Goal: Task Accomplishment & Management: Use online tool/utility

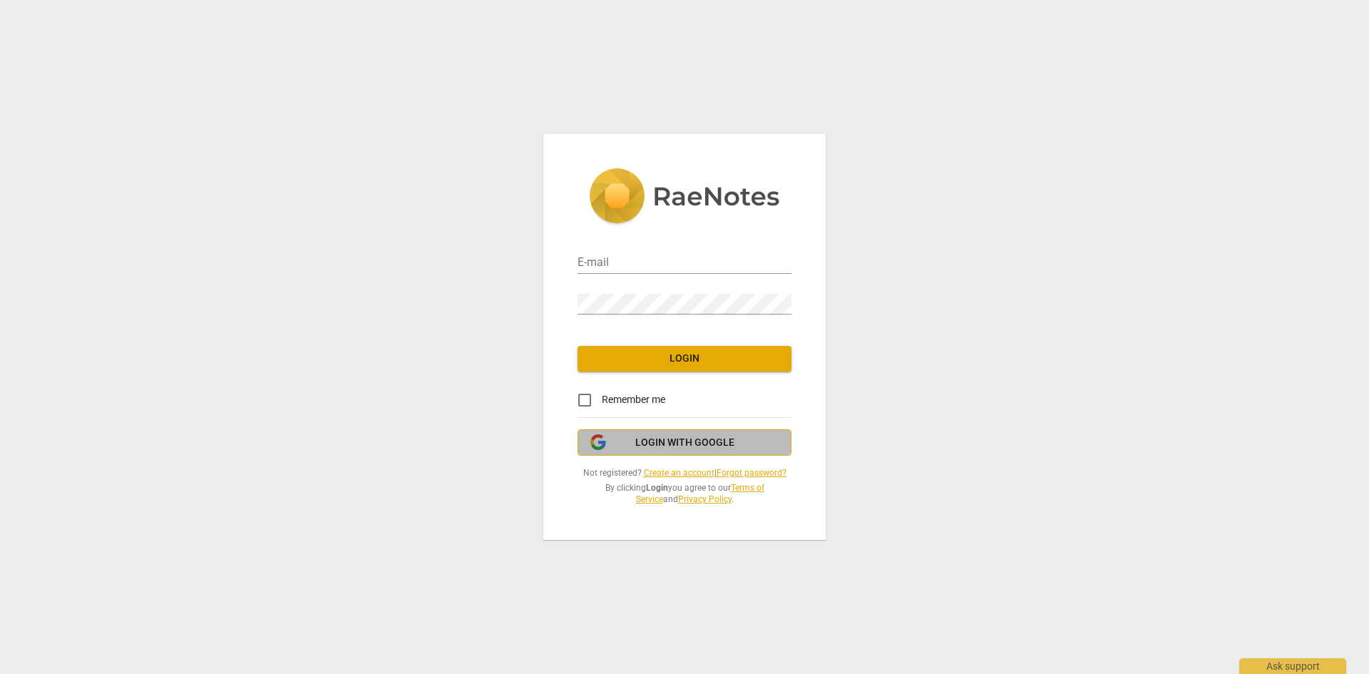
click at [680, 442] on span "Login with Google" at bounding box center [684, 443] width 99 height 14
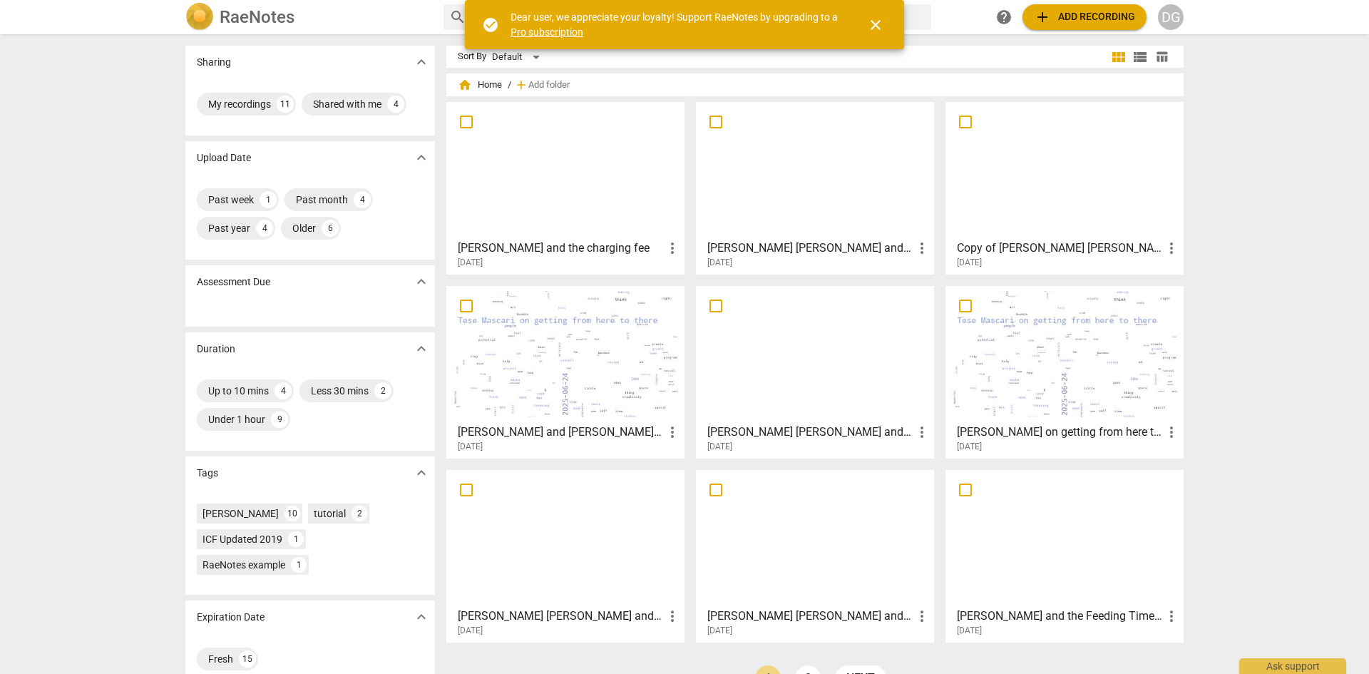
click at [868, 198] on div at bounding box center [815, 170] width 228 height 126
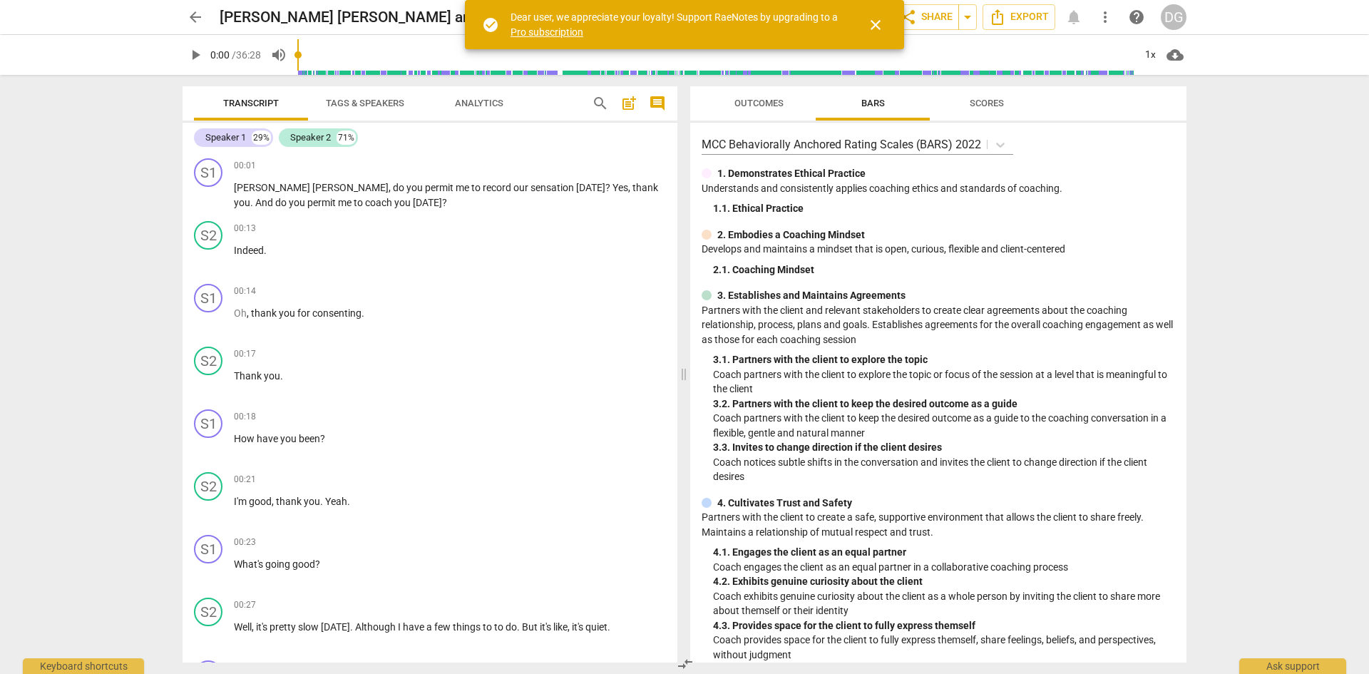
click at [878, 22] on span "close" at bounding box center [875, 24] width 17 height 17
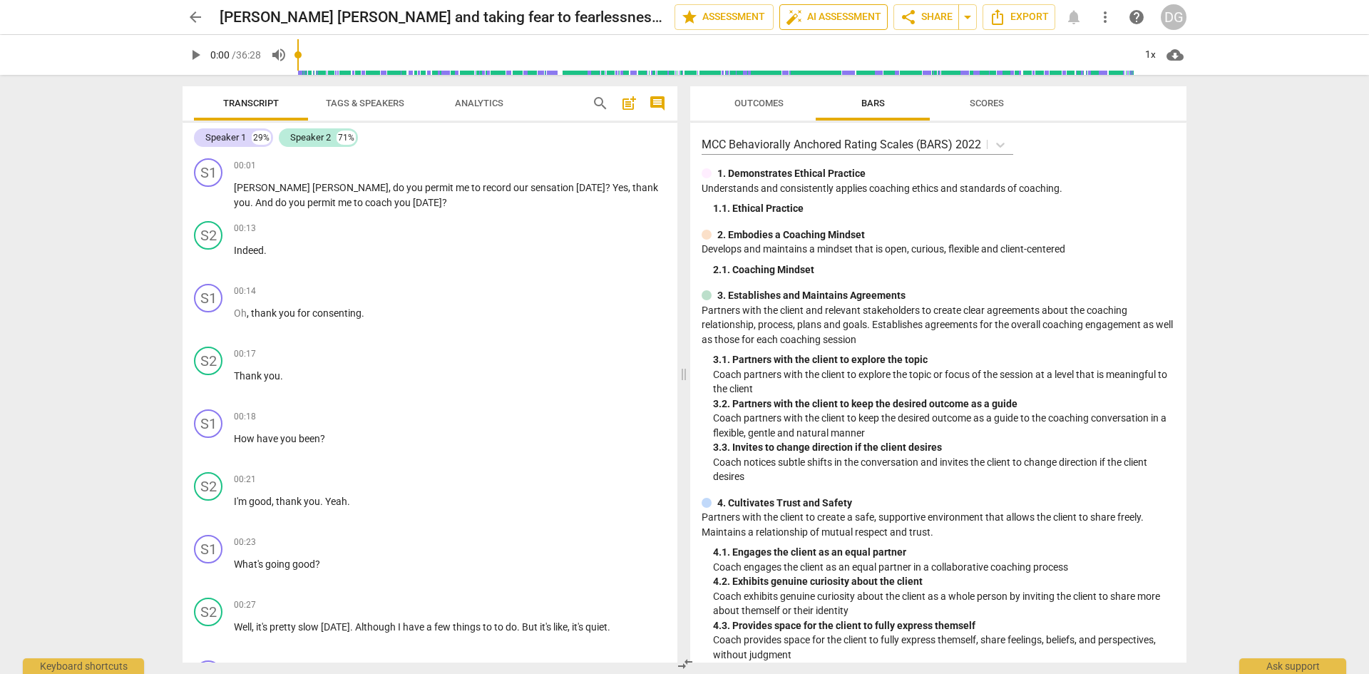
click at [851, 24] on span "auto_fix_high AI Assessment" at bounding box center [834, 17] width 96 height 17
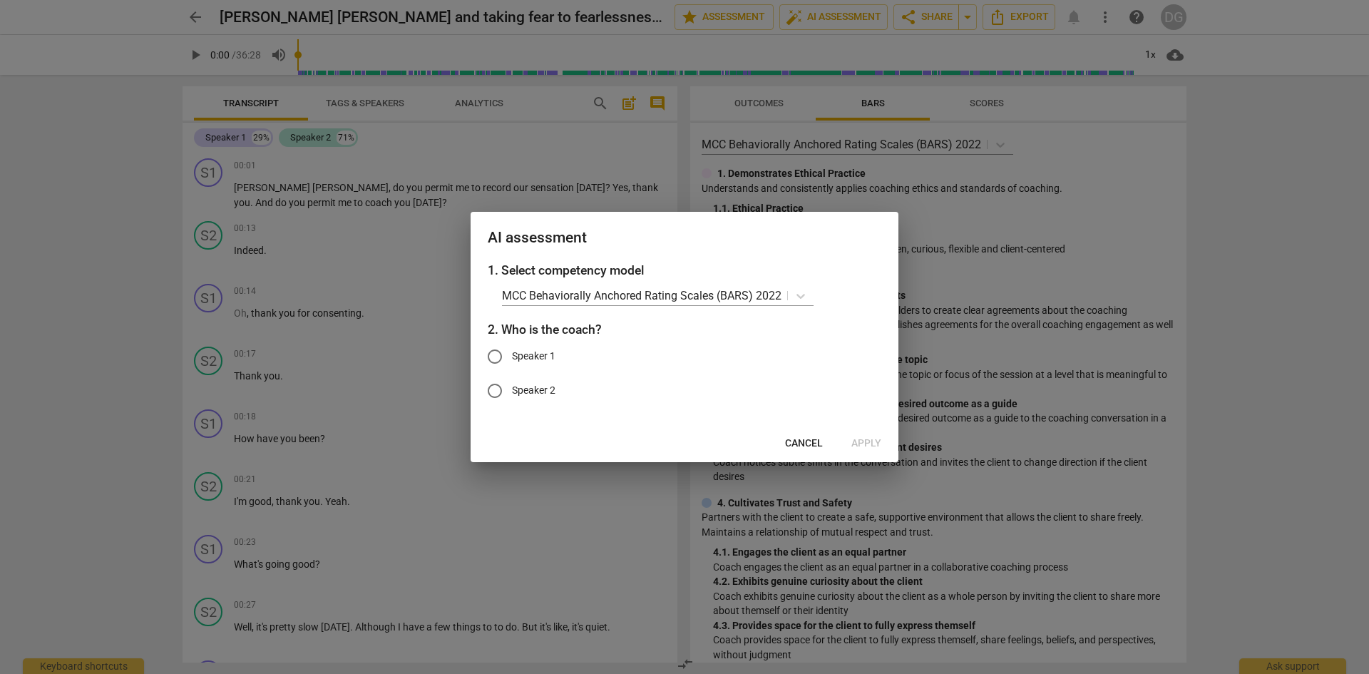
click at [808, 441] on span "Cancel" at bounding box center [804, 443] width 38 height 14
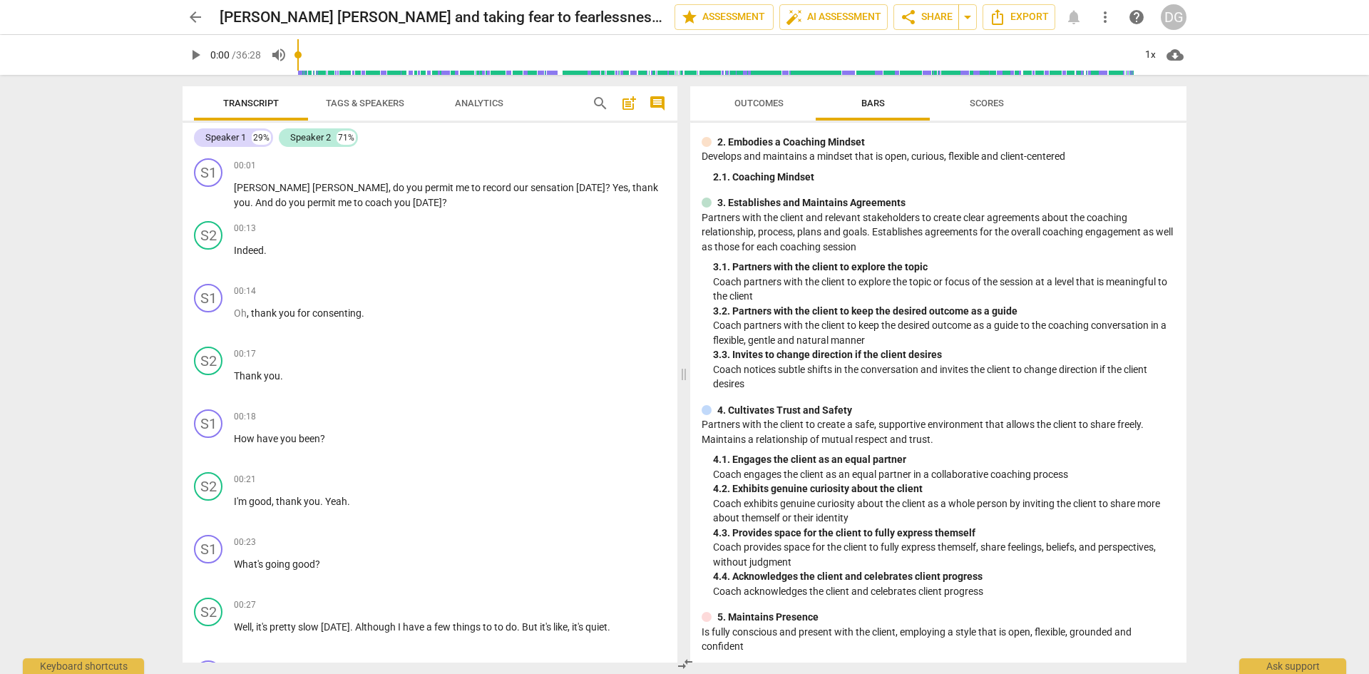
scroll to position [54, 0]
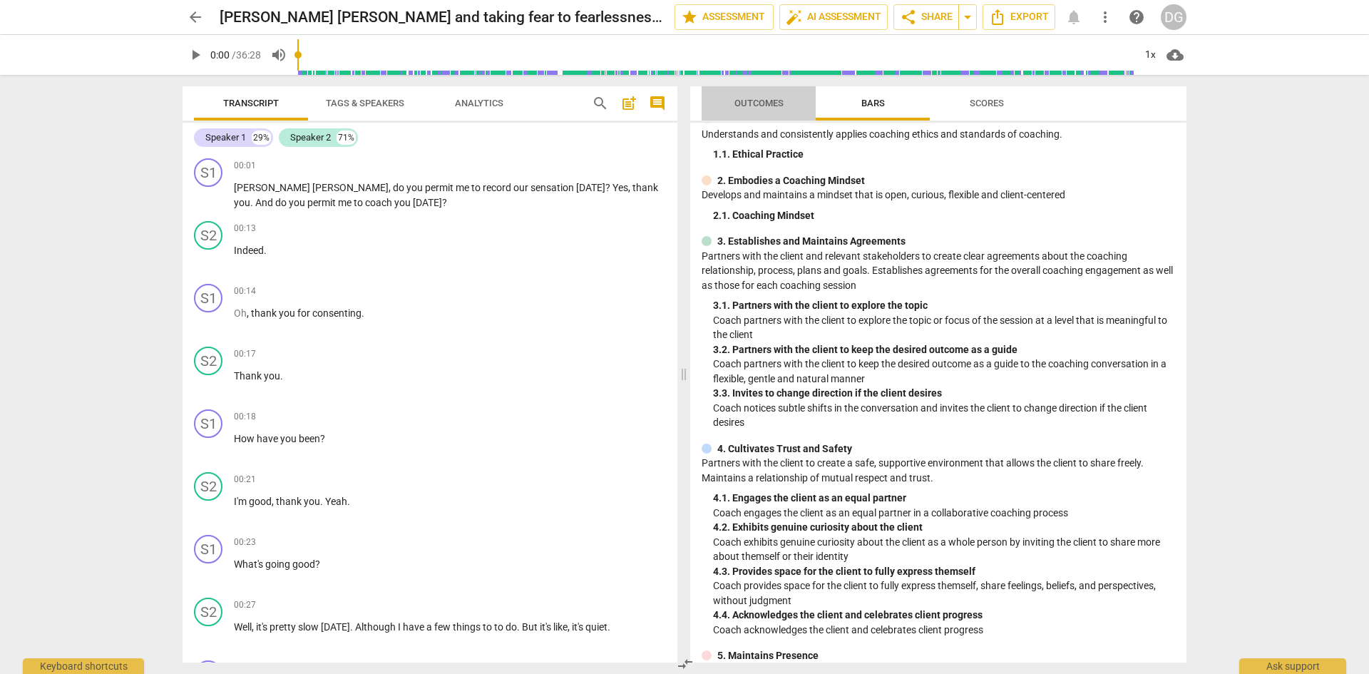
click at [750, 96] on span "Outcomes" at bounding box center [758, 103] width 83 height 19
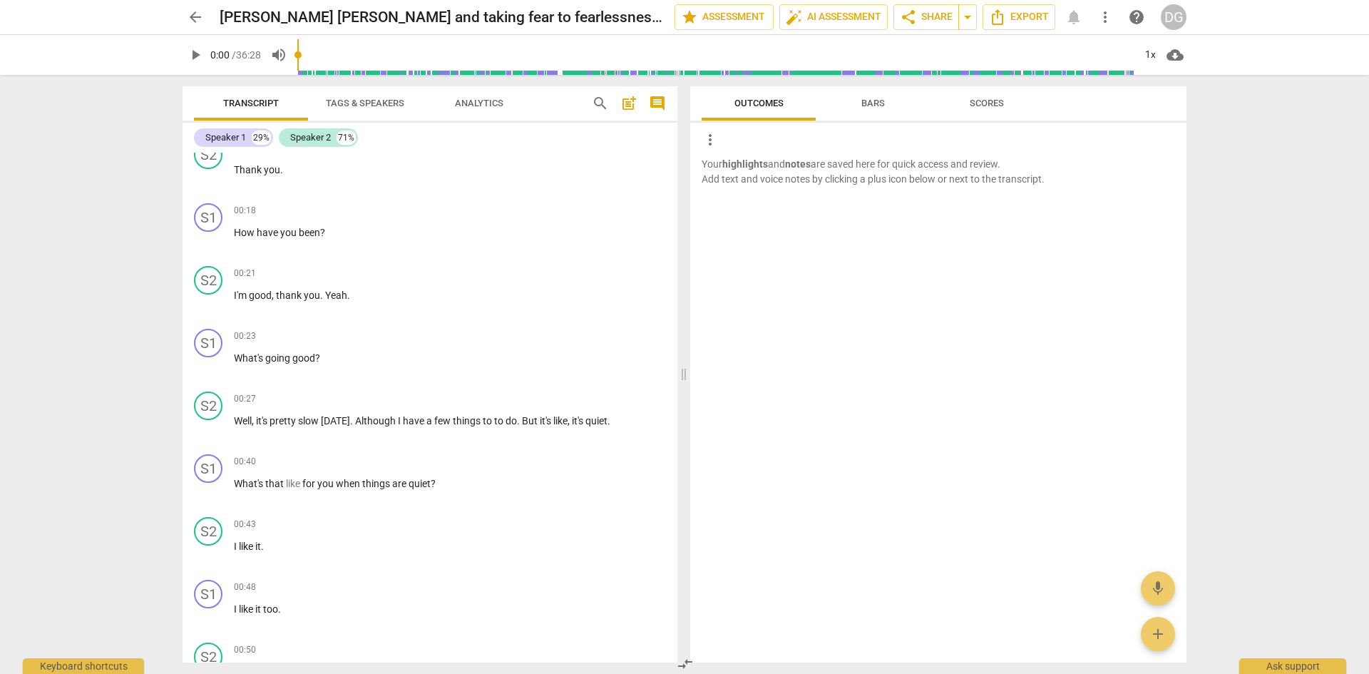
scroll to position [0, 0]
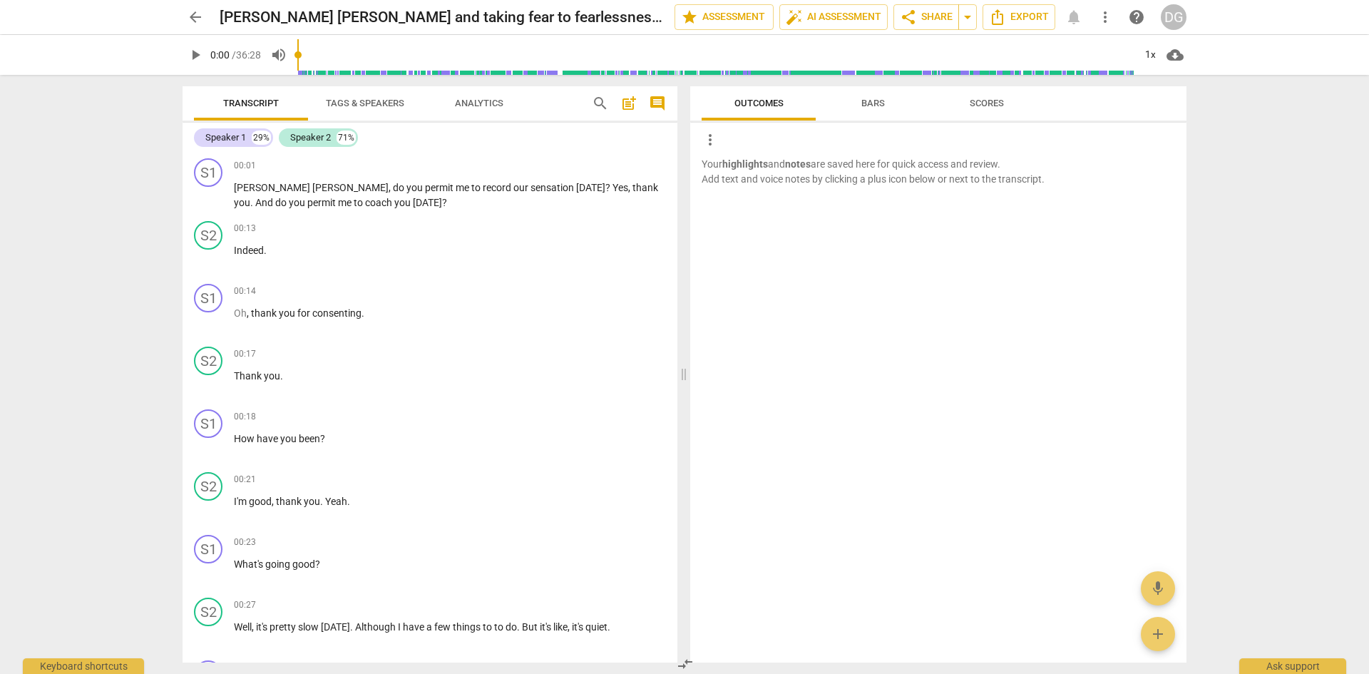
click at [202, 15] on span "arrow_back" at bounding box center [195, 17] width 17 height 17
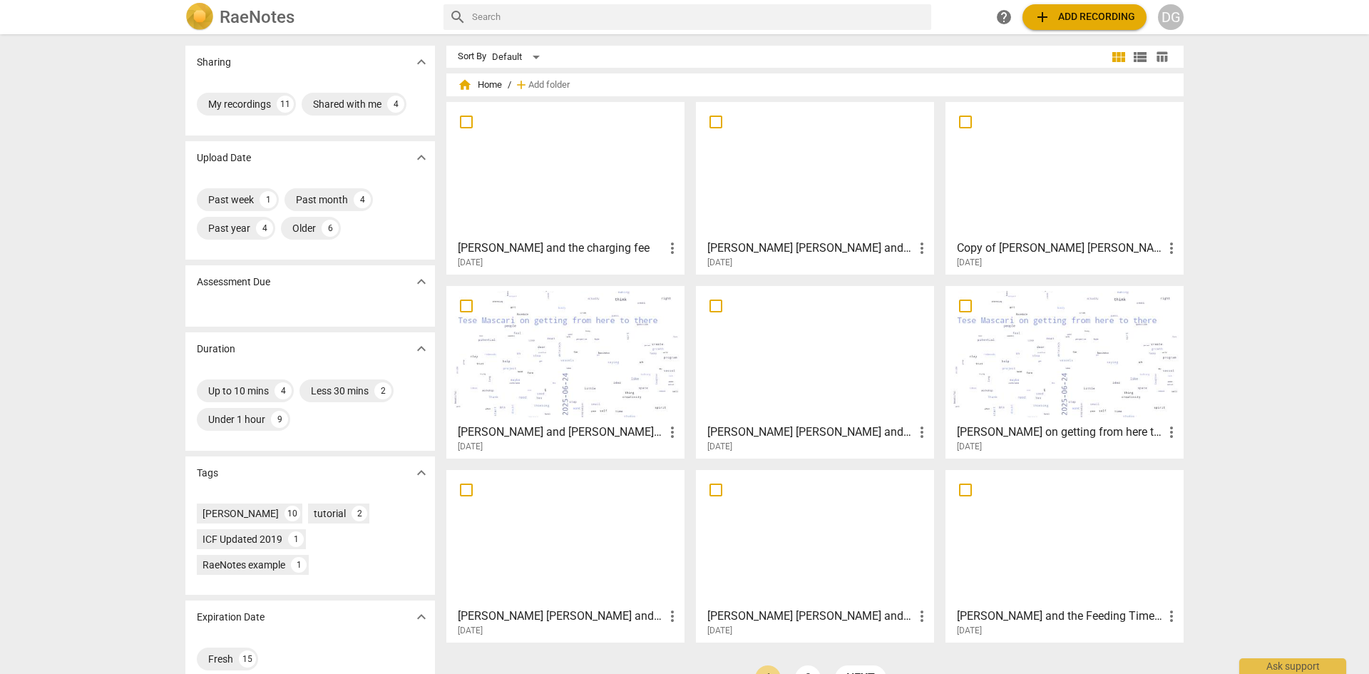
click at [535, 548] on div at bounding box center [565, 538] width 228 height 126
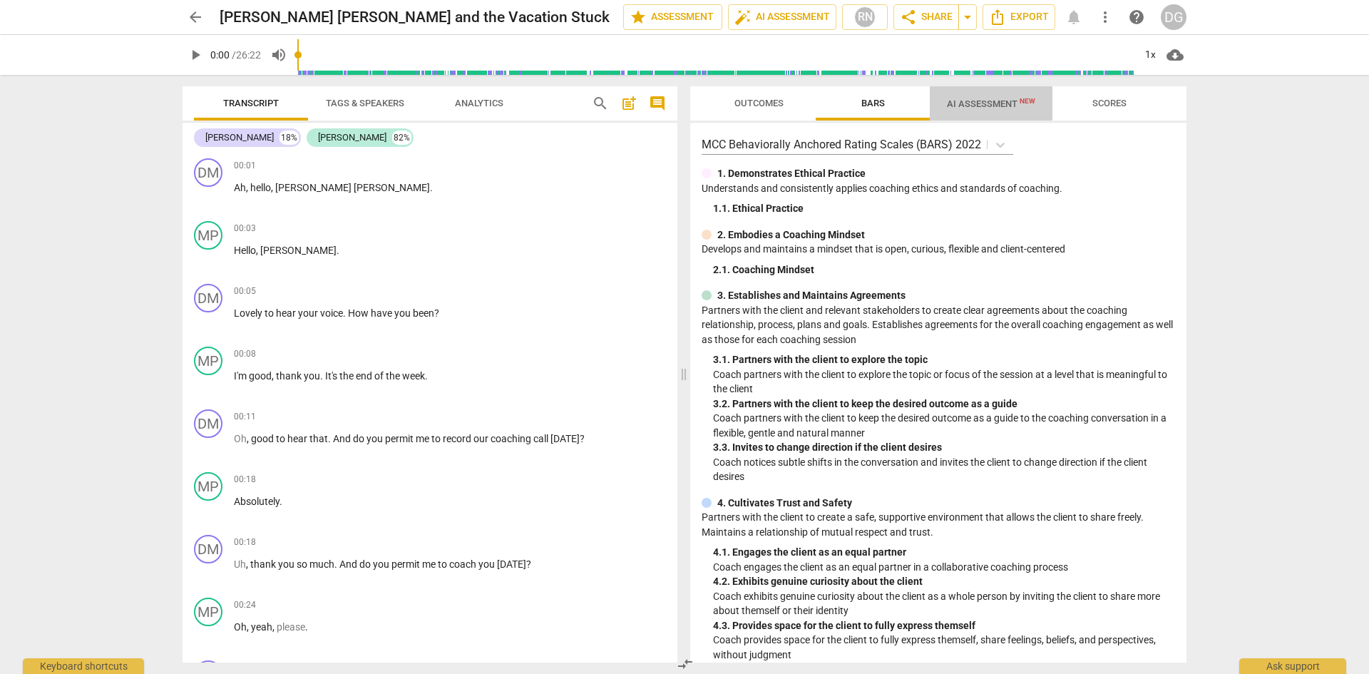
click at [980, 101] on span "AI Assessment New" at bounding box center [991, 103] width 88 height 11
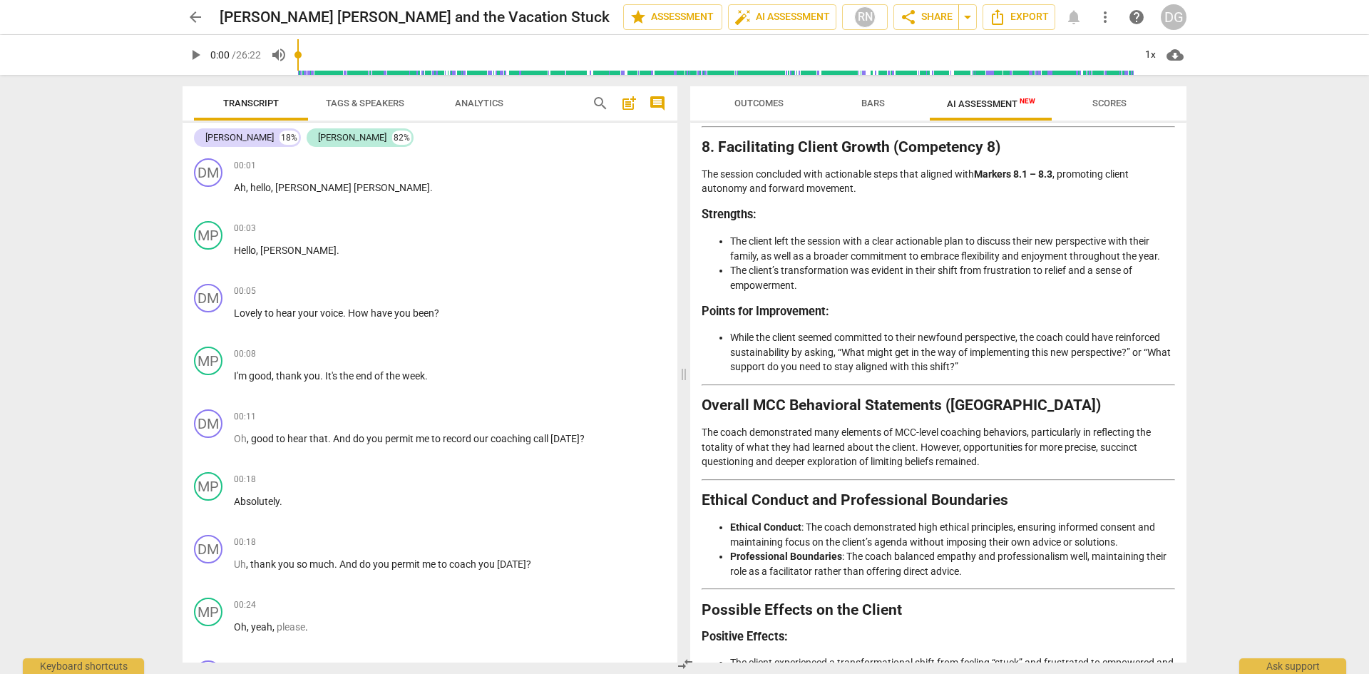
scroll to position [2008, 0]
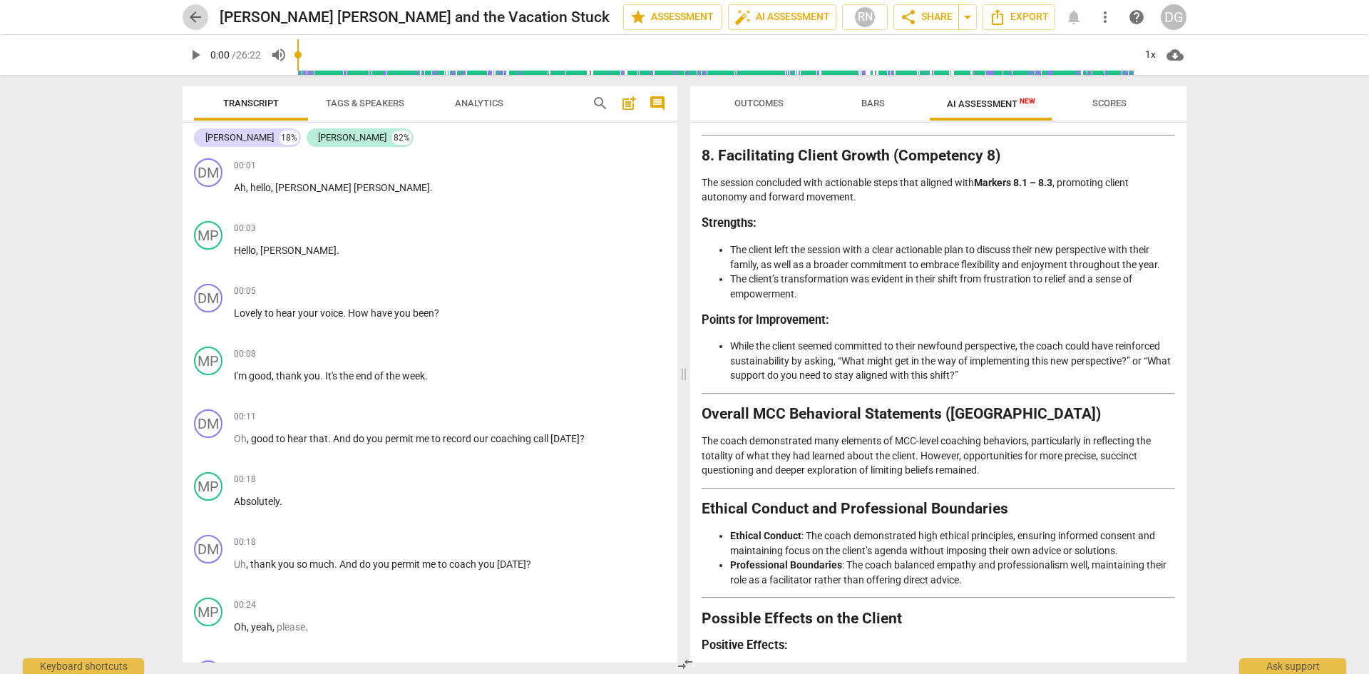
click at [187, 9] on span "arrow_back" at bounding box center [195, 17] width 17 height 17
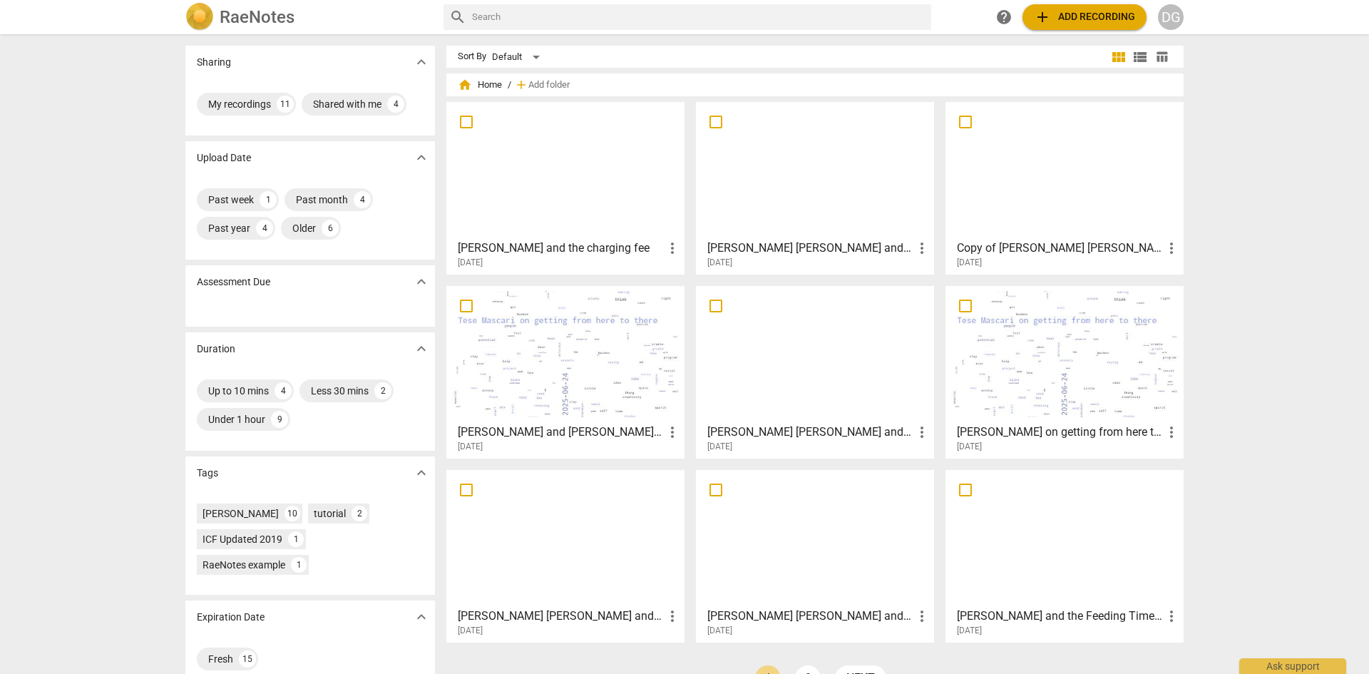
click at [809, 208] on div at bounding box center [815, 170] width 228 height 126
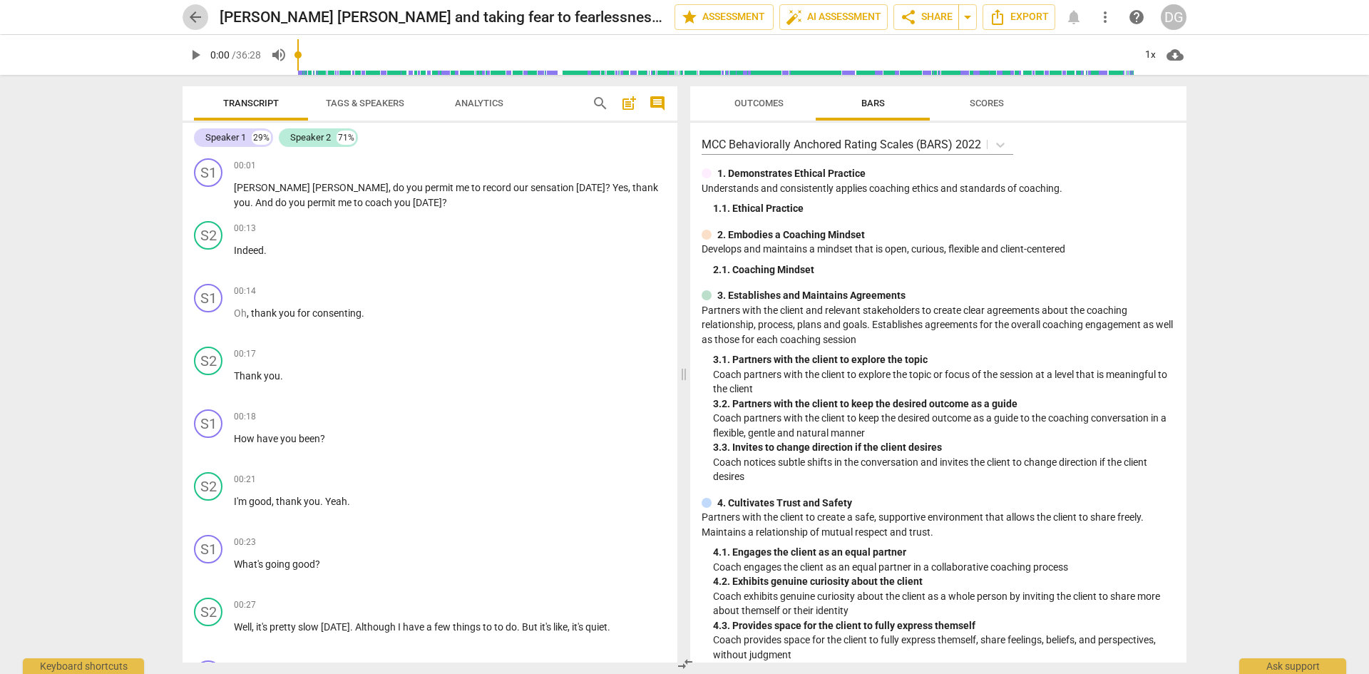
click at [195, 16] on span "arrow_back" at bounding box center [195, 17] width 17 height 17
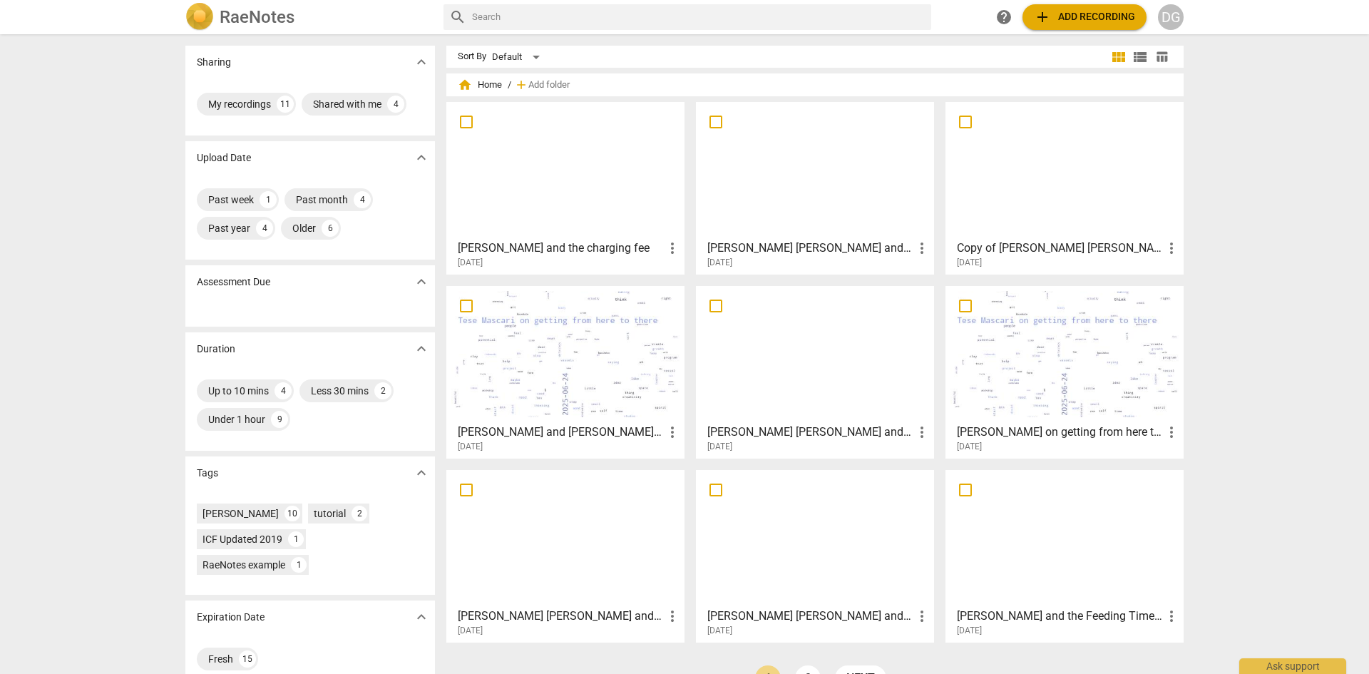
click at [840, 233] on div "[PERSON_NAME] [PERSON_NAME] and taking fear to fearlessness through creativity …" at bounding box center [816, 251] width 230 height 36
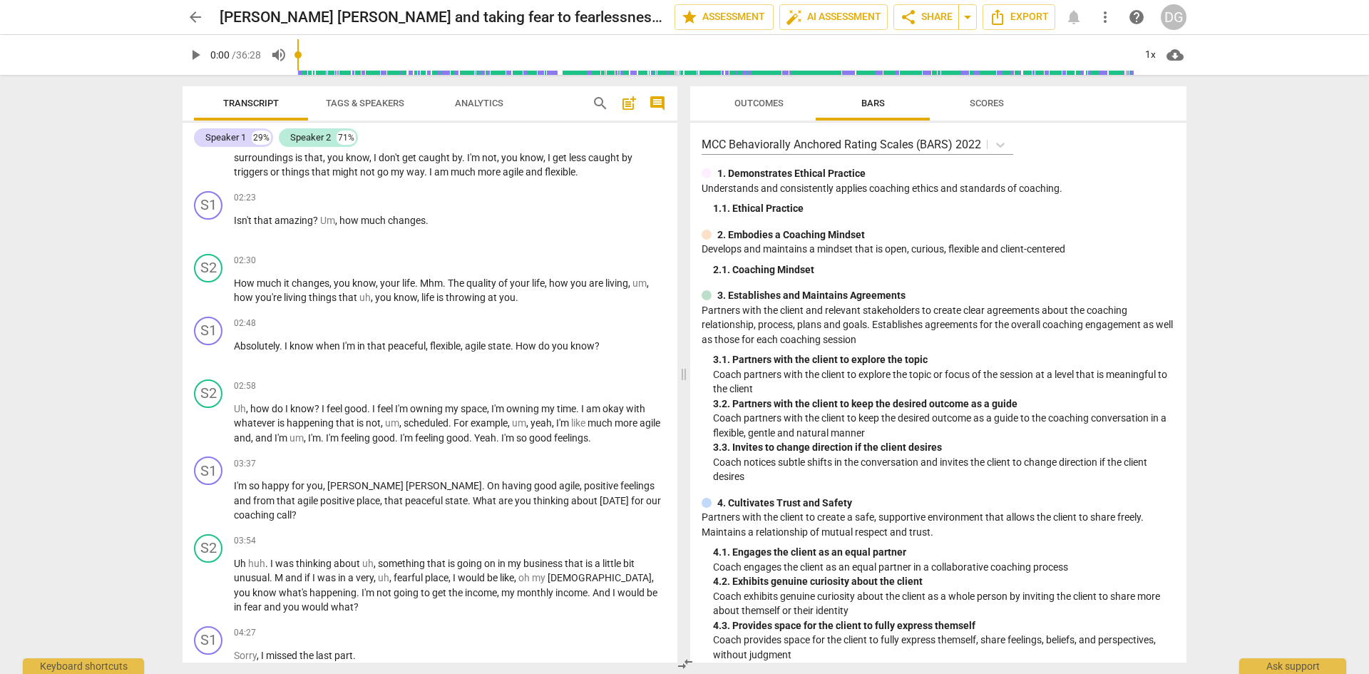
scroll to position [1285, 0]
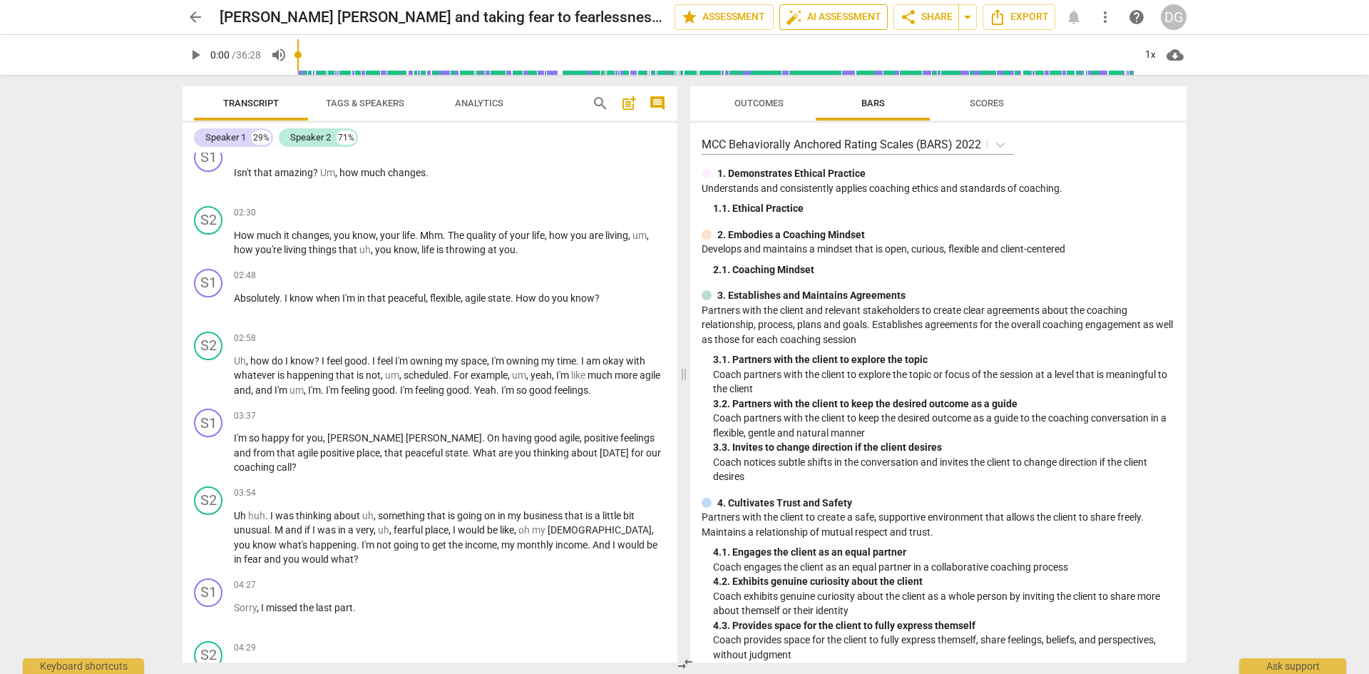
click at [850, 19] on span "auto_fix_high AI Assessment" at bounding box center [834, 17] width 96 height 17
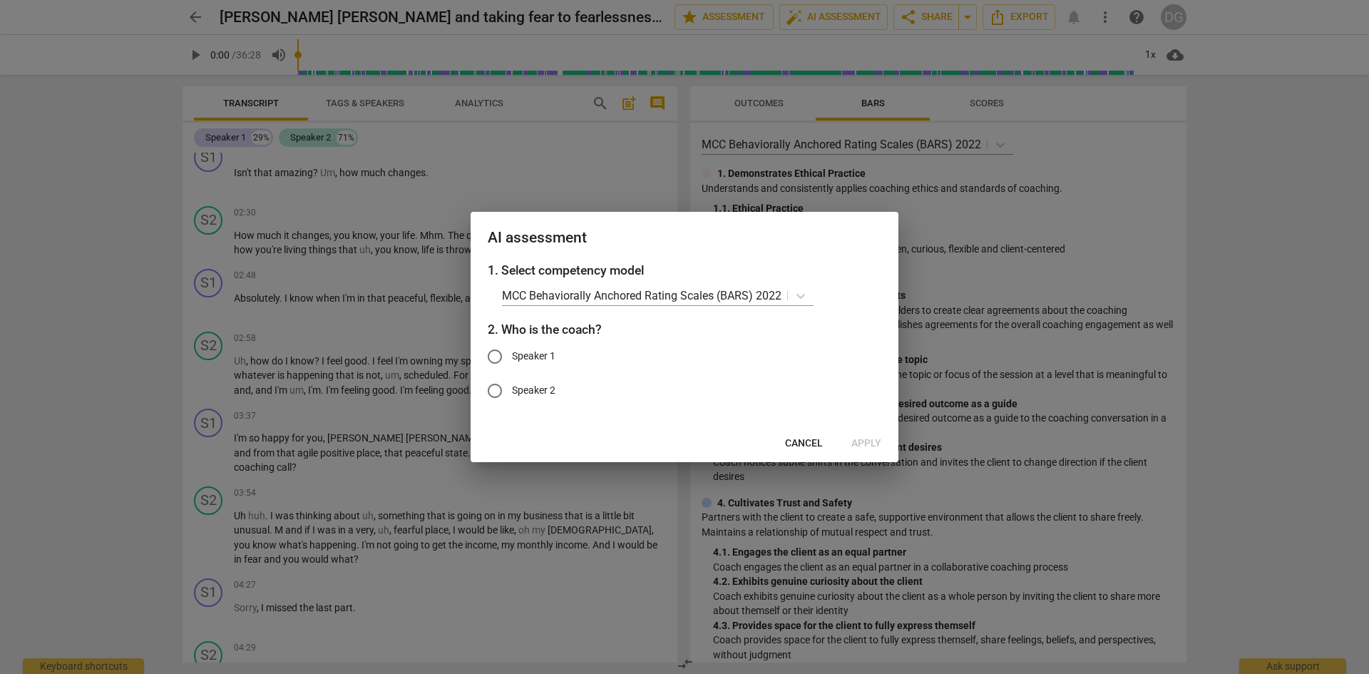
click at [799, 443] on span "Cancel" at bounding box center [804, 443] width 38 height 14
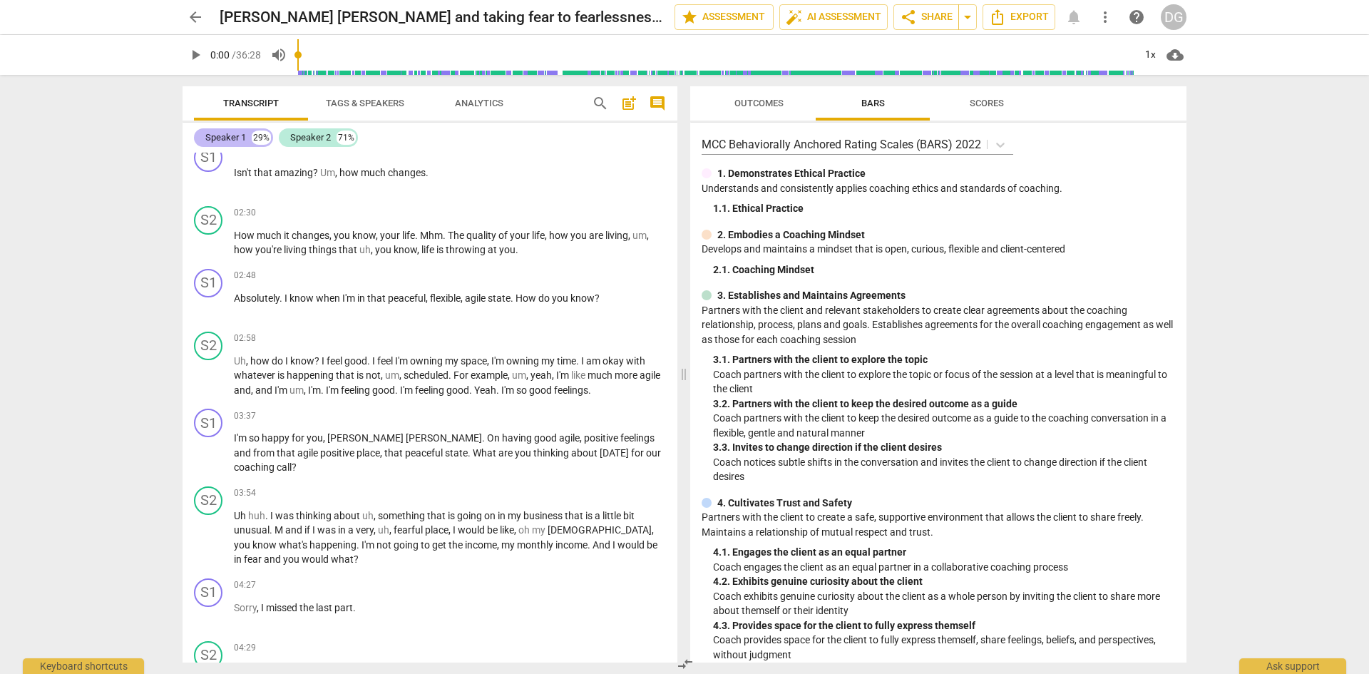
click at [240, 134] on div "Speaker 1" at bounding box center [225, 137] width 41 height 14
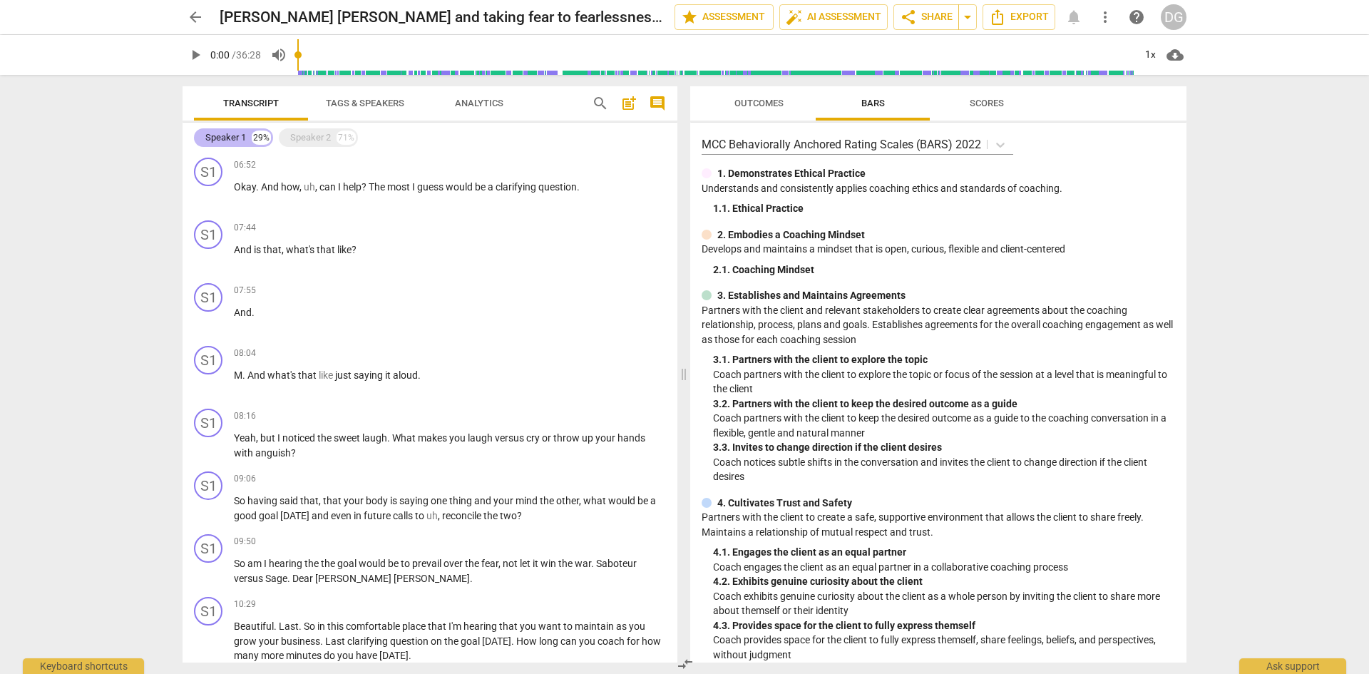
scroll to position [643, 0]
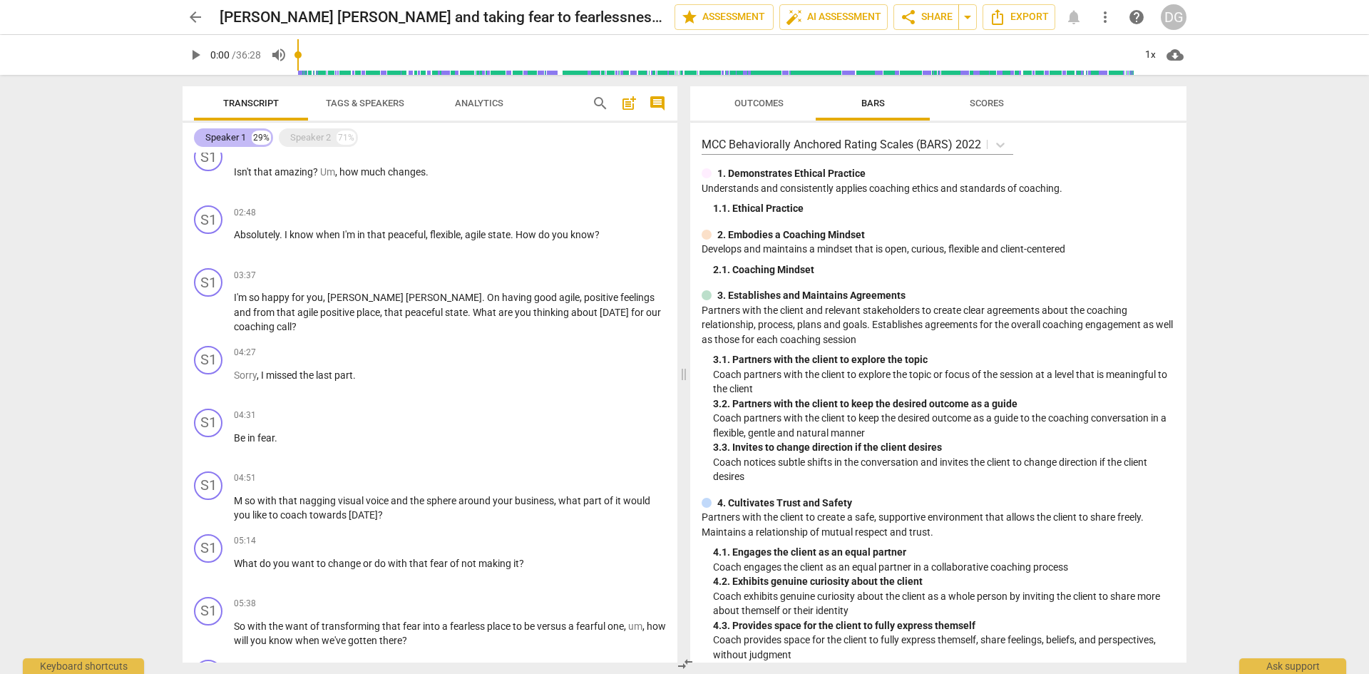
click at [240, 134] on div "Speaker 1" at bounding box center [225, 137] width 41 height 14
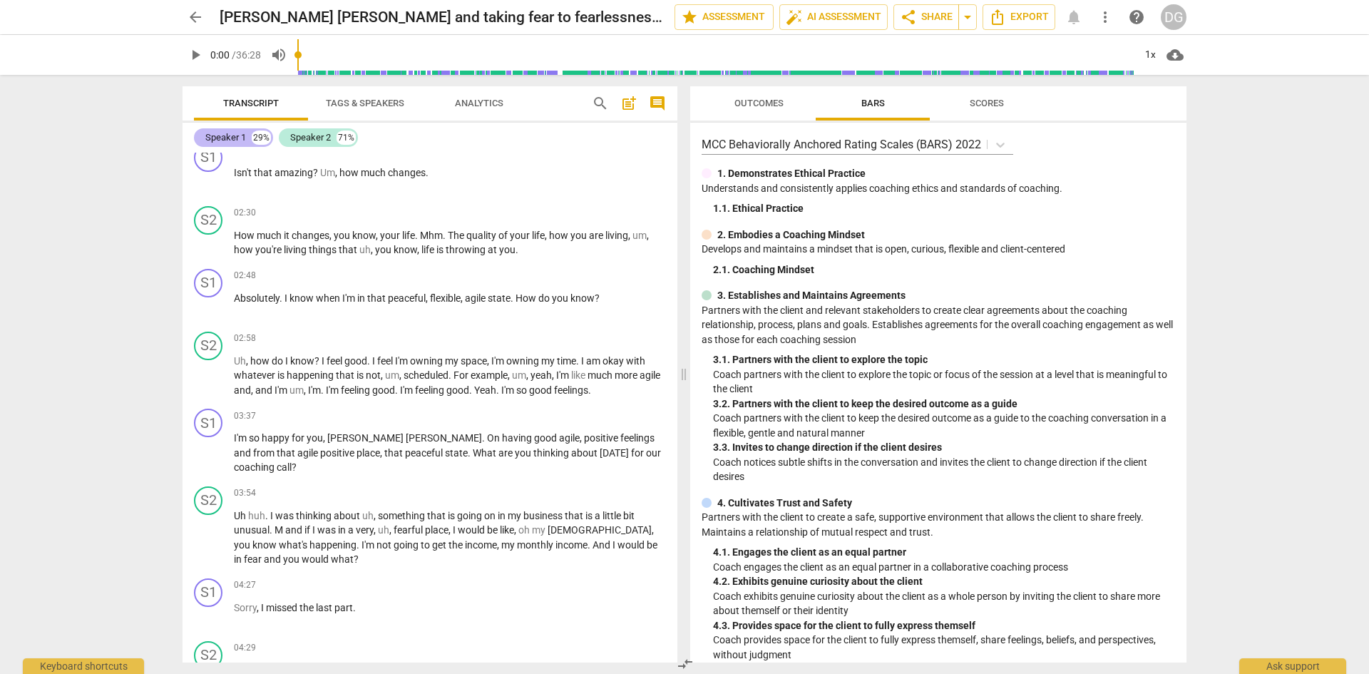
click at [240, 134] on div "Speaker 1" at bounding box center [225, 137] width 41 height 14
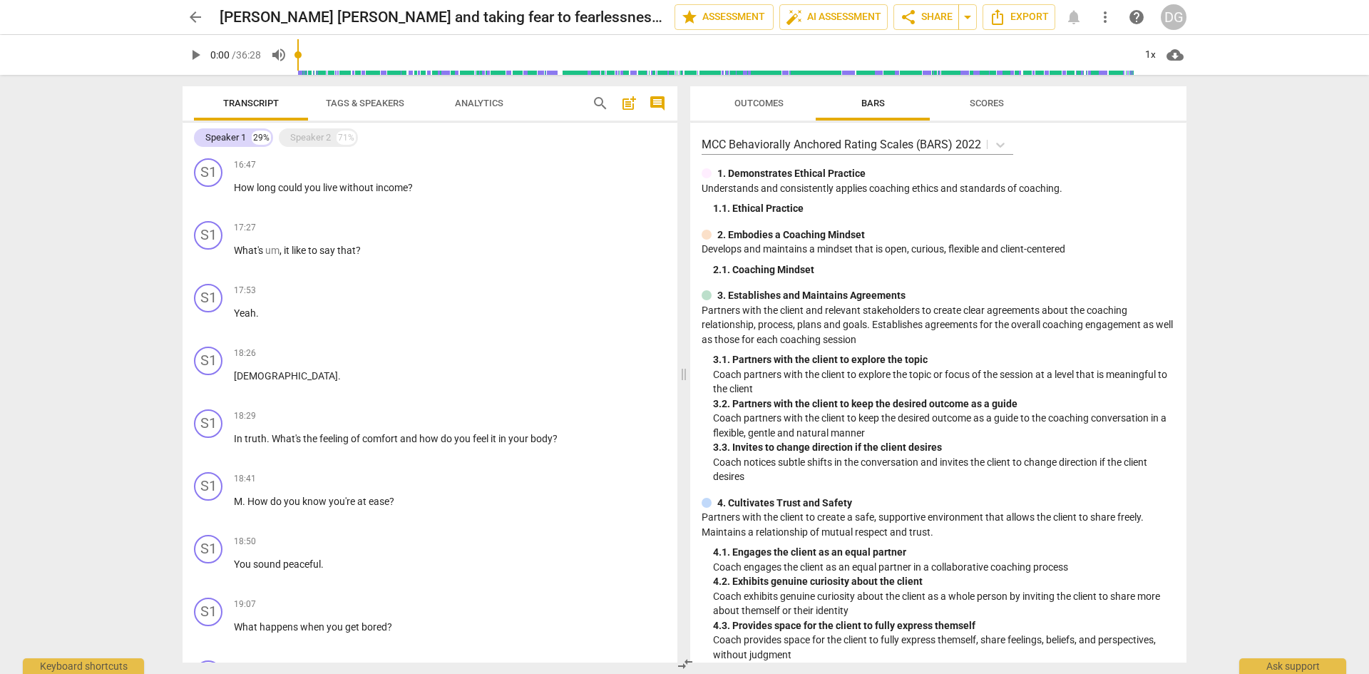
scroll to position [0, 0]
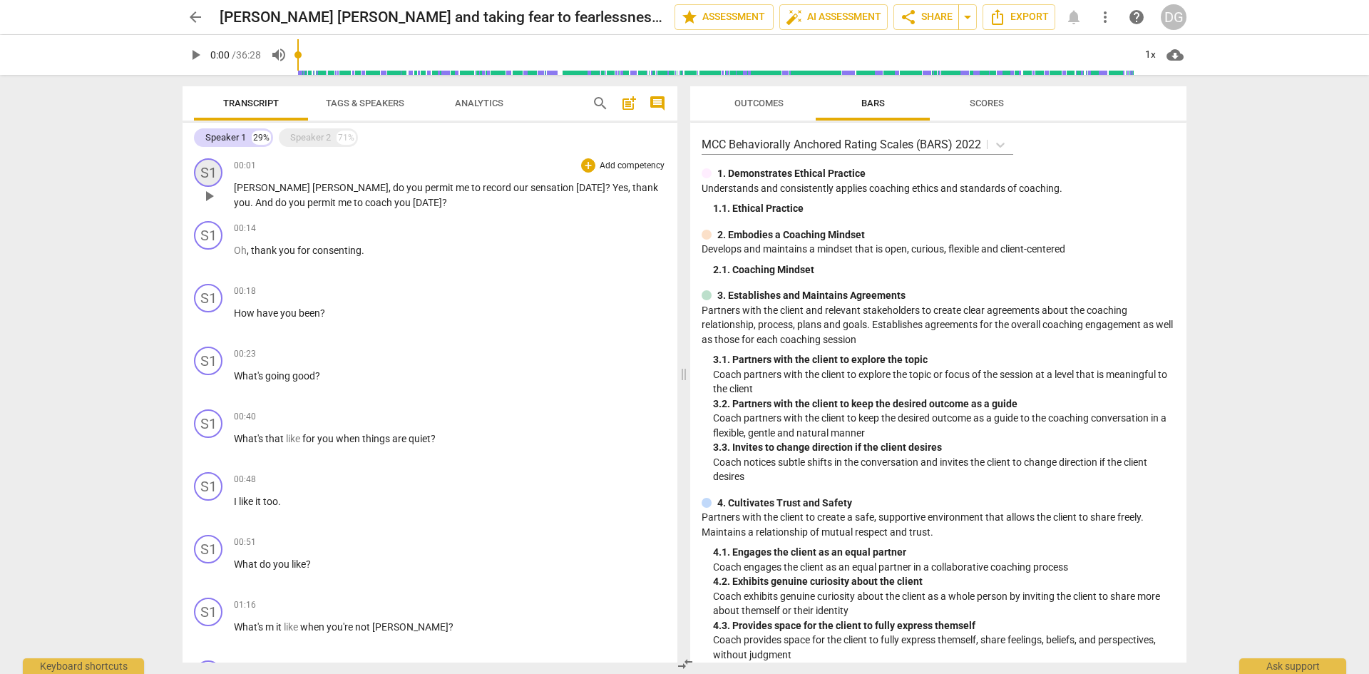
click at [203, 172] on div "S1" at bounding box center [208, 172] width 29 height 29
click at [243, 276] on link "Add or rename speakers" at bounding box center [261, 276] width 107 height 11
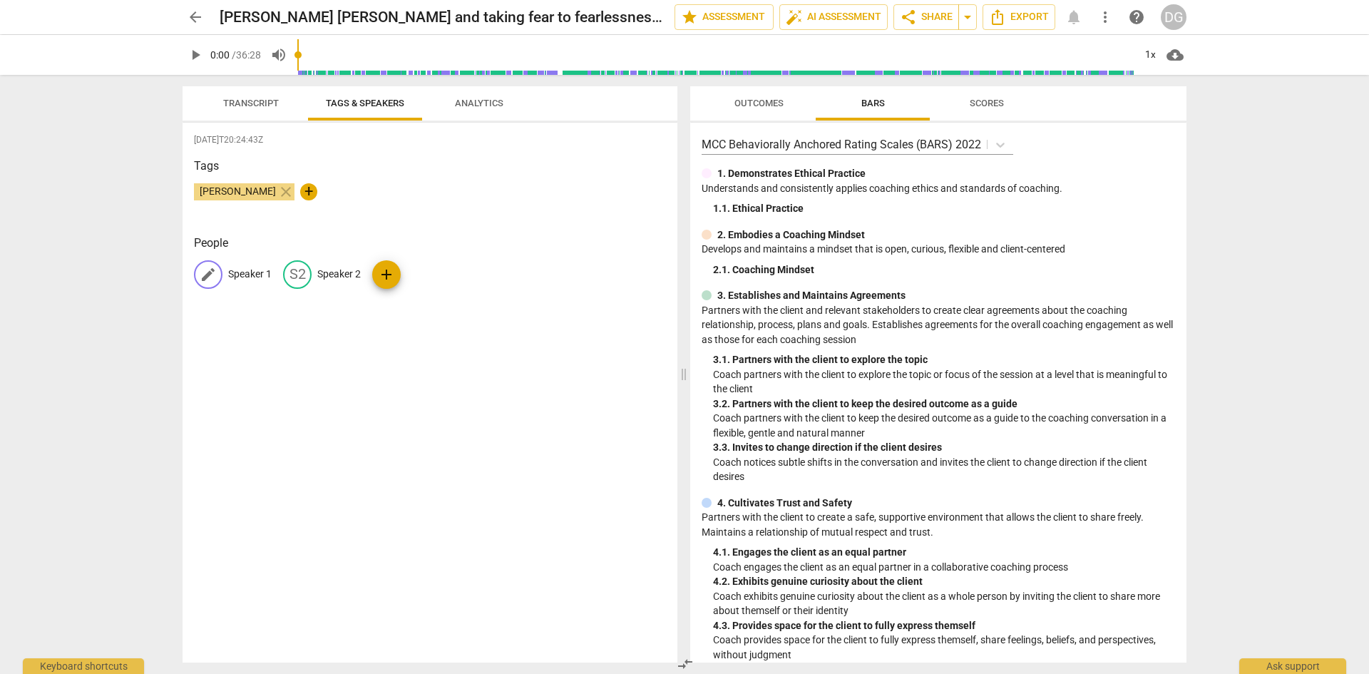
click at [205, 272] on span "edit" at bounding box center [208, 274] width 17 height 17
type input "[PERSON_NAME]"
click at [383, 279] on span "edit" at bounding box center [389, 274] width 17 height 17
type input "[PERSON_NAME]"
click at [407, 364] on div "[DATE]T20:24:43Z Tags [PERSON_NAME] close + People DG [PERSON_NAME] edit [PERSO…" at bounding box center [430, 393] width 495 height 540
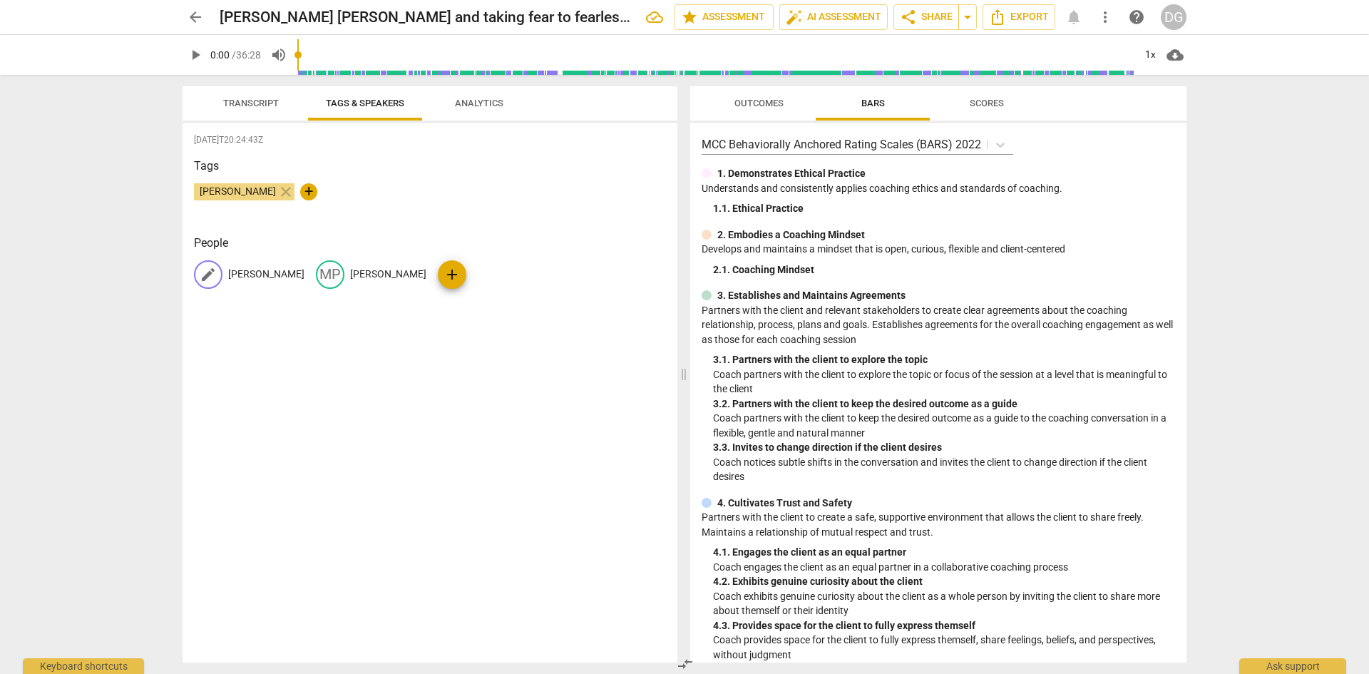
click at [205, 272] on span "edit" at bounding box center [208, 274] width 17 height 17
click at [240, 277] on input "[PERSON_NAME]" at bounding box center [285, 274] width 114 height 23
type input "[PERSON_NAME]"
click at [404, 200] on div "[PERSON_NAME] close +" at bounding box center [430, 197] width 472 height 29
click at [240, 98] on span "Transcript" at bounding box center [251, 103] width 56 height 11
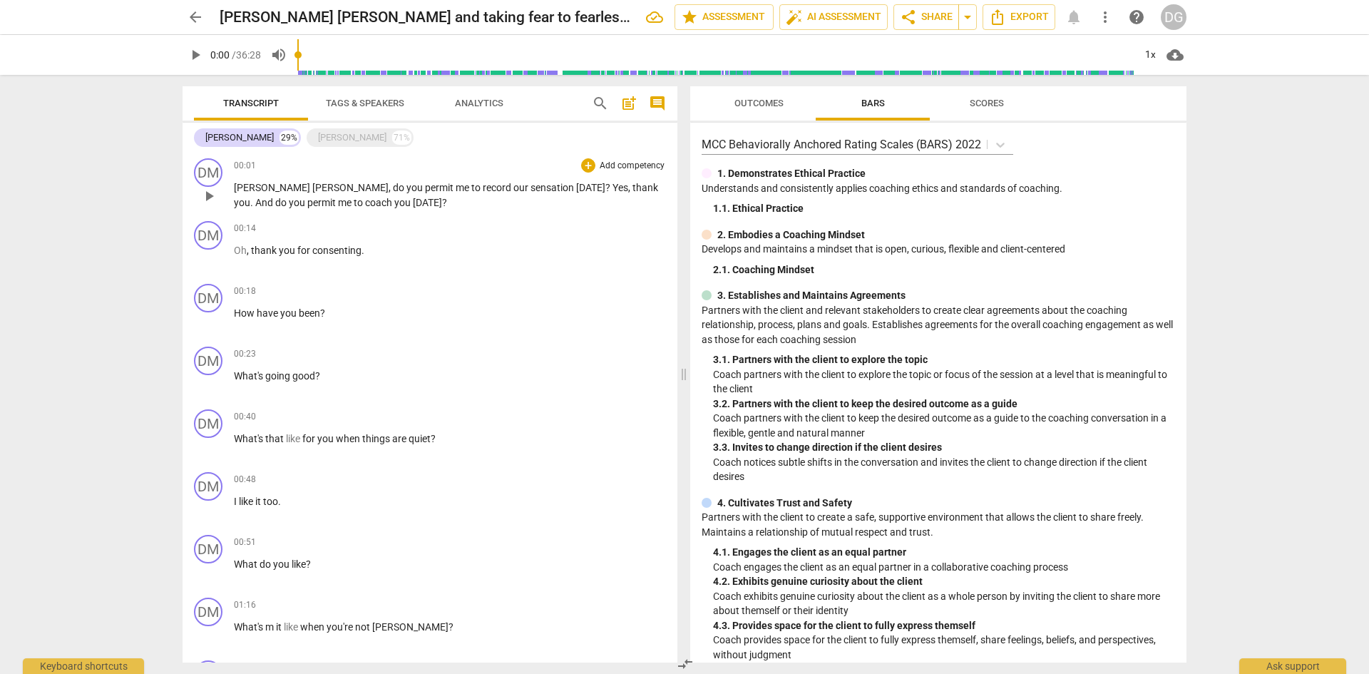
click at [605, 183] on span "?" at bounding box center [608, 187] width 7 height 11
click at [511, 187] on p "[PERSON_NAME] [PERSON_NAME] , do you permit me to record our sensation [DATE] ?" at bounding box center [450, 187] width 432 height 15
click at [236, 246] on span "Oh" at bounding box center [240, 250] width 13 height 11
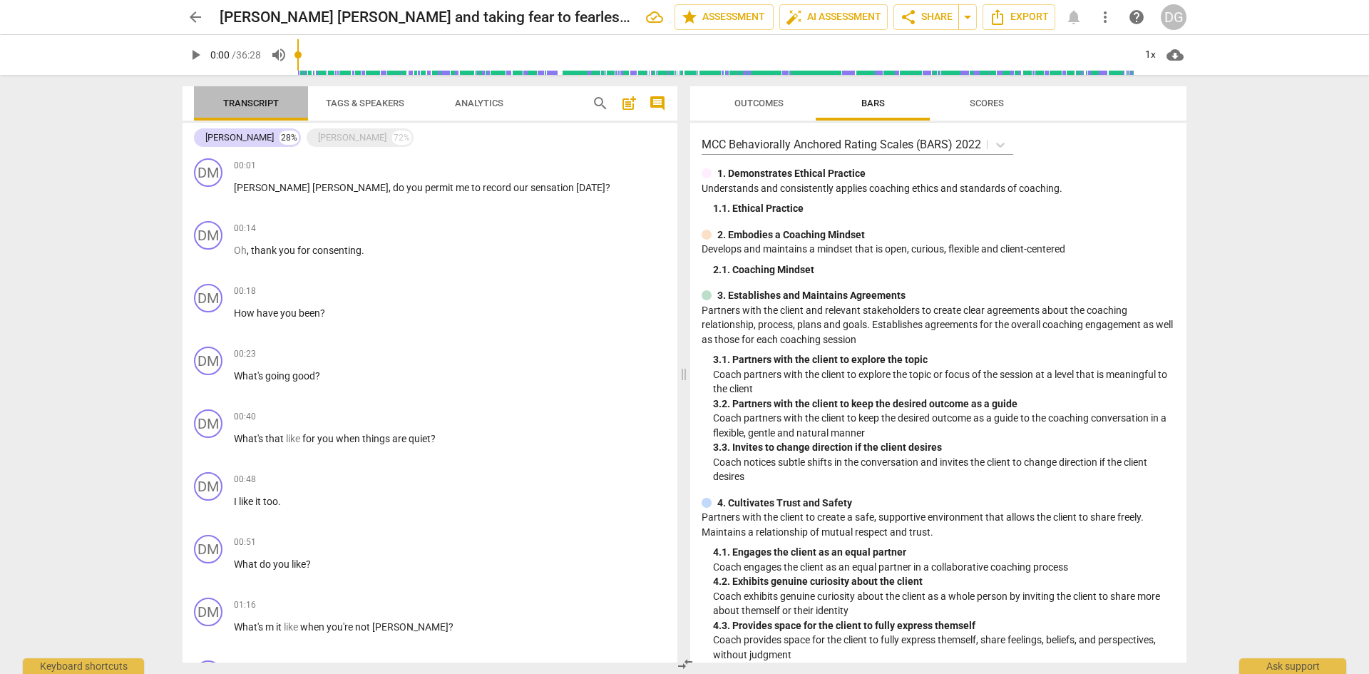
click at [266, 103] on span "Transcript" at bounding box center [251, 103] width 56 height 11
click at [342, 135] on div "[PERSON_NAME]" at bounding box center [352, 137] width 68 height 14
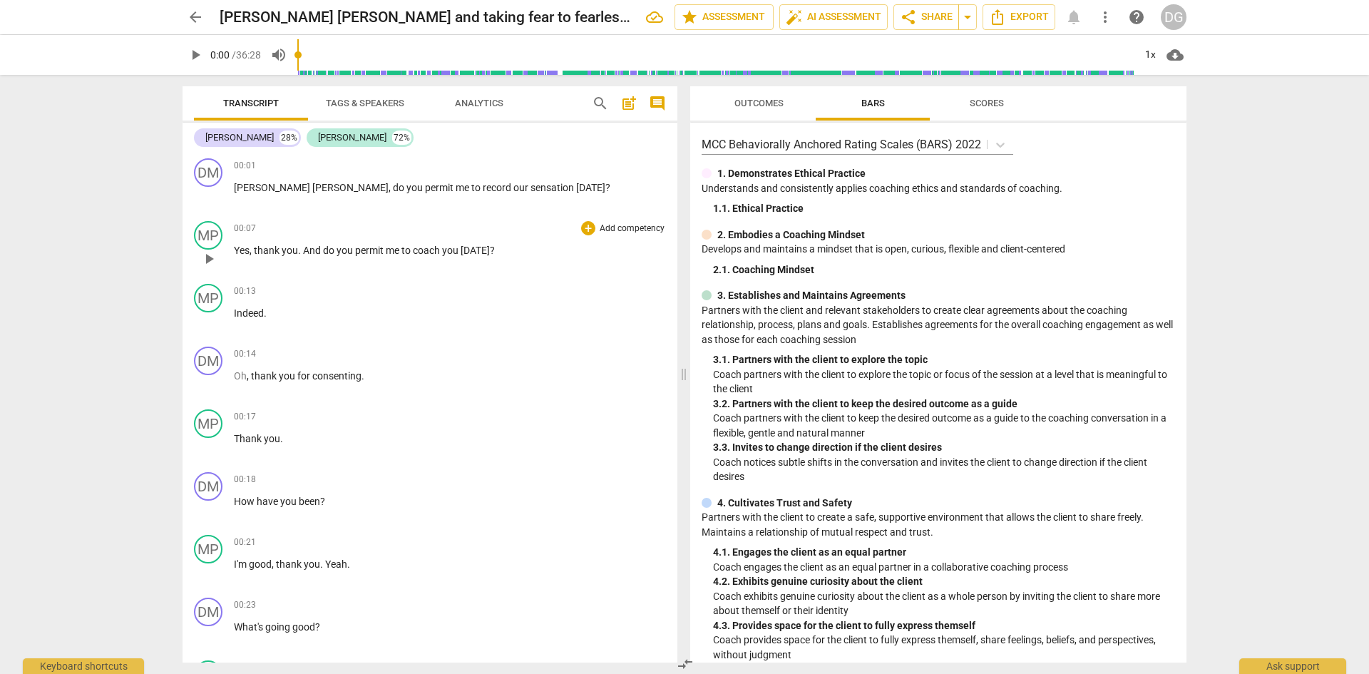
click at [304, 252] on span "And" at bounding box center [313, 250] width 20 height 11
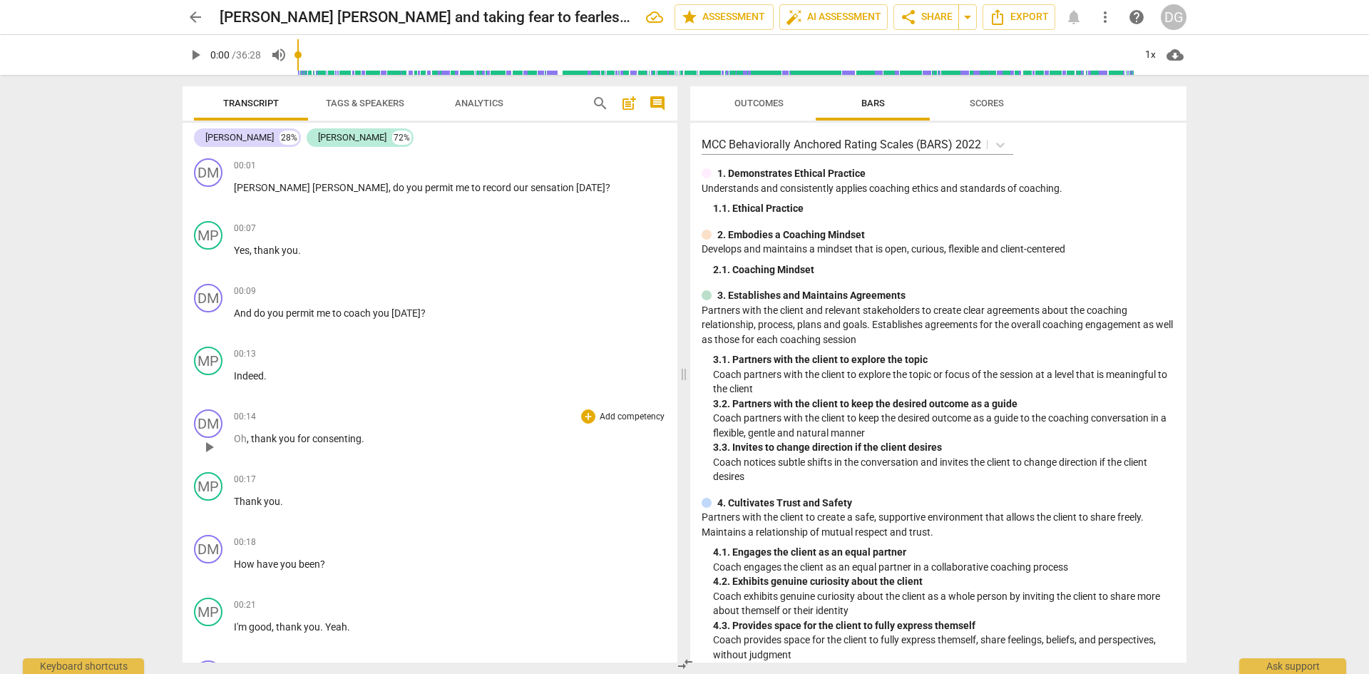
click at [245, 441] on span "Oh" at bounding box center [240, 438] width 13 height 11
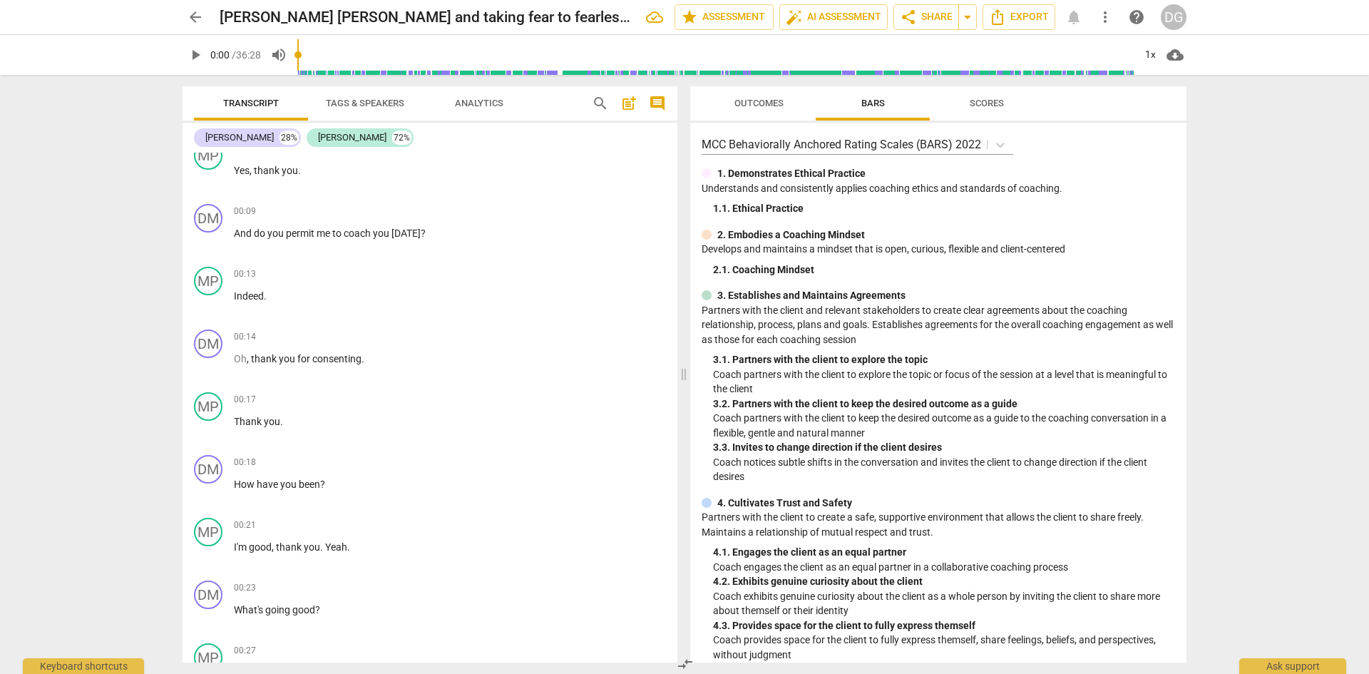
scroll to position [128, 0]
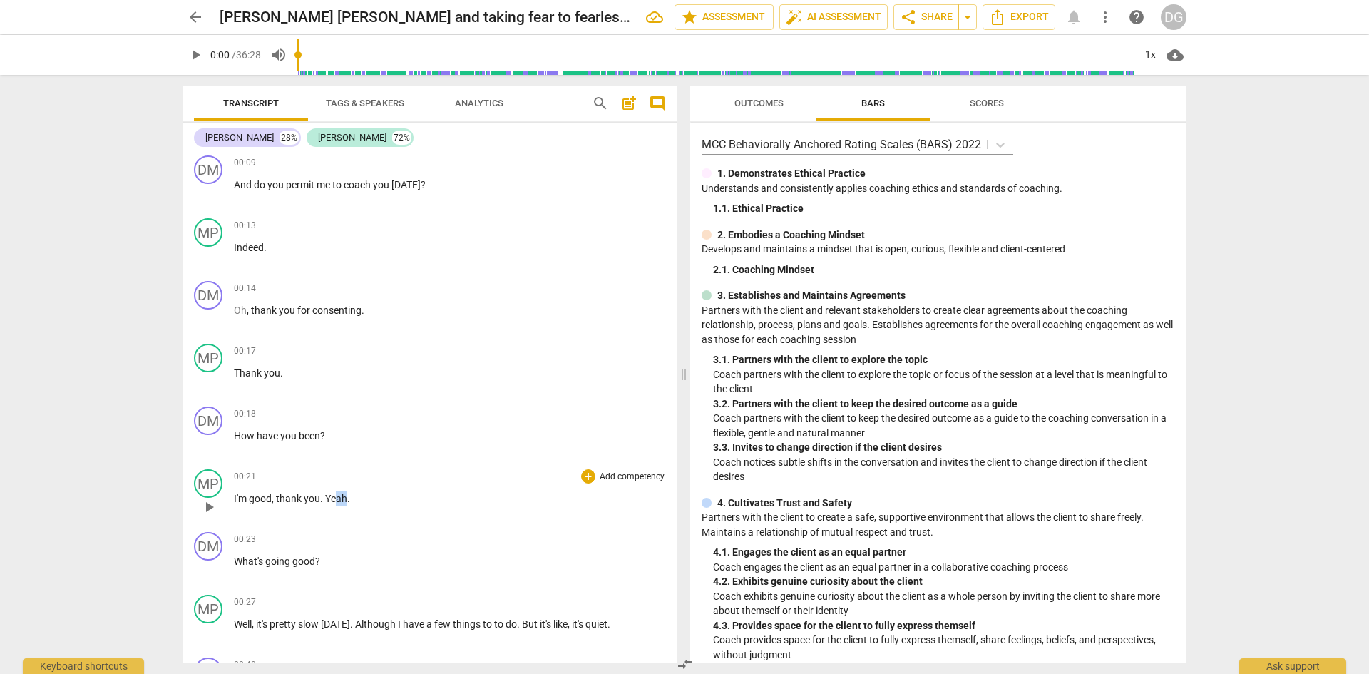
drag, startPoint x: 348, startPoint y: 498, endPoint x: 334, endPoint y: 501, distance: 14.5
click at [334, 501] on p "I'm good , thank you . Yeah ." at bounding box center [450, 498] width 432 height 15
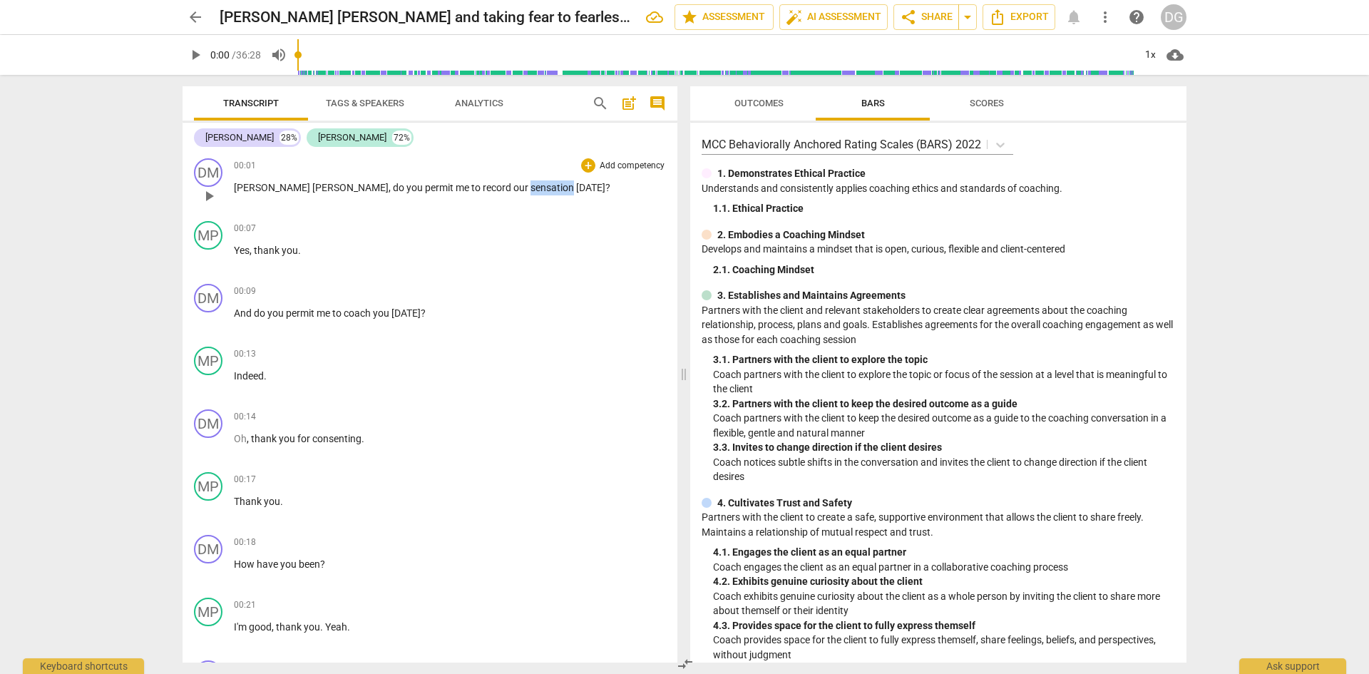
drag, startPoint x: 434, startPoint y: 186, endPoint x: 477, endPoint y: 181, distance: 43.1
click at [530, 182] on span "sensation" at bounding box center [553, 187] width 46 height 11
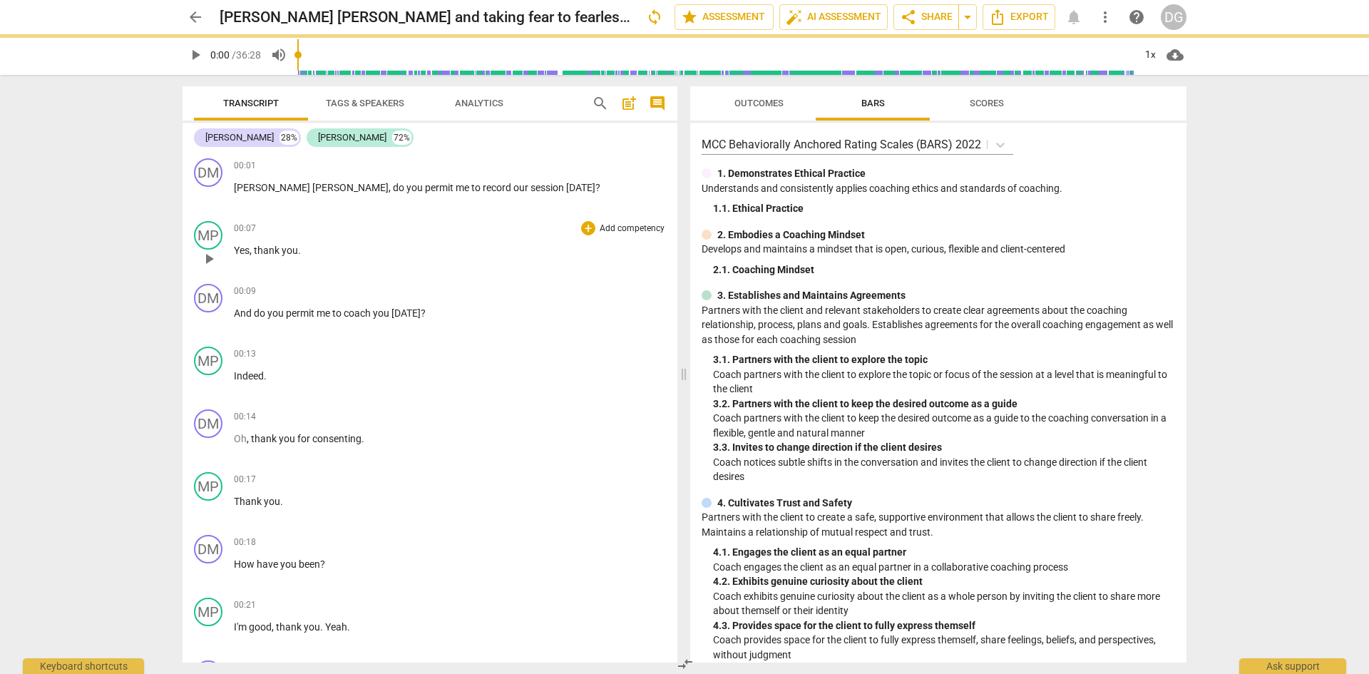
click at [249, 247] on span "Yes" at bounding box center [242, 250] width 16 height 11
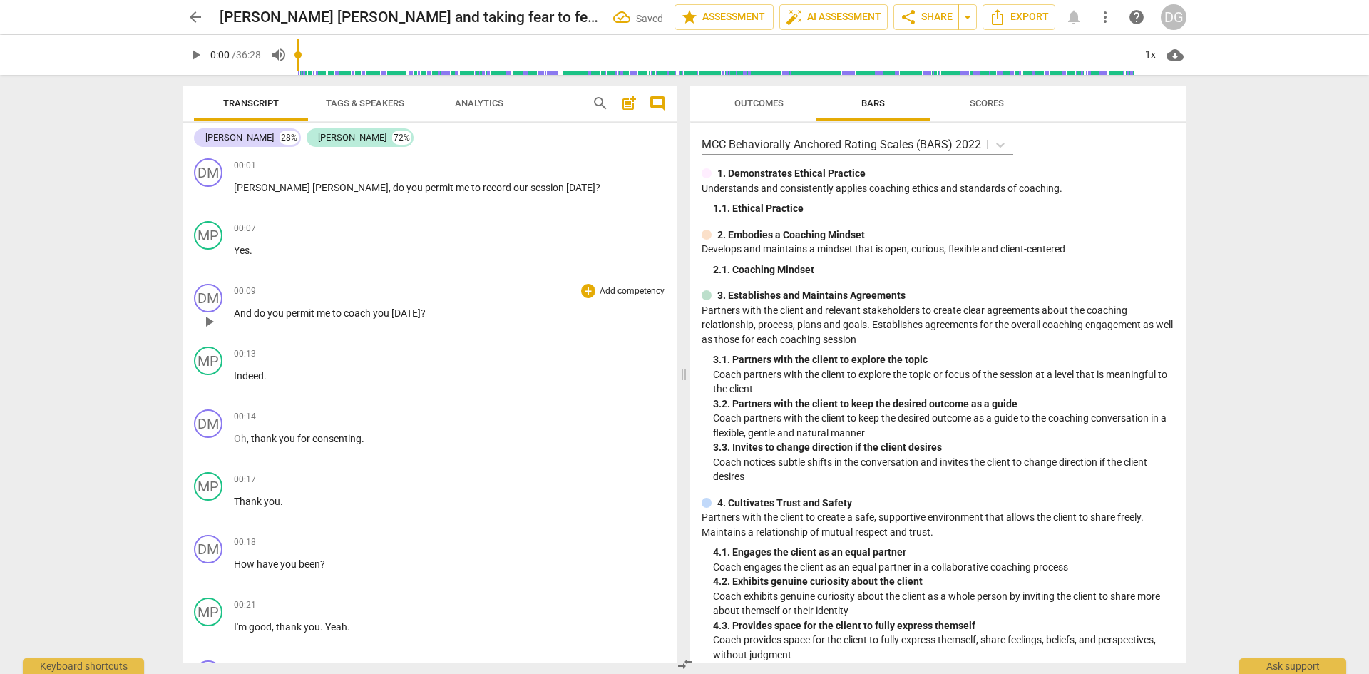
click at [235, 315] on span "And" at bounding box center [244, 312] width 20 height 11
paste p
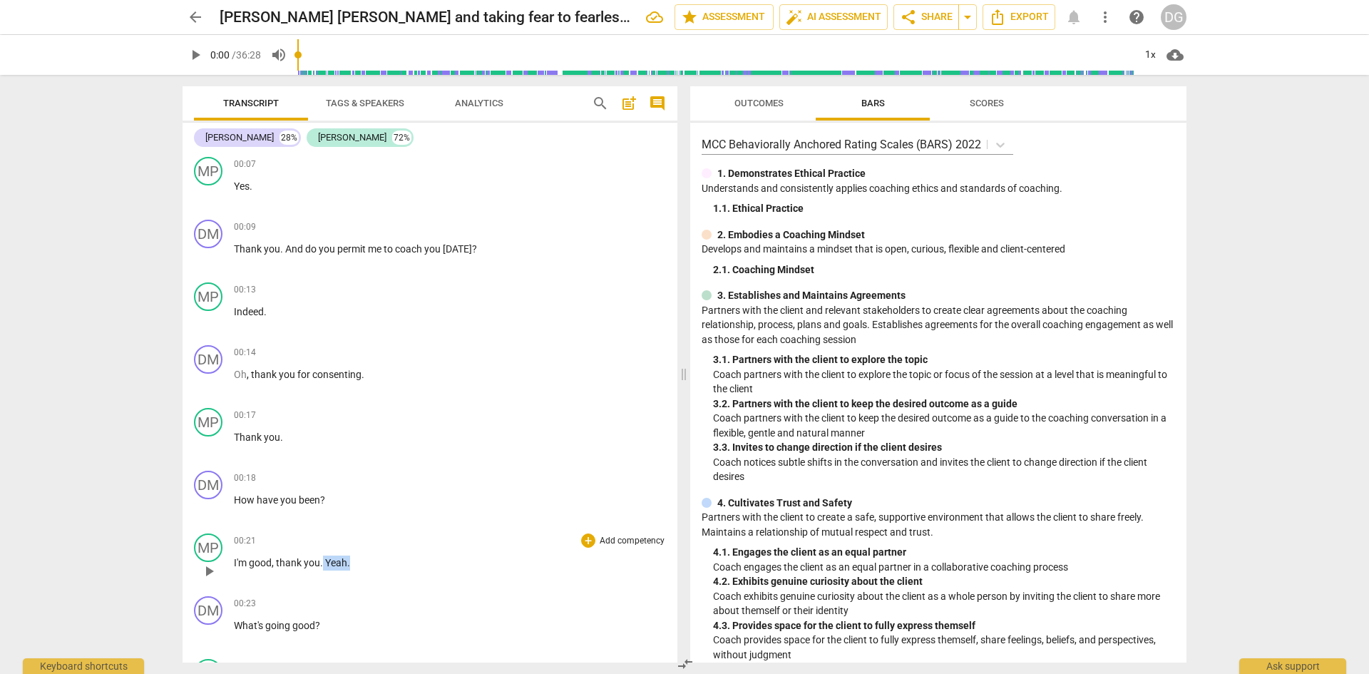
drag, startPoint x: 358, startPoint y: 561, endPoint x: 322, endPoint y: 563, distance: 35.7
click at [322, 563] on p "I'm good , thank you . Yeah ." at bounding box center [450, 562] width 432 height 15
click at [237, 624] on span "What's" at bounding box center [249, 625] width 31 height 11
click at [239, 624] on span "What's" at bounding box center [249, 625] width 31 height 11
click at [237, 624] on span "What's" at bounding box center [249, 625] width 31 height 11
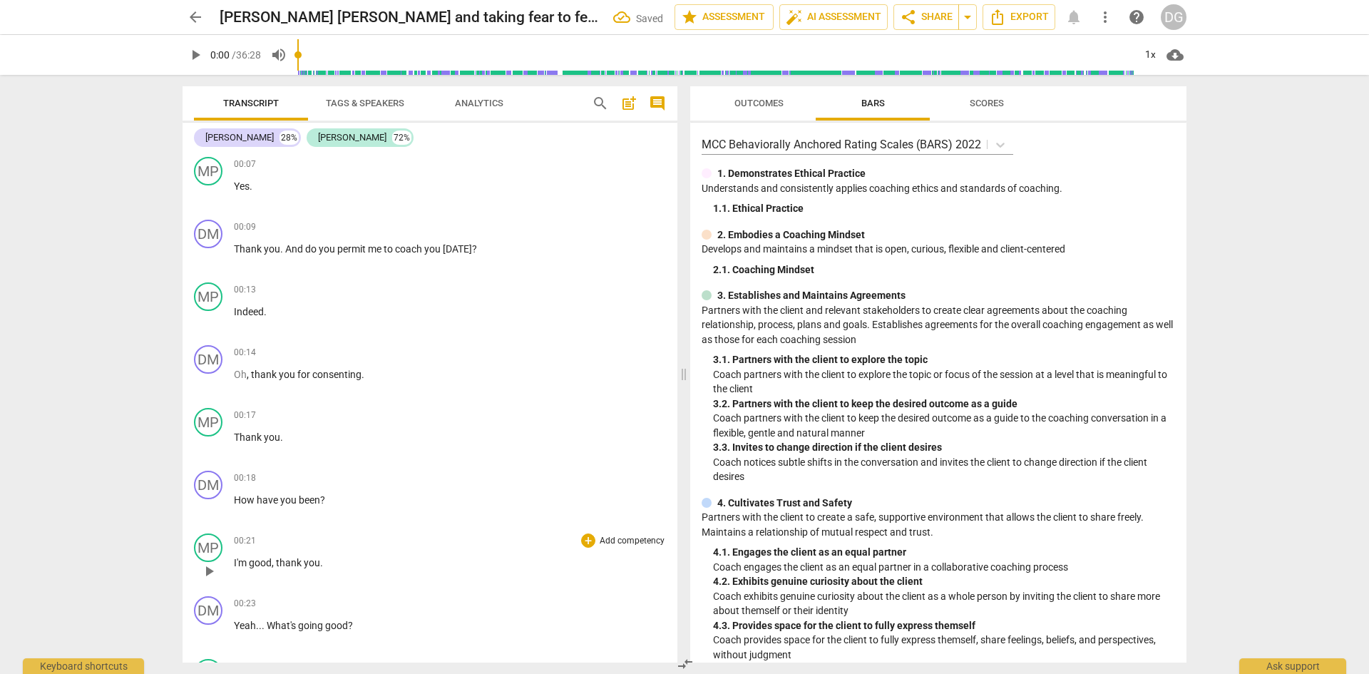
click at [275, 564] on span "," at bounding box center [274, 562] width 4 height 11
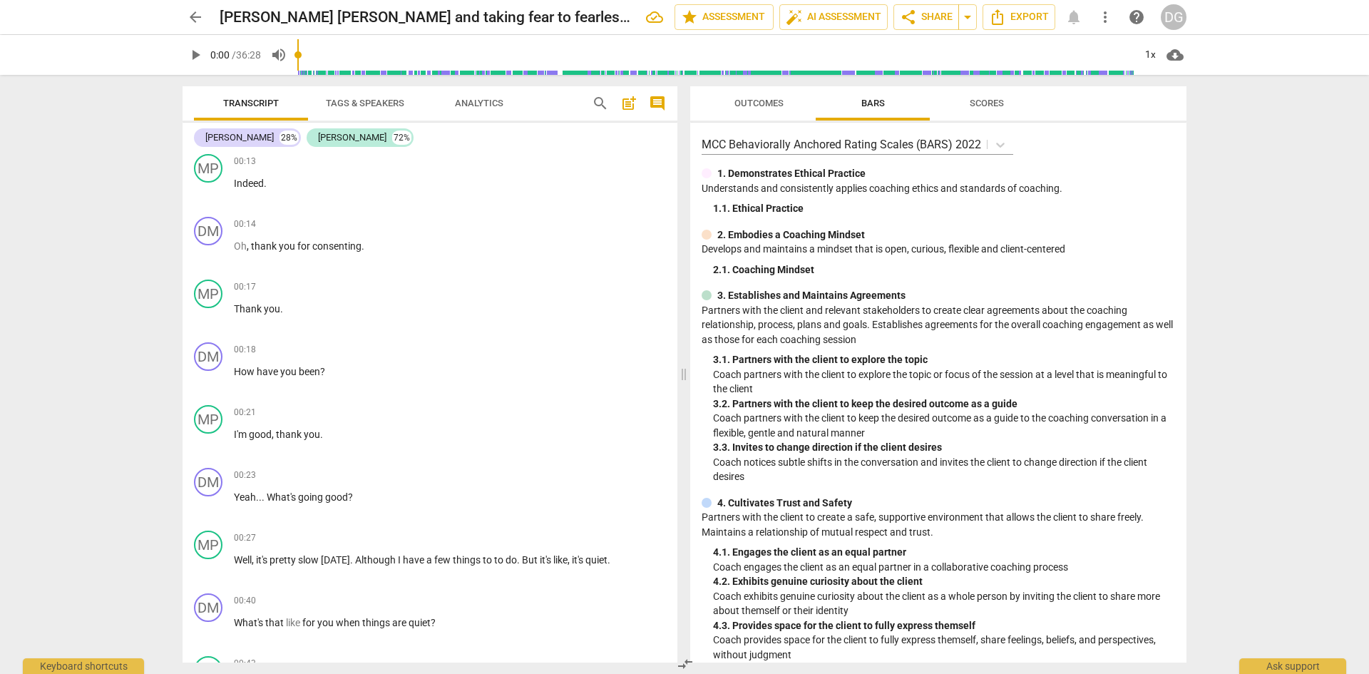
scroll to position [208, 0]
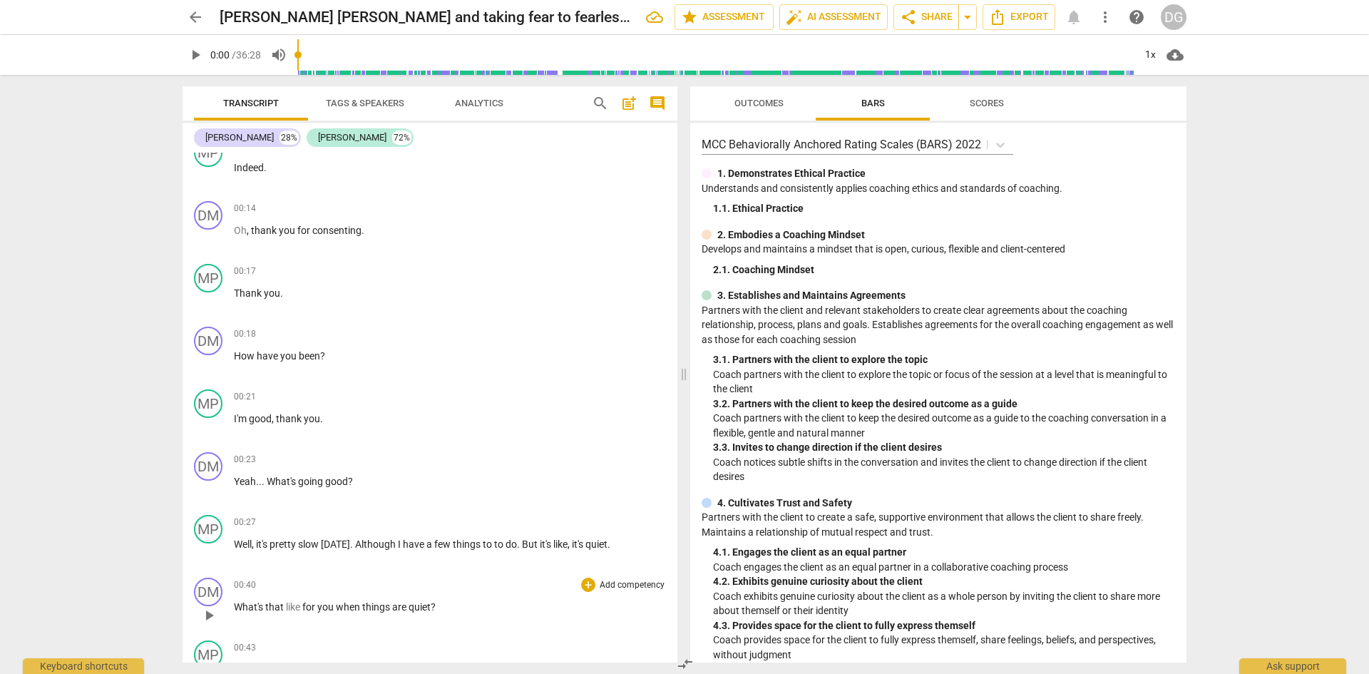
click at [235, 605] on span "What's" at bounding box center [249, 606] width 31 height 11
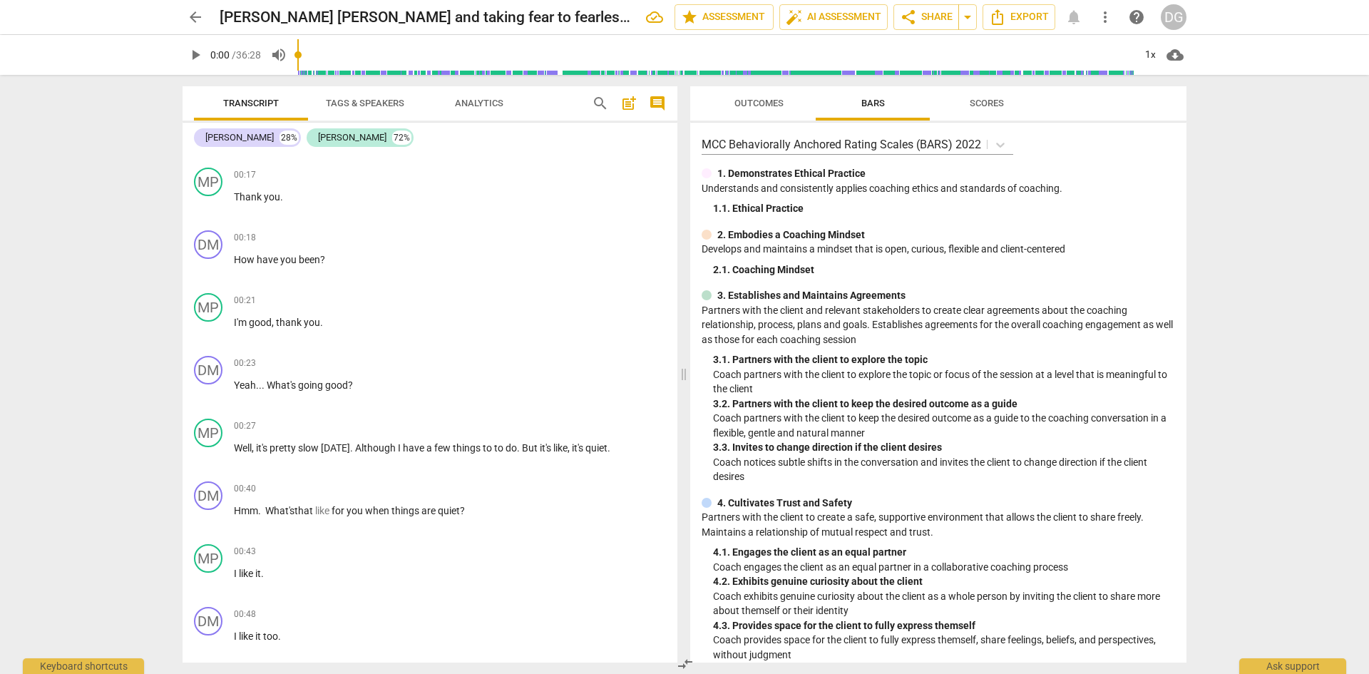
scroll to position [337, 0]
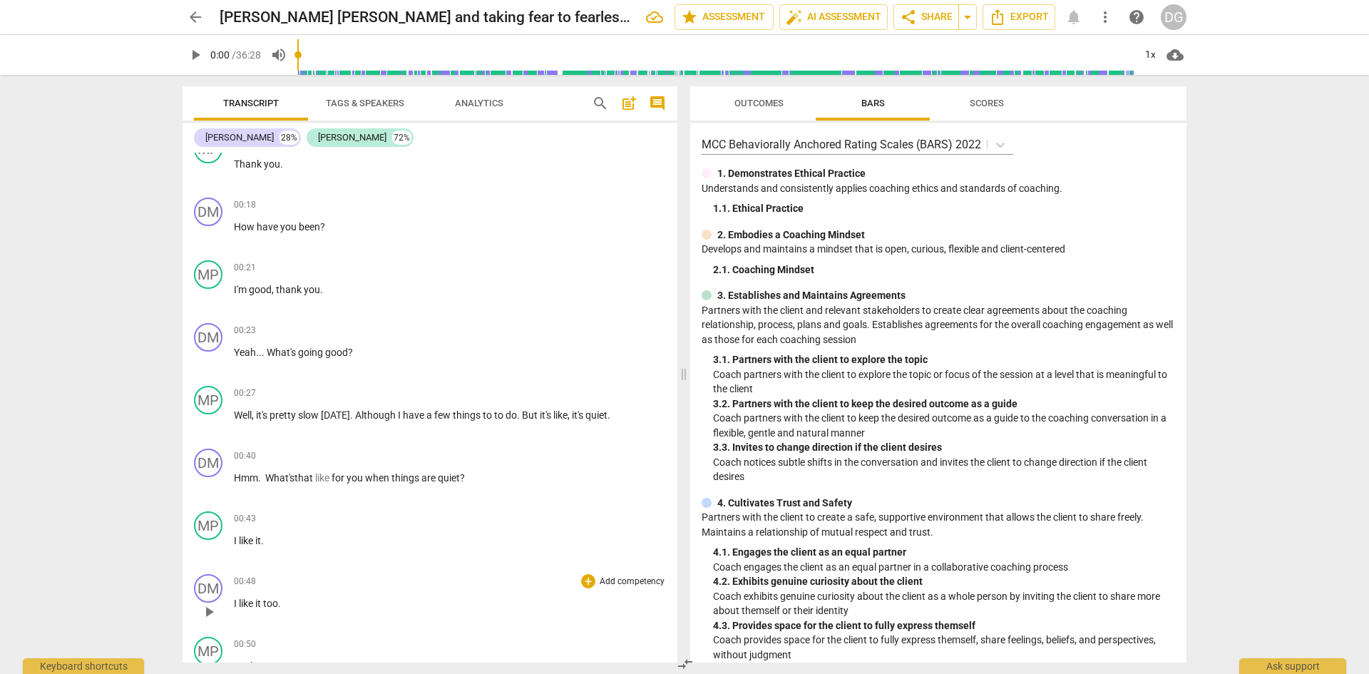
click at [235, 604] on span "I" at bounding box center [236, 603] width 5 height 11
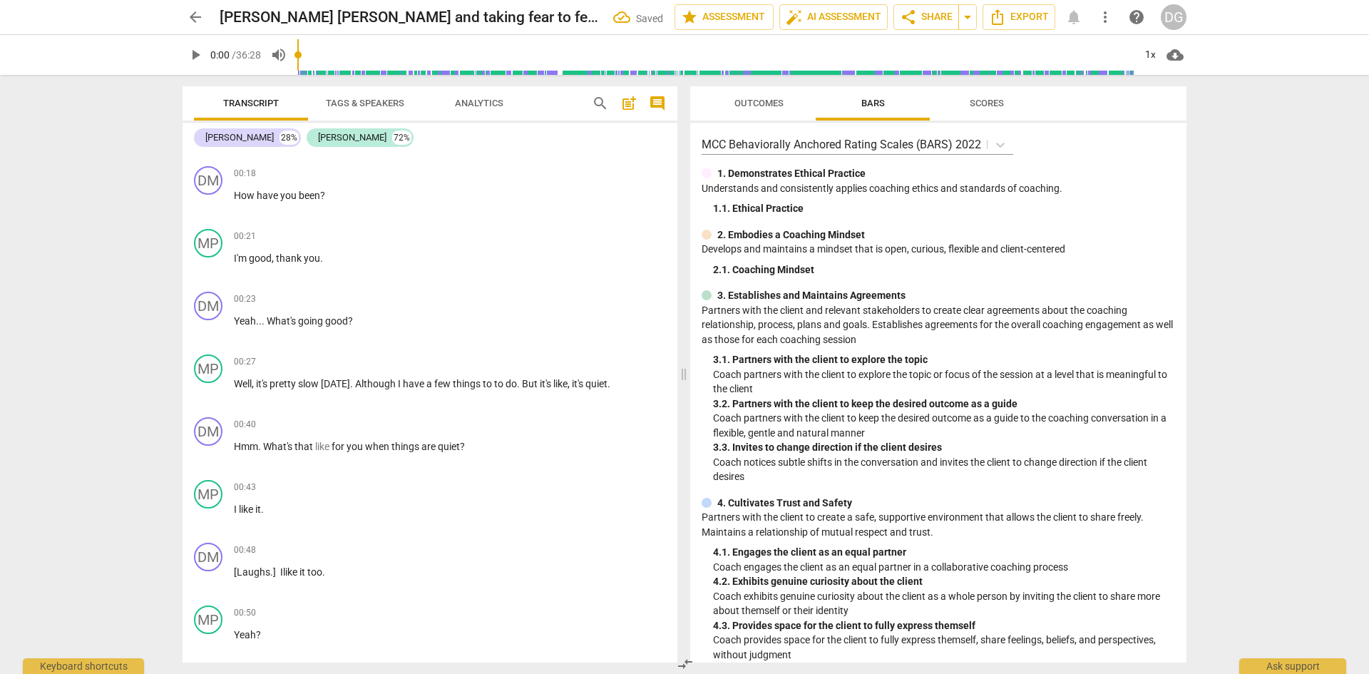
scroll to position [417, 0]
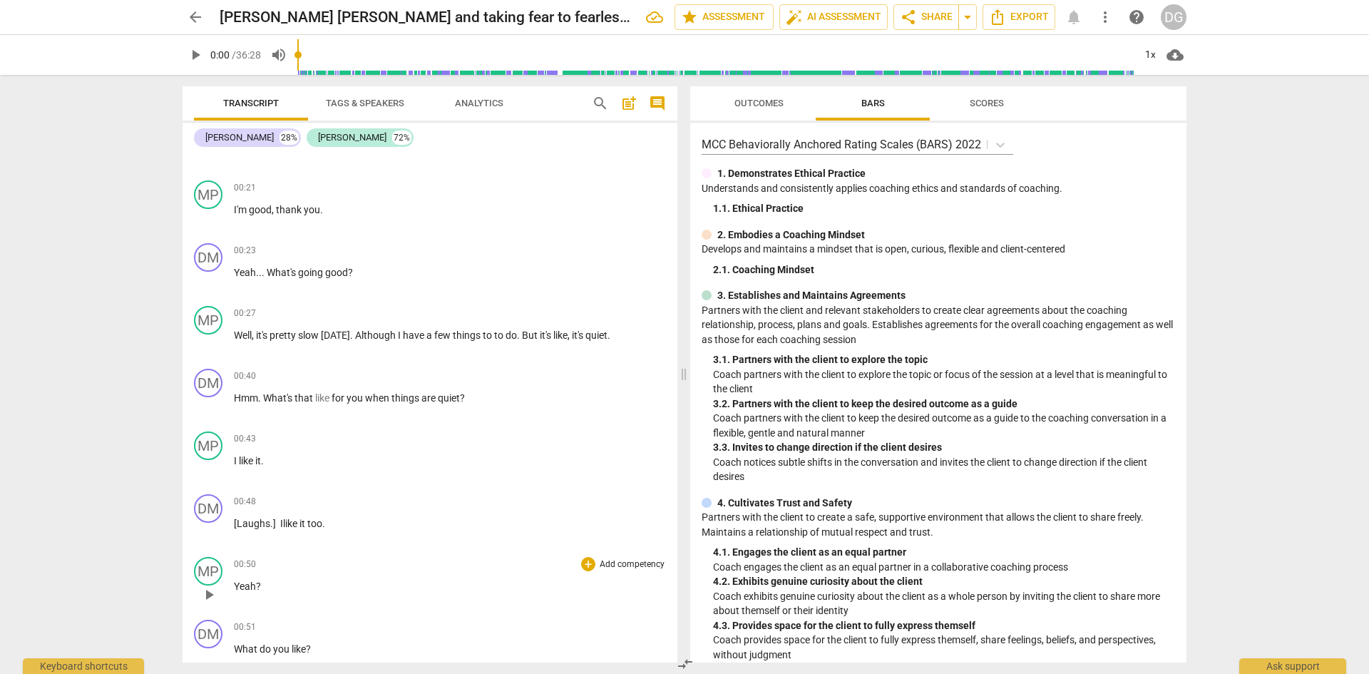
click at [237, 585] on span "Yeah" at bounding box center [245, 585] width 22 height 11
drag, startPoint x: 252, startPoint y: 459, endPoint x: 240, endPoint y: 462, distance: 13.1
click at [240, 462] on span "like" at bounding box center [247, 460] width 16 height 11
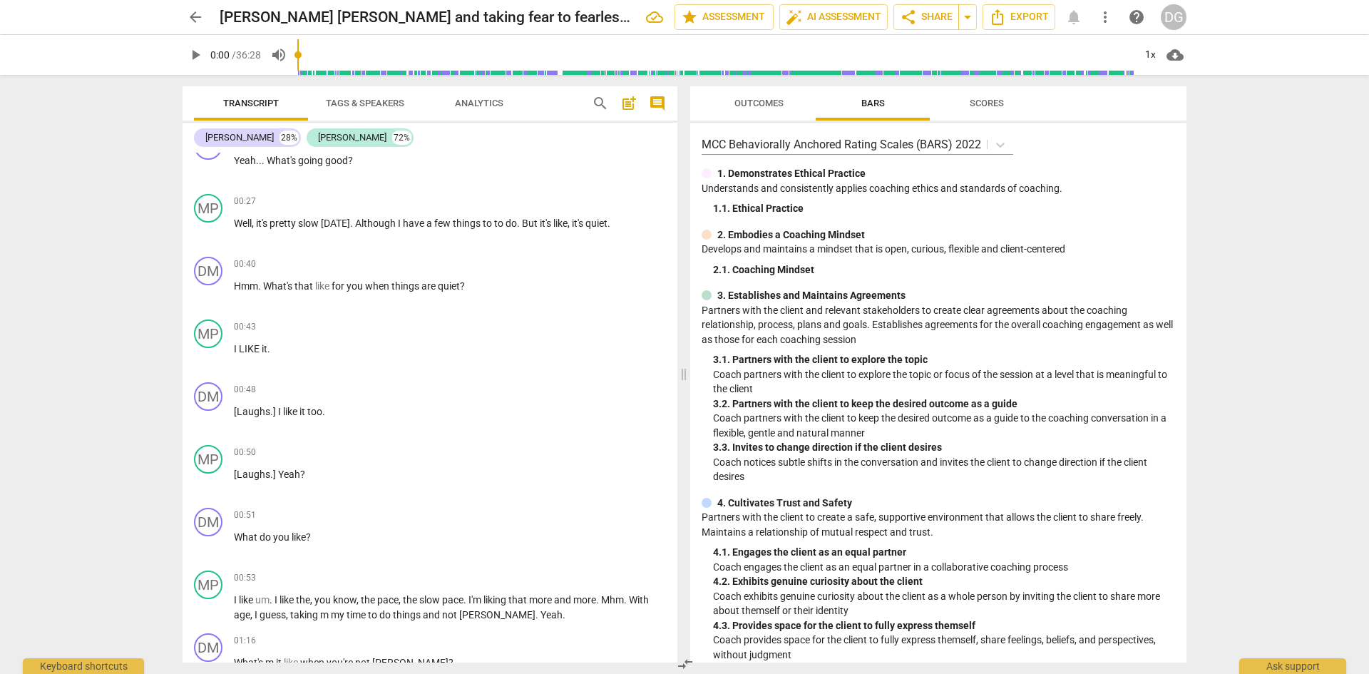
scroll to position [610, 0]
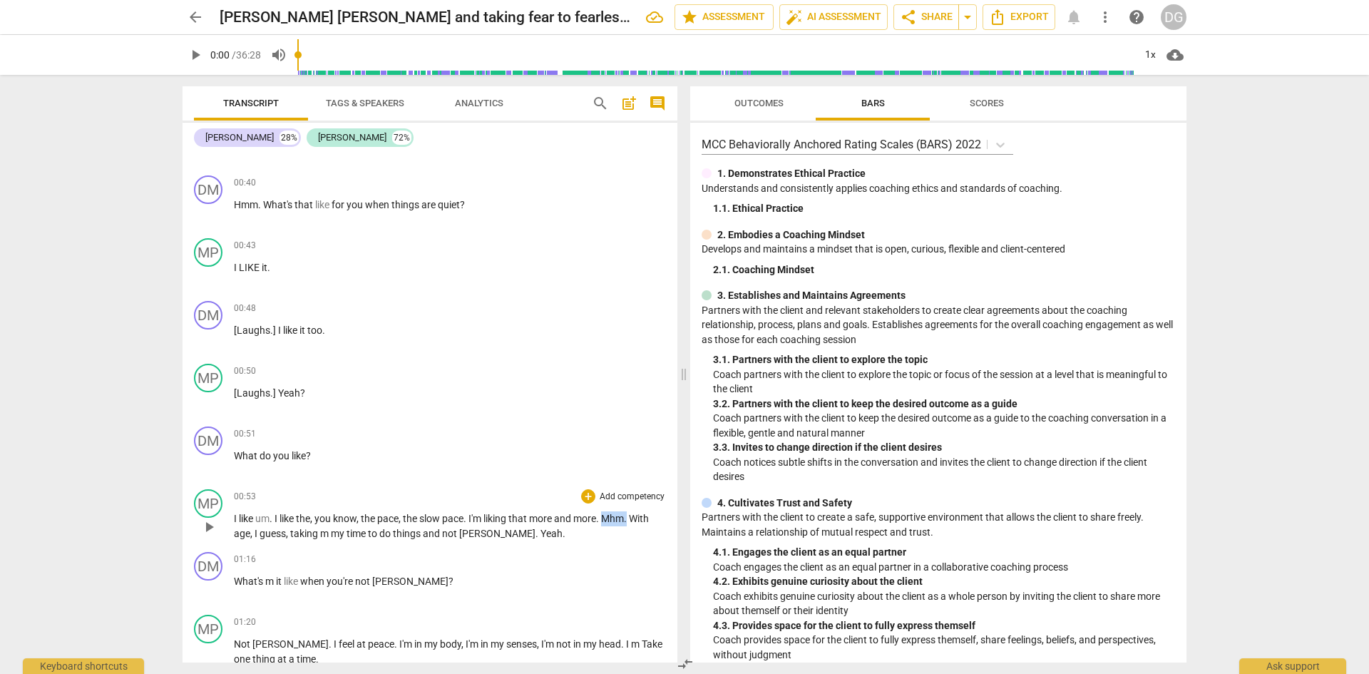
drag, startPoint x: 633, startPoint y: 516, endPoint x: 607, endPoint y: 516, distance: 25.7
click at [607, 516] on p "I like um . I like the , you know , the pace , the slow pace . I'm liking that …" at bounding box center [450, 525] width 432 height 29
click at [607, 516] on span "Mhm" at bounding box center [612, 518] width 23 height 11
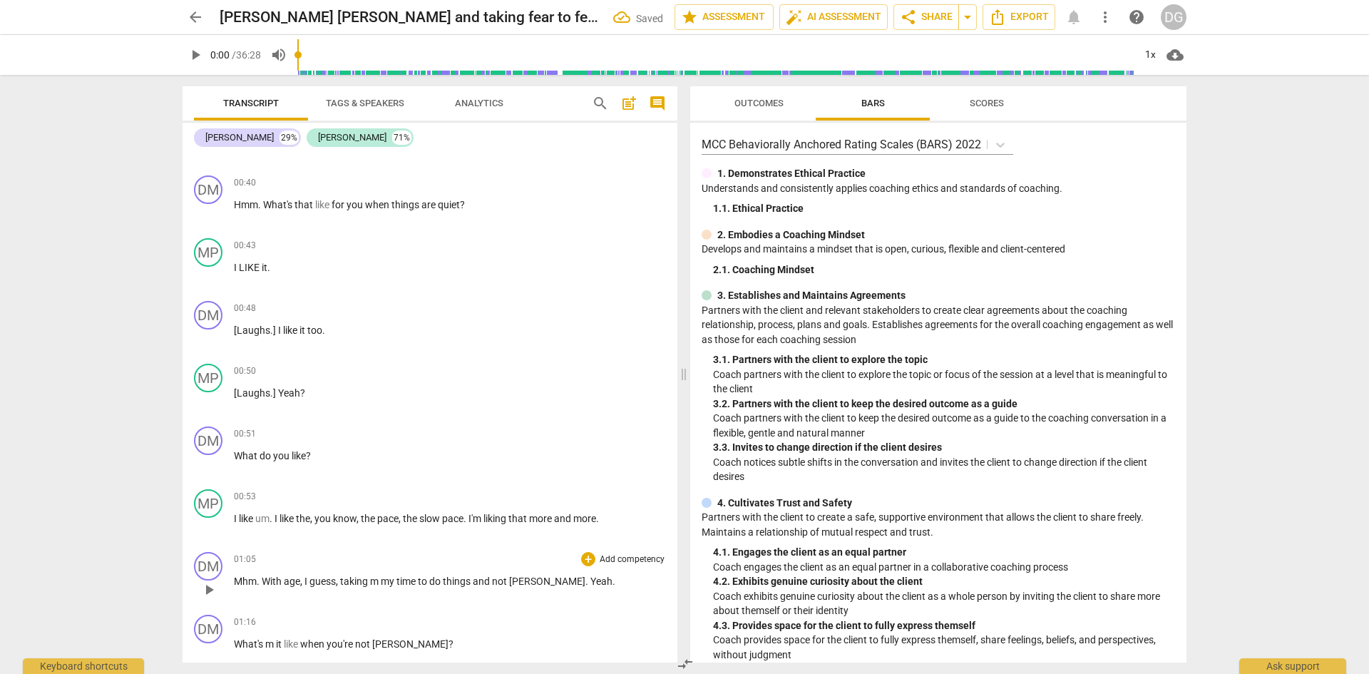
click at [262, 577] on span "With" at bounding box center [273, 580] width 22 height 11
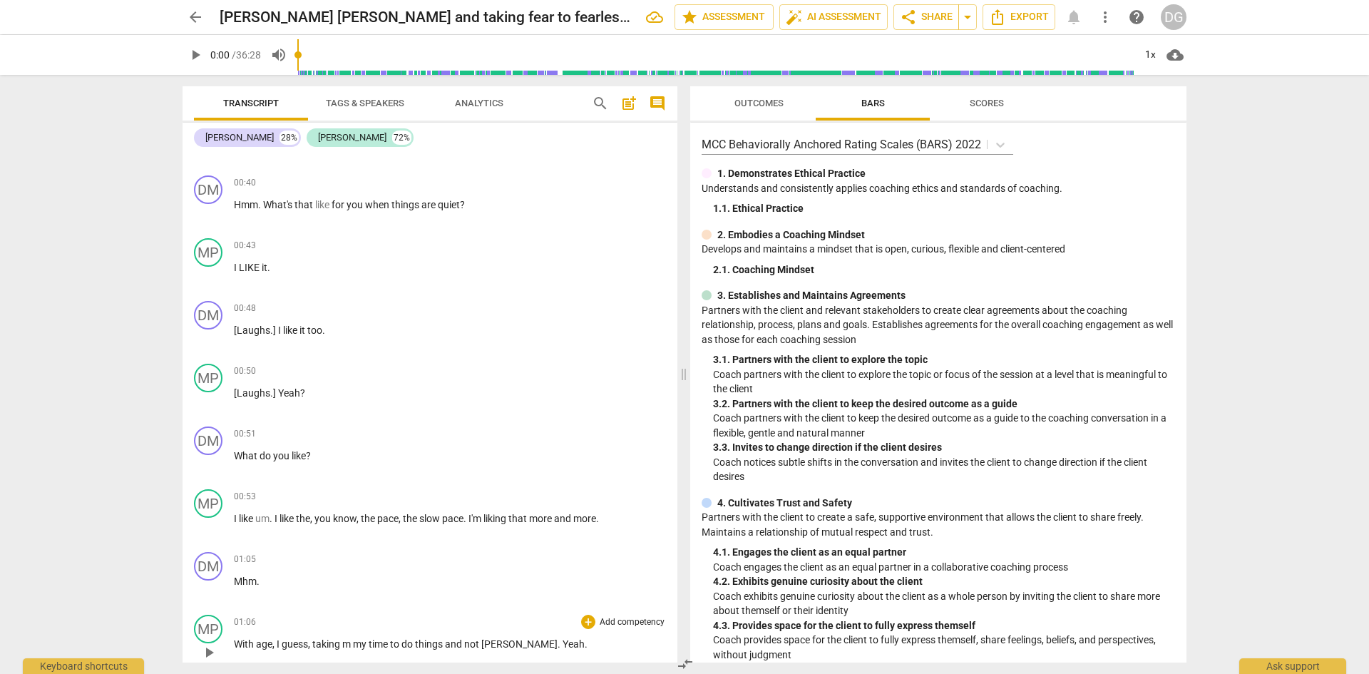
click at [350, 638] on span "m" at bounding box center [347, 643] width 11 height 11
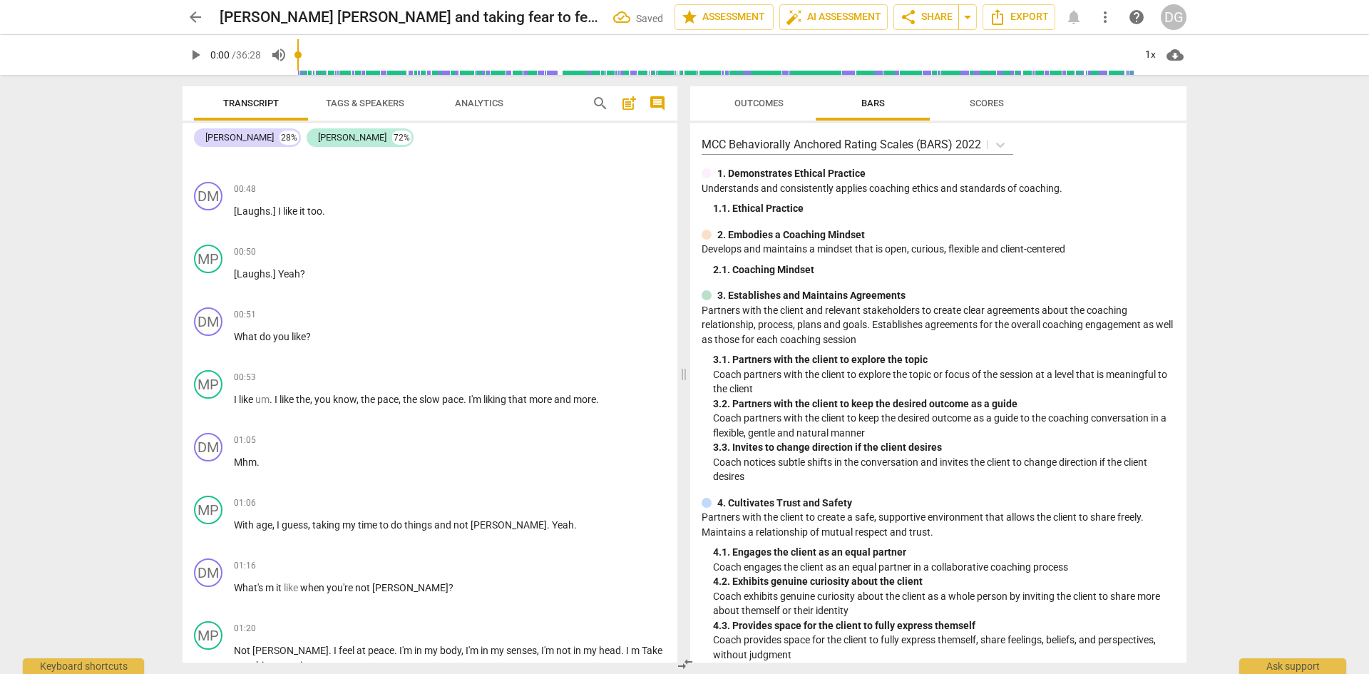
scroll to position [811, 0]
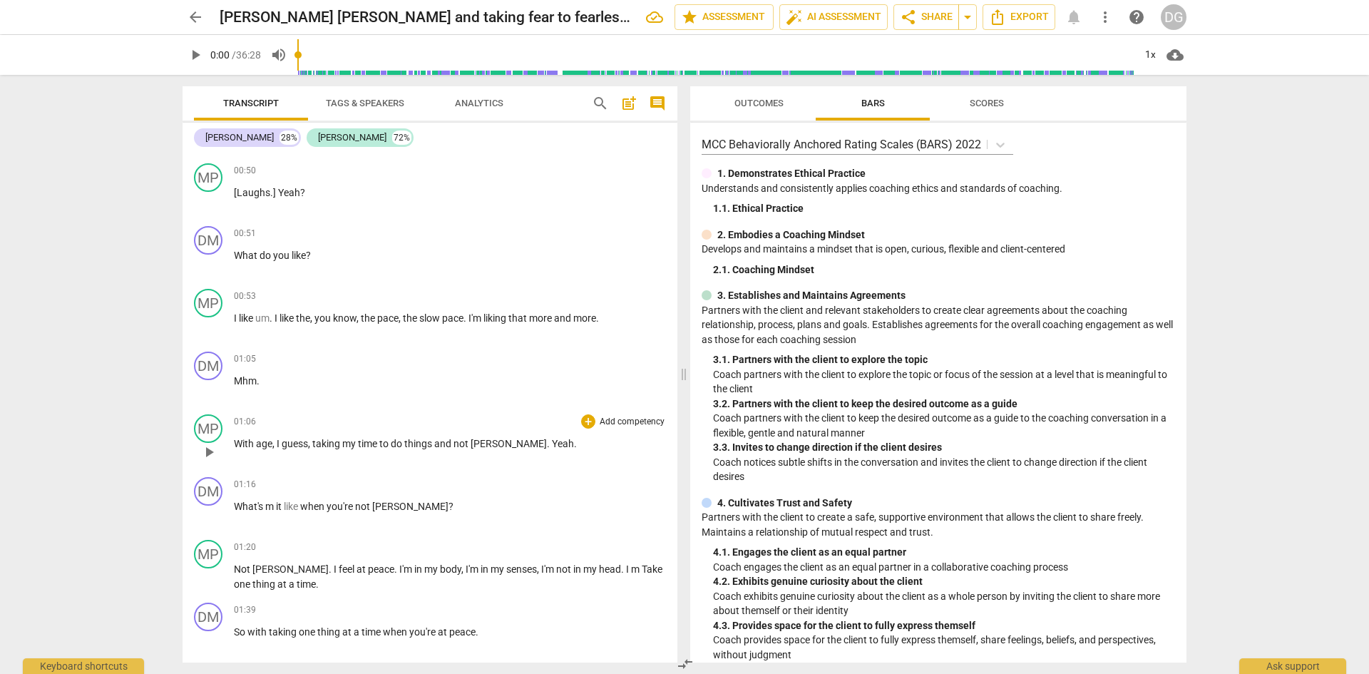
click at [434, 443] on span "things" at bounding box center [419, 443] width 30 height 11
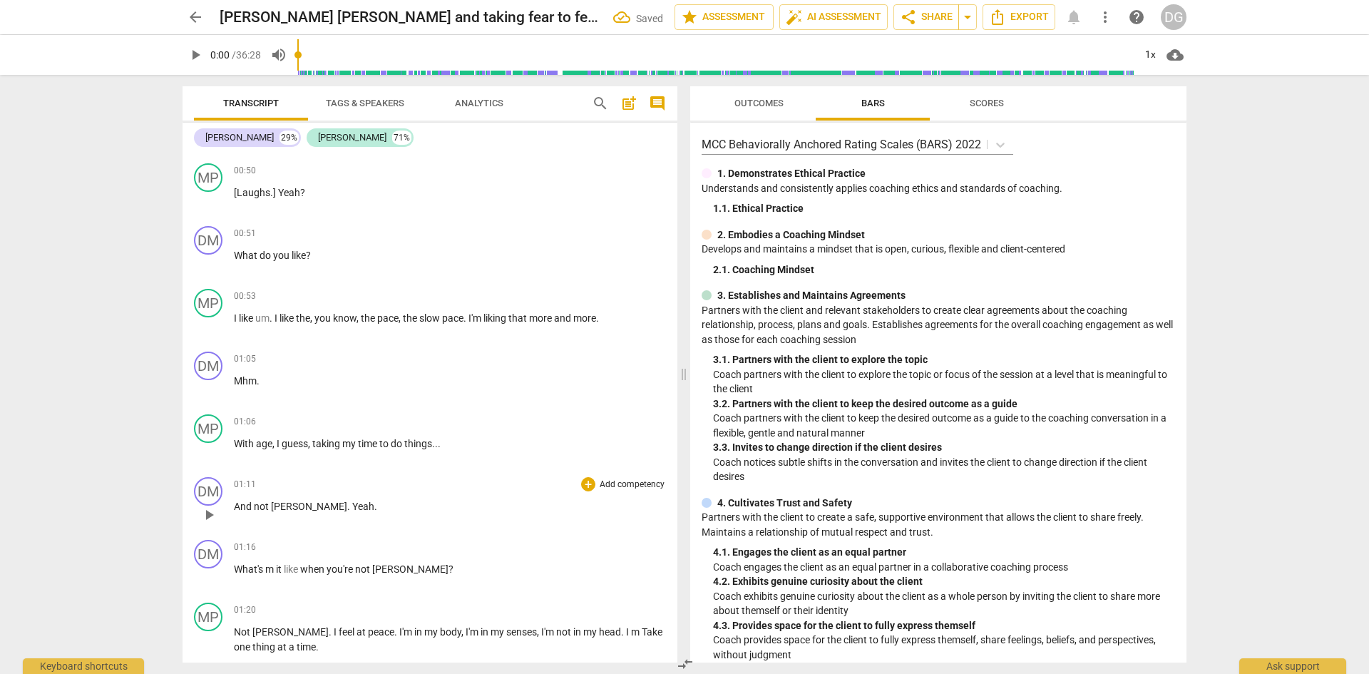
click at [235, 503] on span "And" at bounding box center [244, 506] width 20 height 11
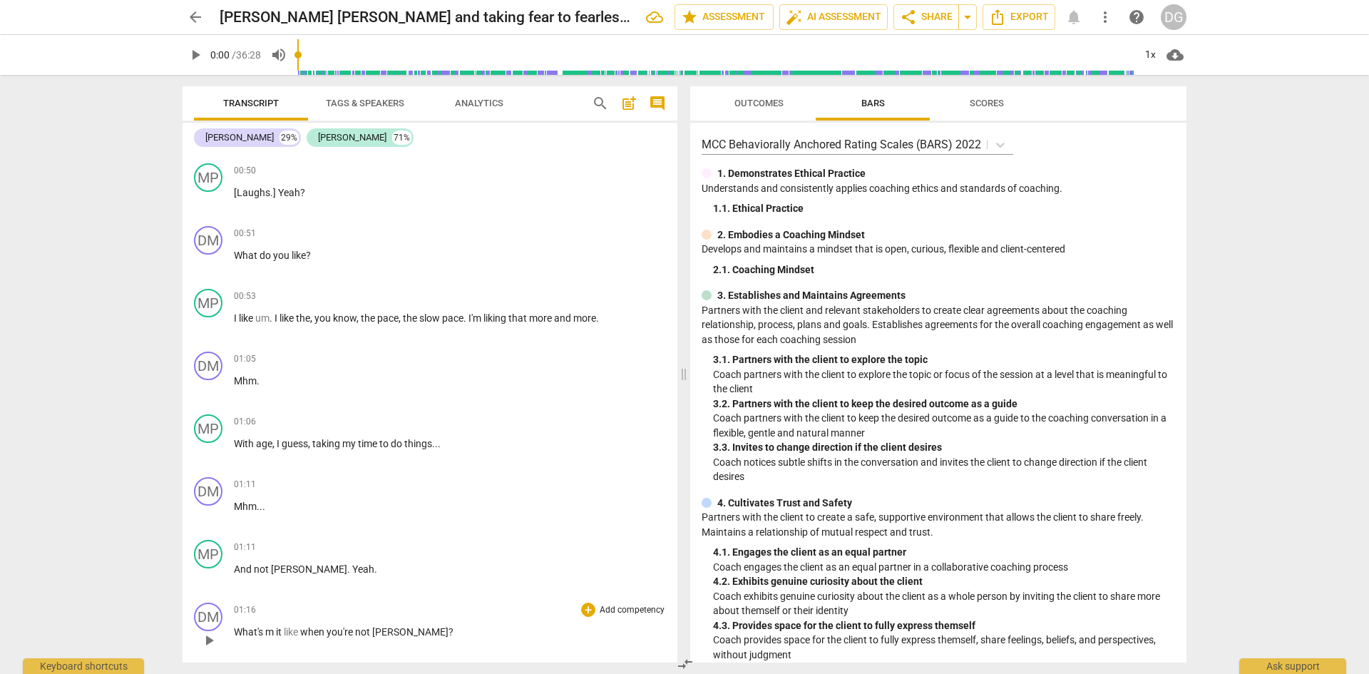
click at [279, 632] on span "it" at bounding box center [280, 631] width 8 height 11
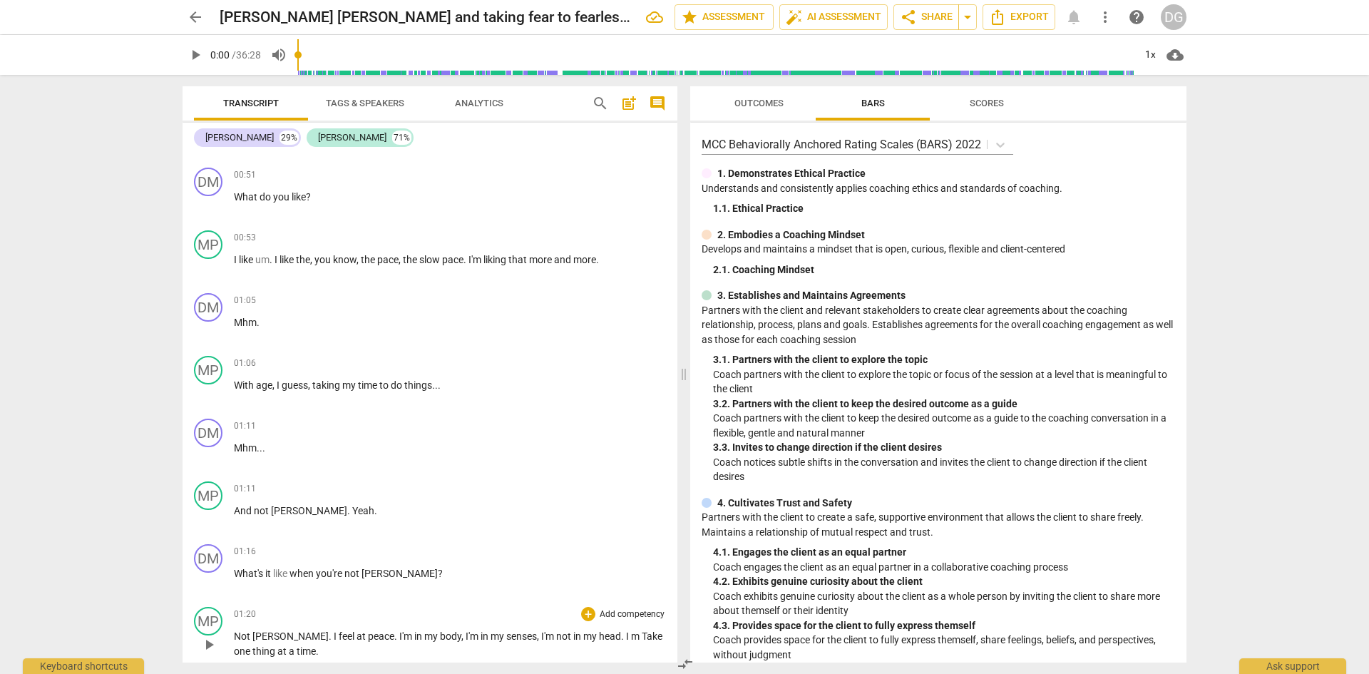
click at [394, 633] on span "." at bounding box center [396, 635] width 5 height 11
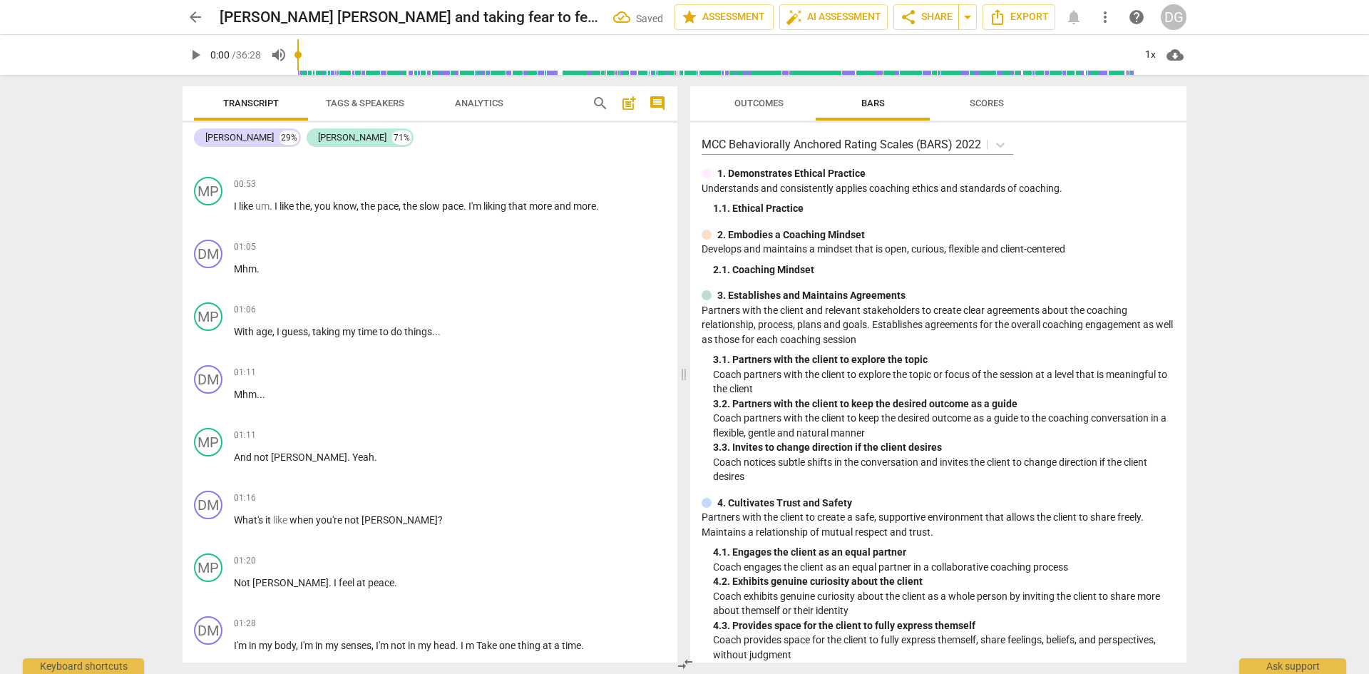
scroll to position [973, 0]
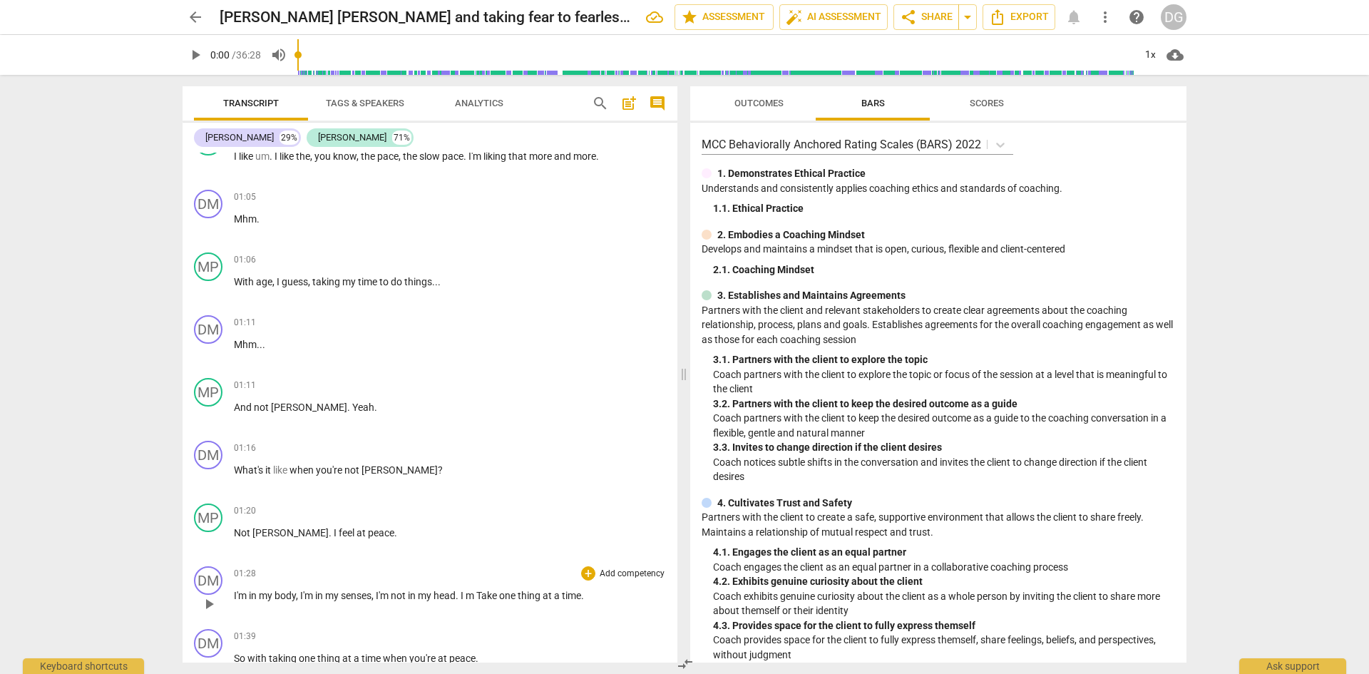
click at [236, 593] on span "I'm" at bounding box center [241, 595] width 15 height 11
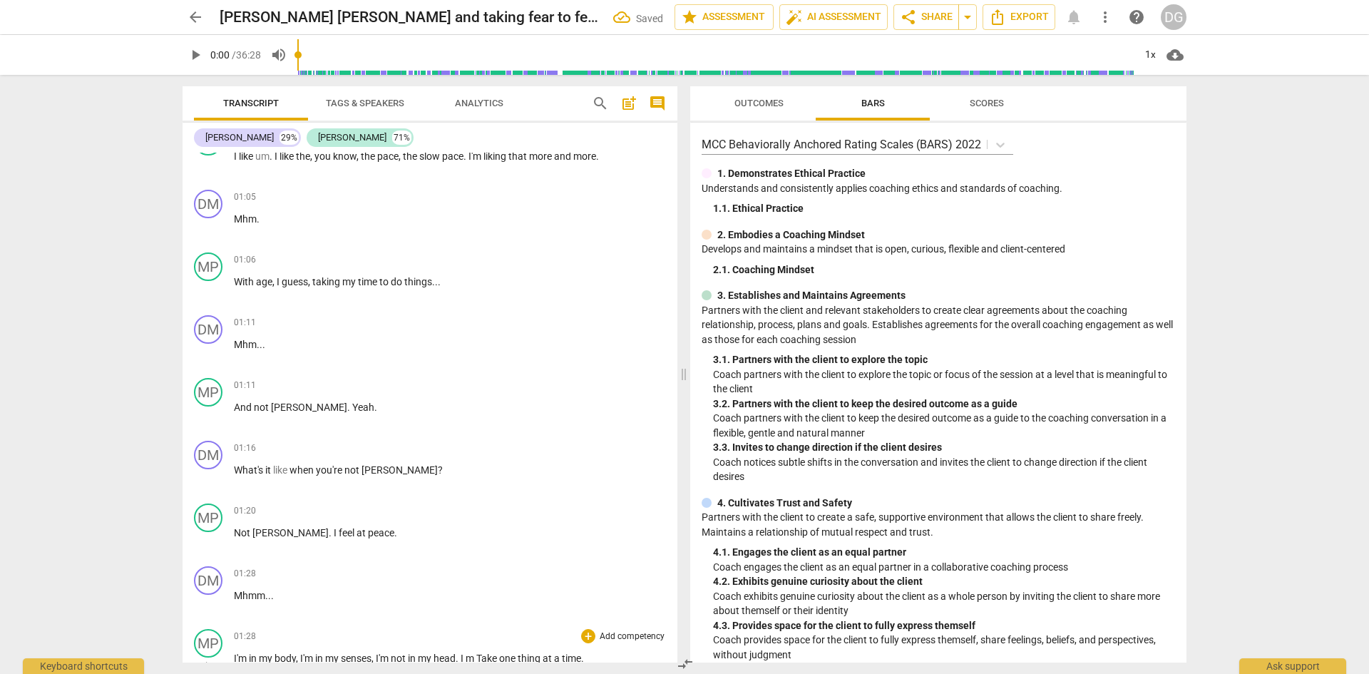
click at [374, 660] on span "," at bounding box center [373, 657] width 4 height 11
click at [282, 528] on span "[PERSON_NAME]" at bounding box center [290, 530] width 76 height 11
click at [281, 594] on p "Mhmm . . ." at bounding box center [450, 594] width 432 height 15
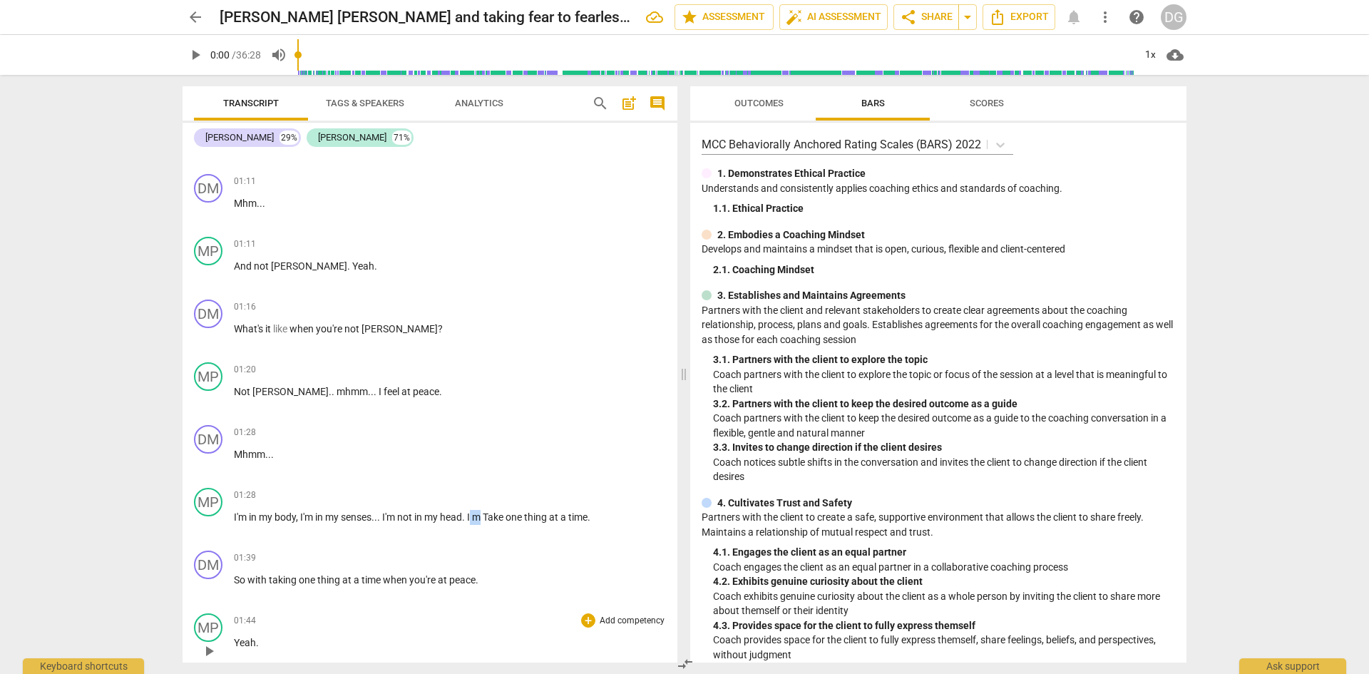
scroll to position [1154, 0]
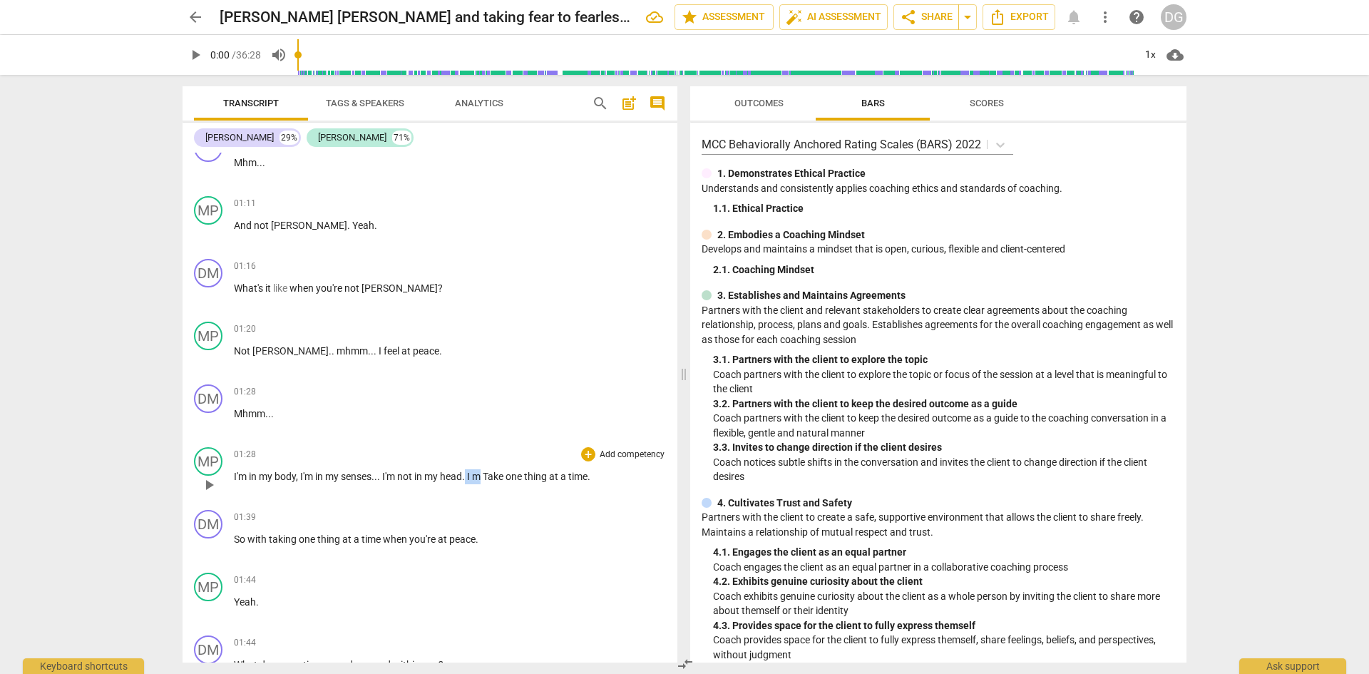
drag, startPoint x: 483, startPoint y: 657, endPoint x: 468, endPoint y: 495, distance: 163.3
click at [468, 495] on div "01:28 + Add competency keyboard_arrow_right I'm in my body , I'm in my senses .…" at bounding box center [450, 472] width 432 height 51
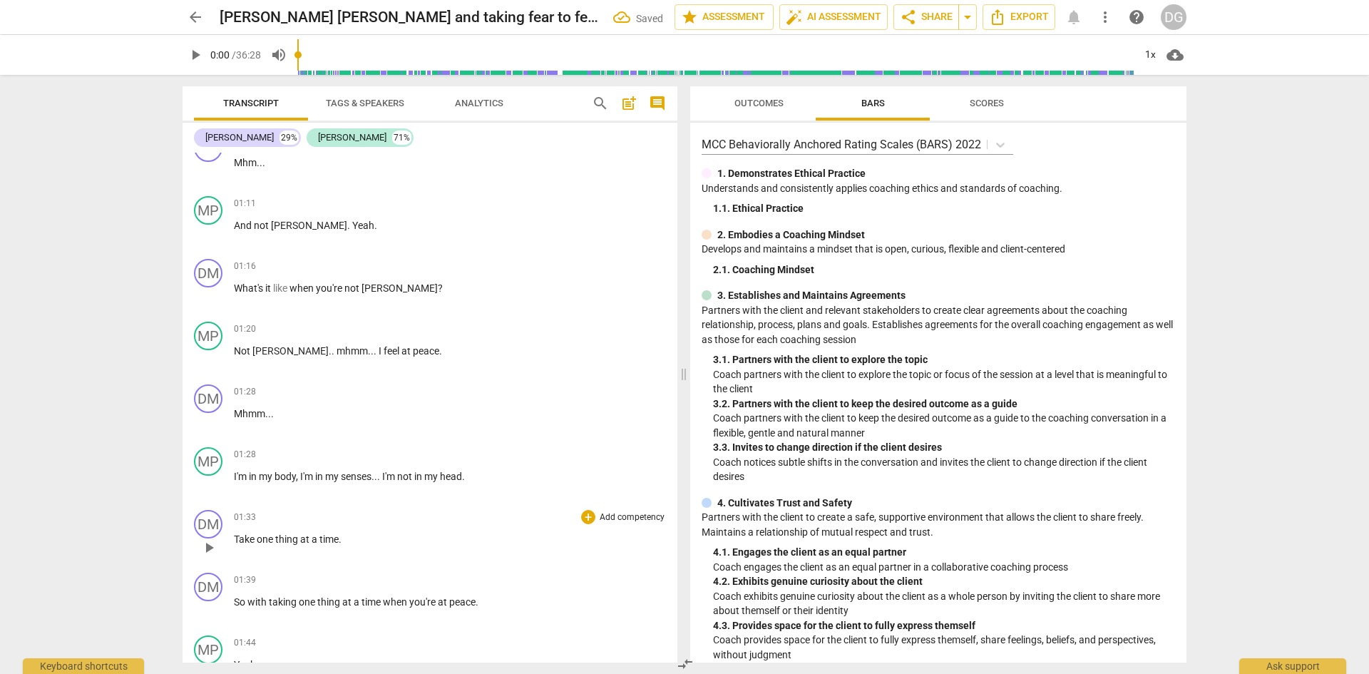
click at [236, 539] on span "Take" at bounding box center [245, 538] width 23 height 11
click at [245, 598] on span "Take" at bounding box center [245, 601] width 23 height 11
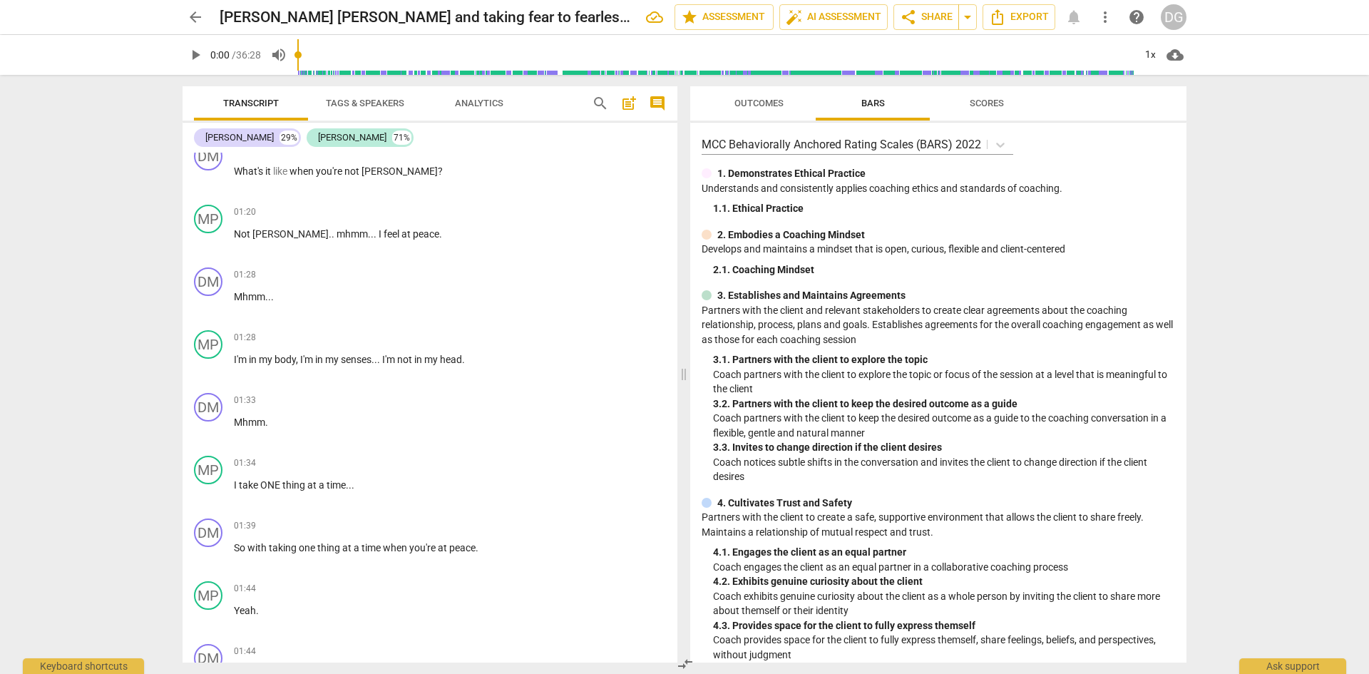
scroll to position [1305, 0]
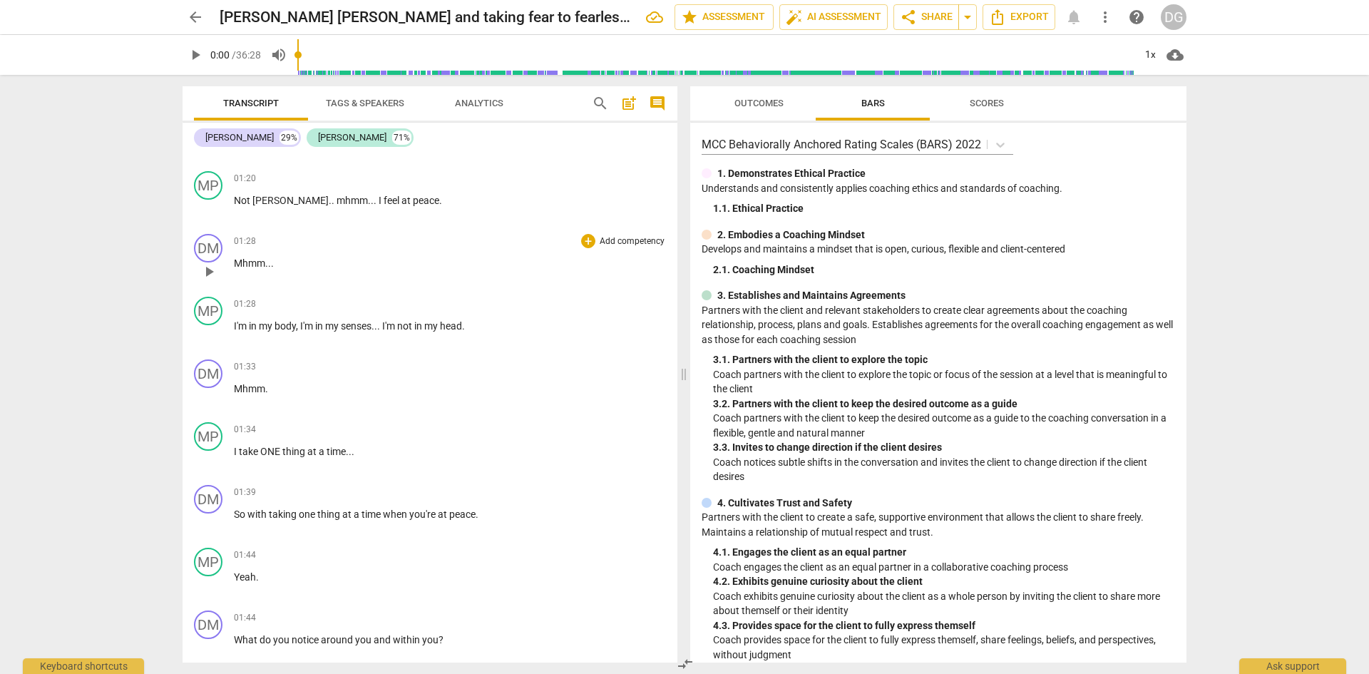
click at [670, 230] on div "DM play_arrow pause 00:01 + Add competency keyboard_arrow_right [PERSON_NAME] […" at bounding box center [430, 408] width 495 height 510
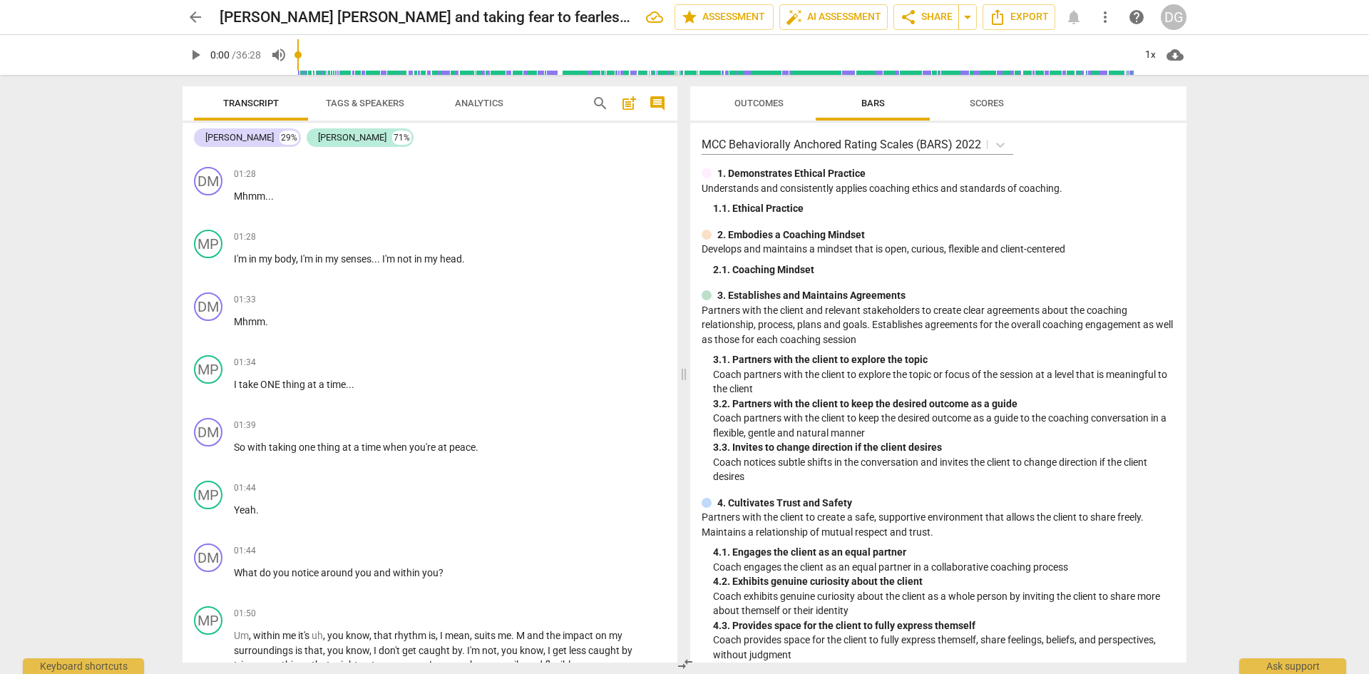
scroll to position [1405, 0]
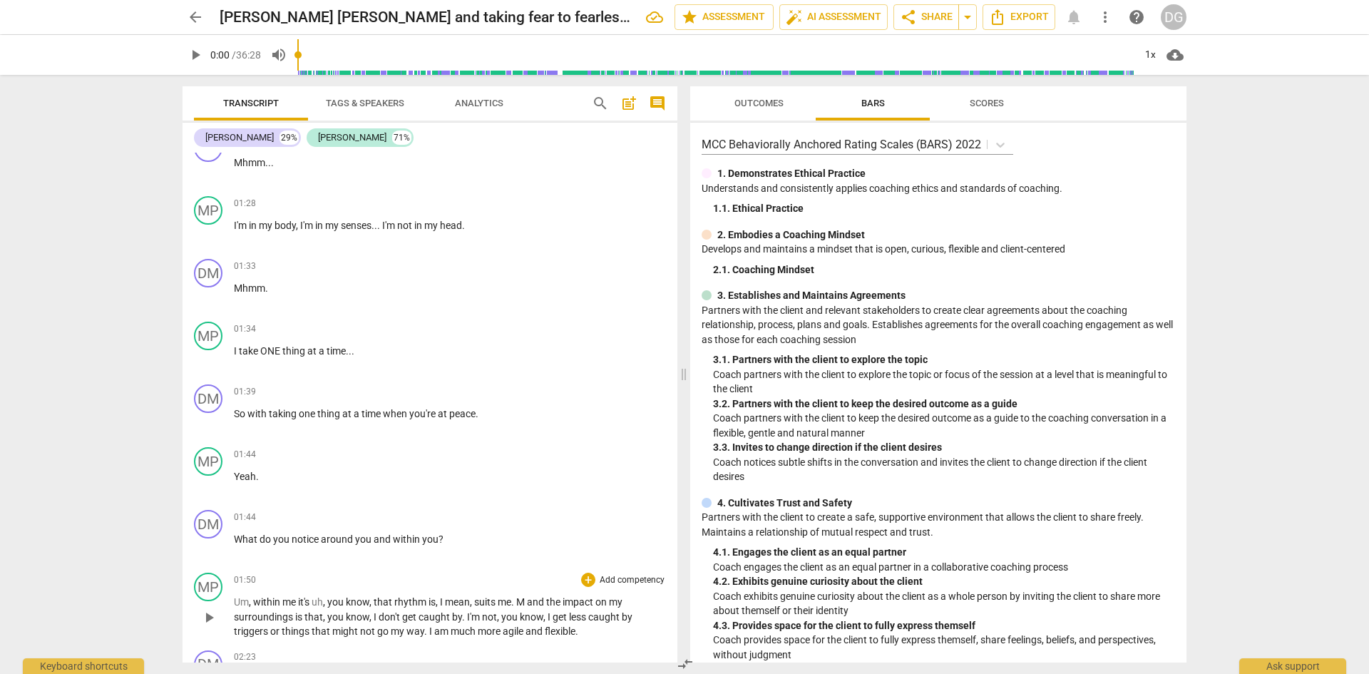
click at [520, 602] on span "M" at bounding box center [521, 601] width 11 height 11
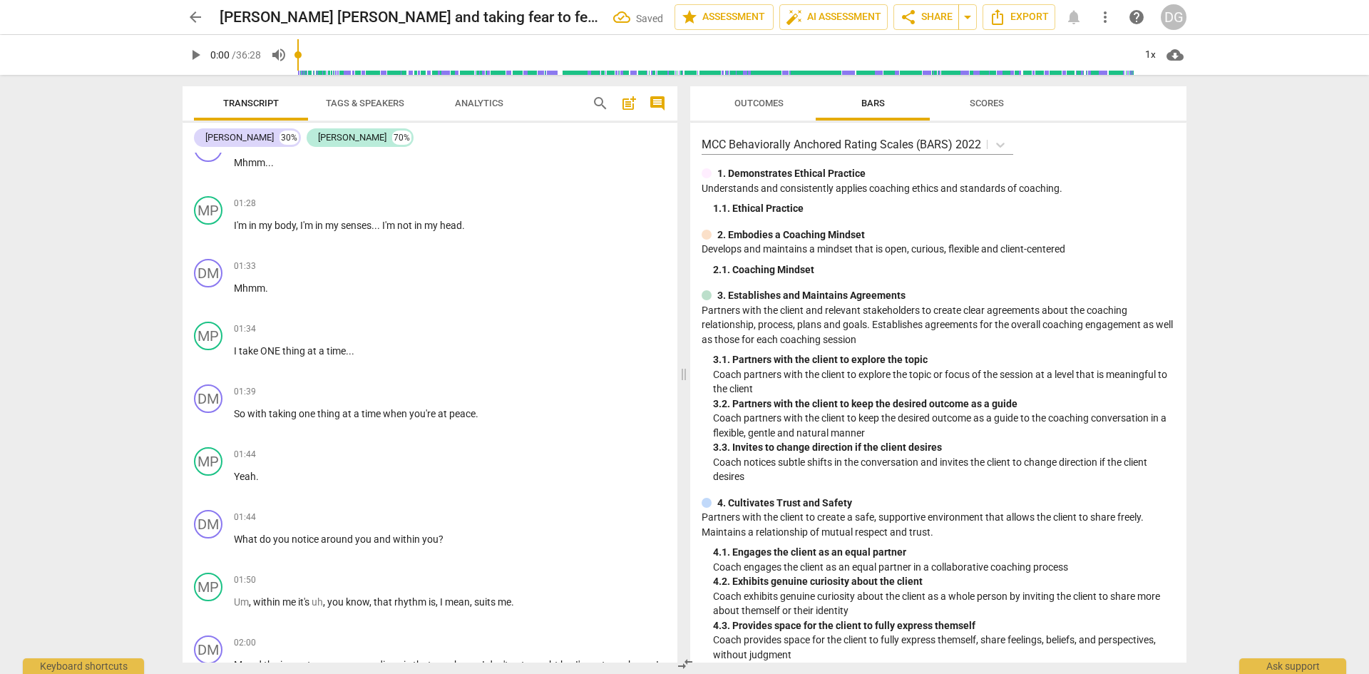
click at [520, 602] on p "Um , within me it's uh , you know , that rhythm is , I mean , suits me ." at bounding box center [450, 602] width 432 height 15
click at [479, 601] on span "suits" at bounding box center [486, 601] width 24 height 11
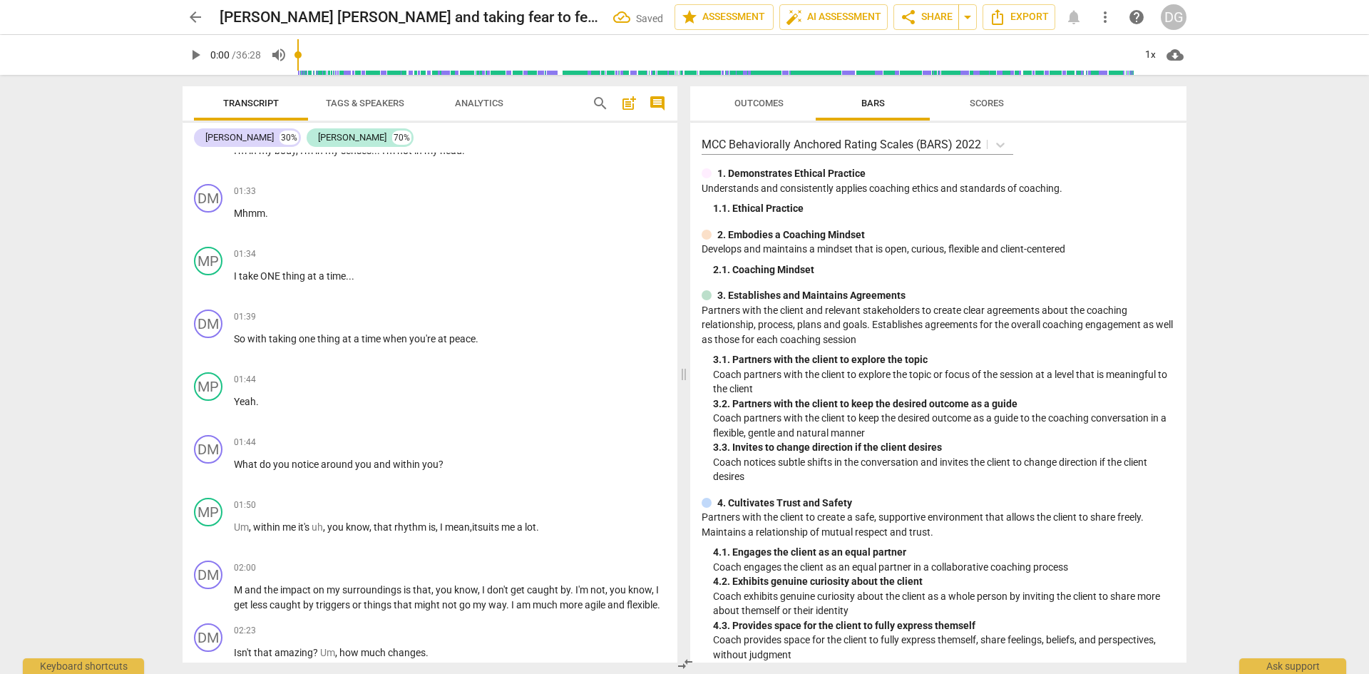
scroll to position [1514, 0]
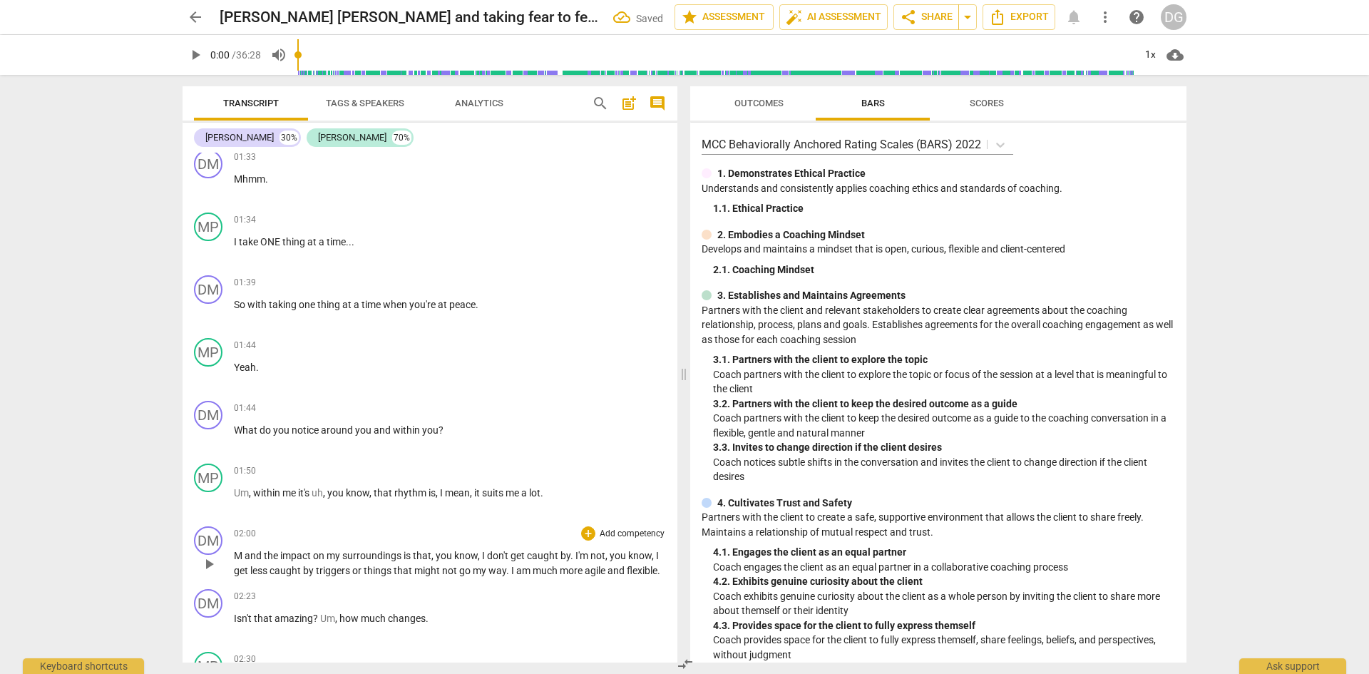
click at [242, 550] on span "M" at bounding box center [239, 555] width 11 height 11
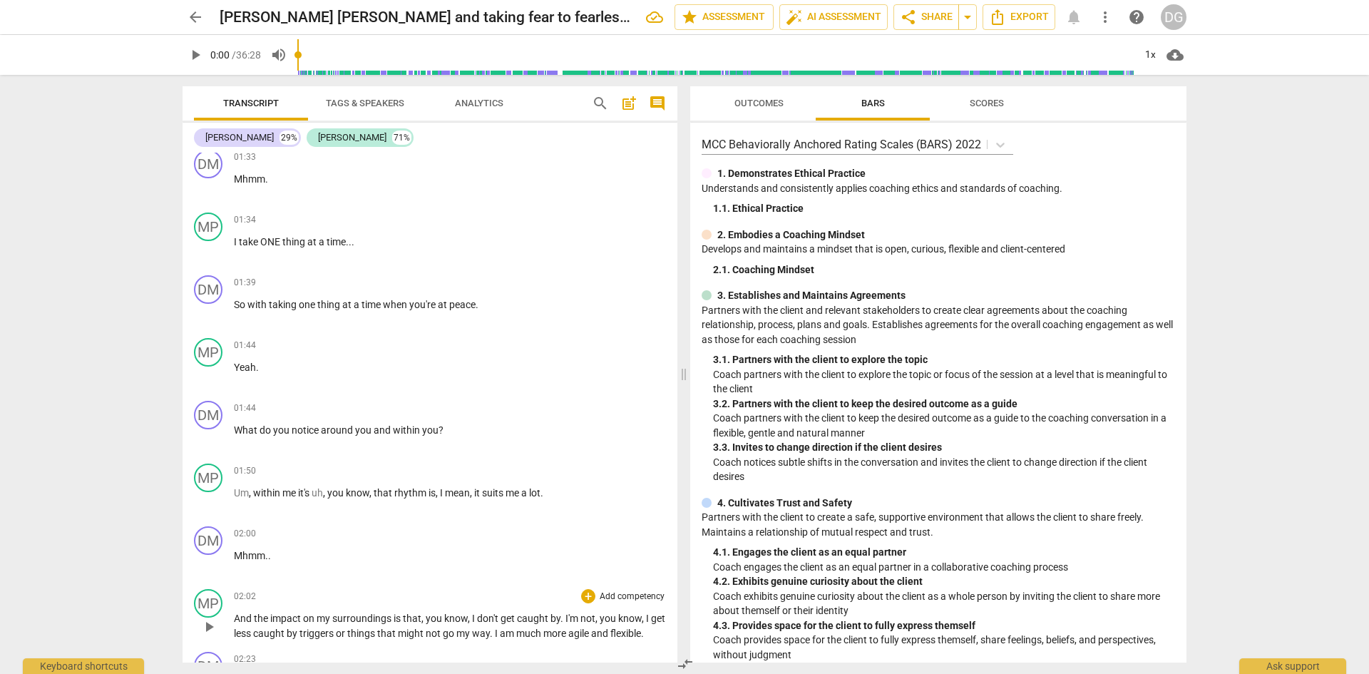
click at [563, 621] on span "." at bounding box center [562, 617] width 5 height 11
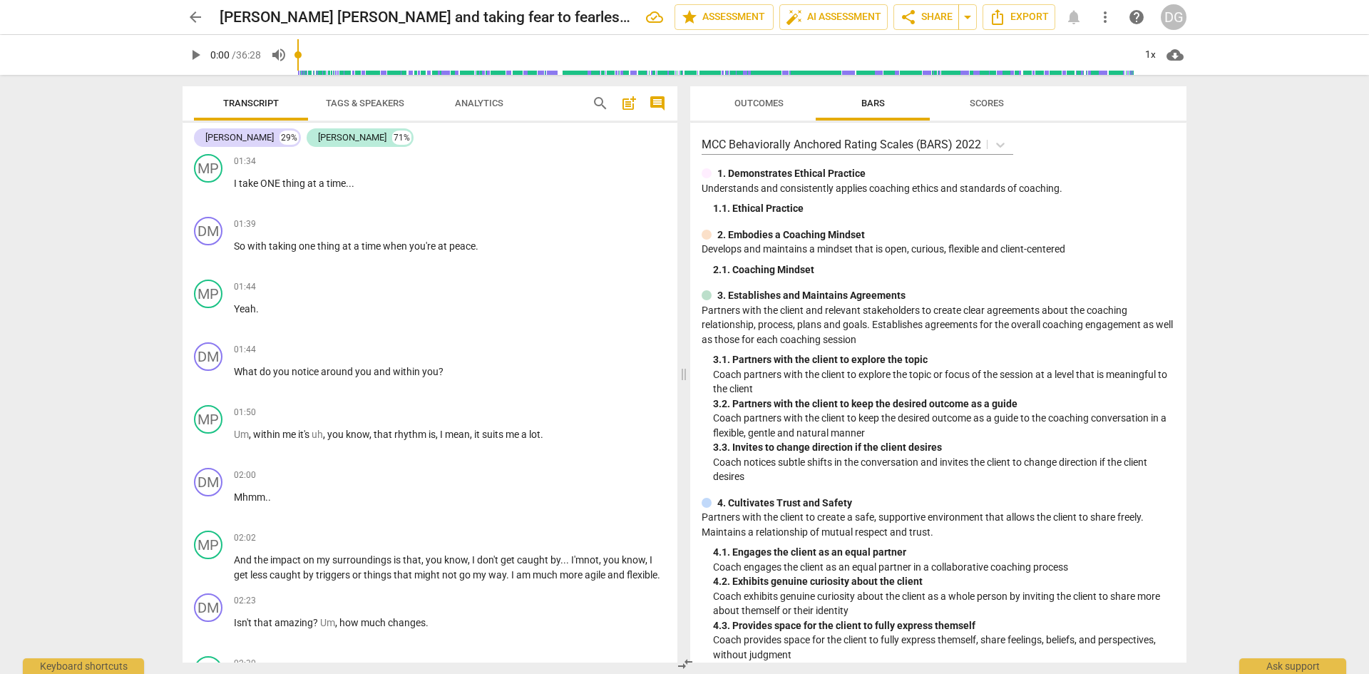
scroll to position [1590, 0]
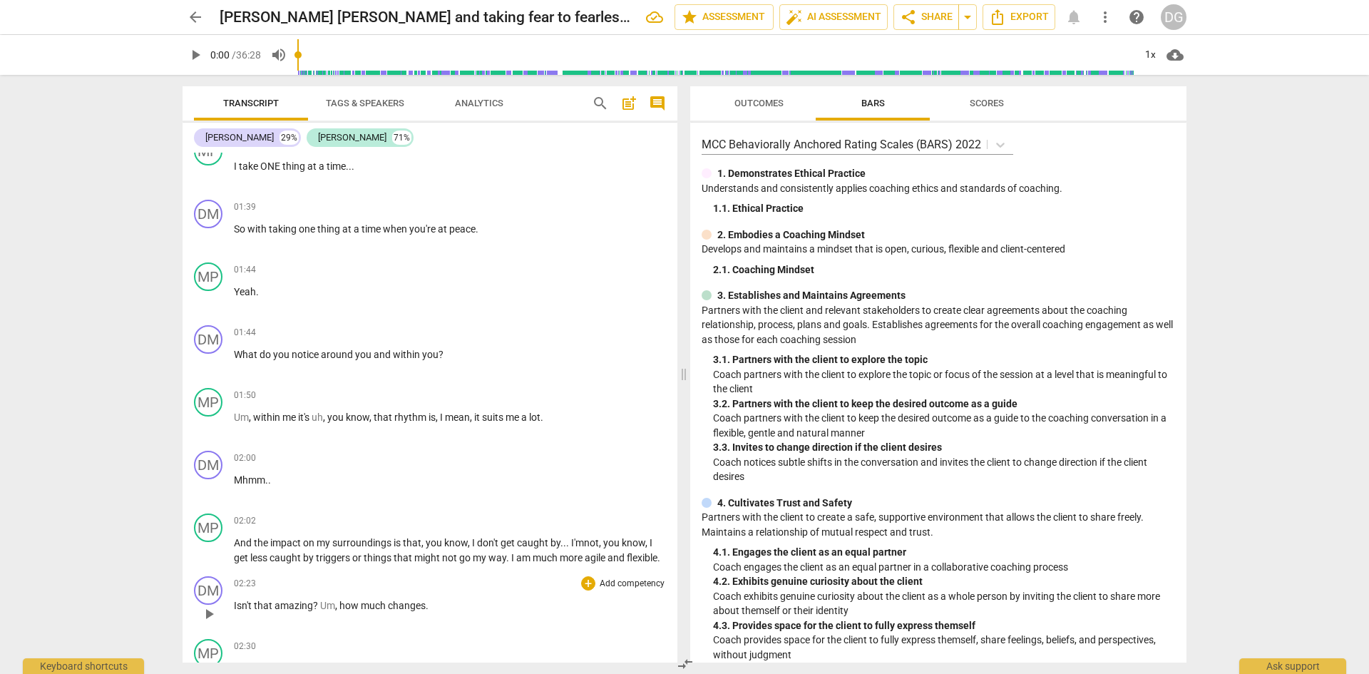
click at [235, 611] on span "Isn't" at bounding box center [244, 605] width 20 height 11
click at [357, 611] on span "?" at bounding box center [352, 605] width 7 height 11
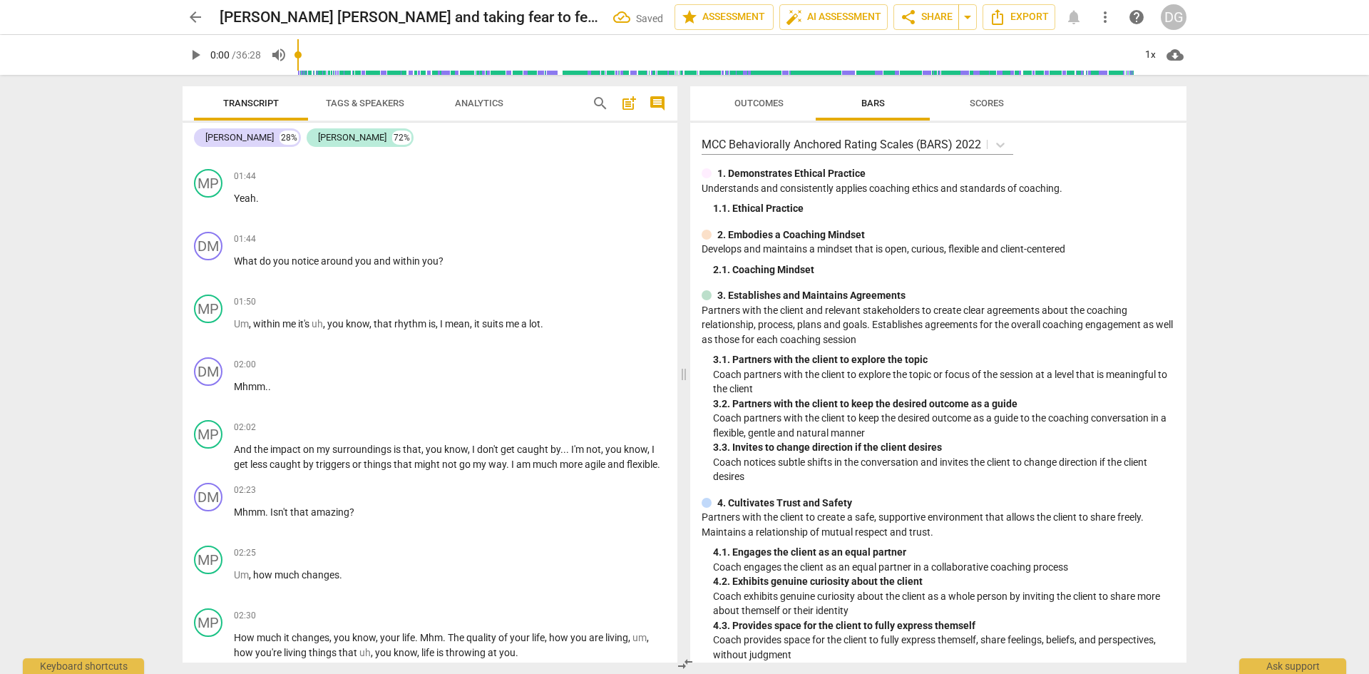
scroll to position [1701, 0]
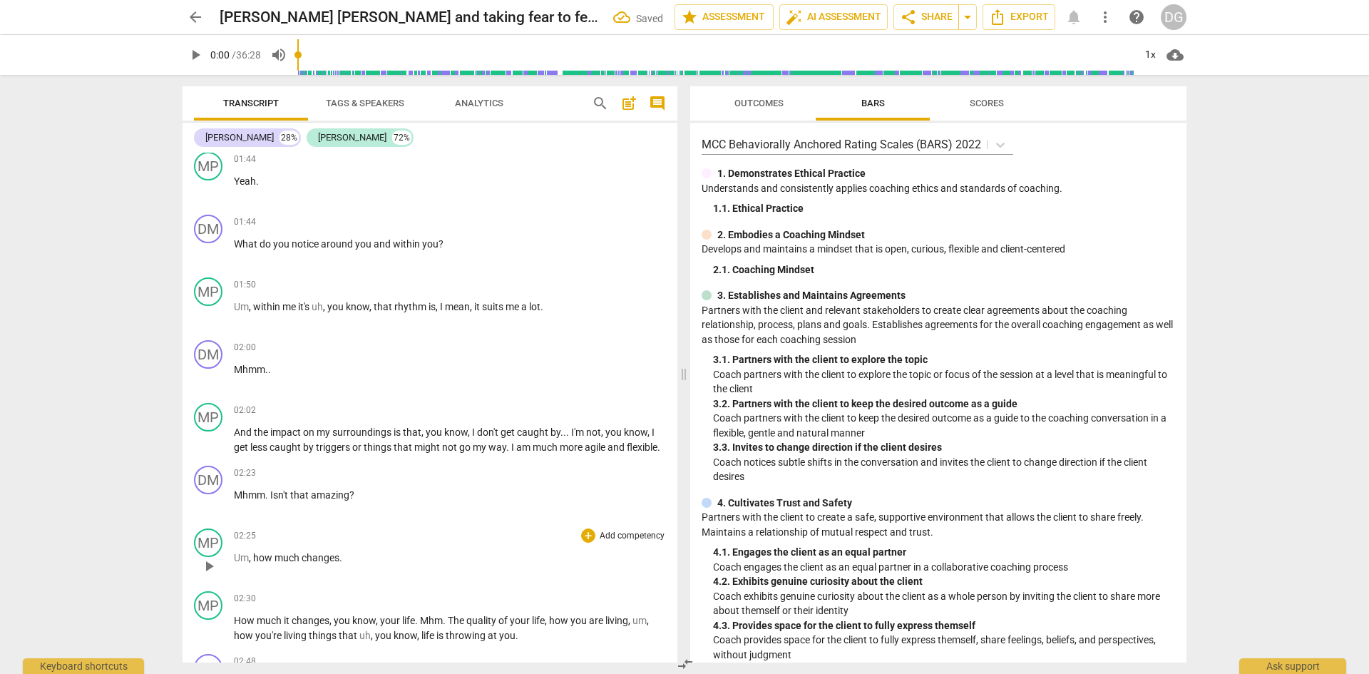
click at [235, 563] on span "Um" at bounding box center [241, 557] width 15 height 11
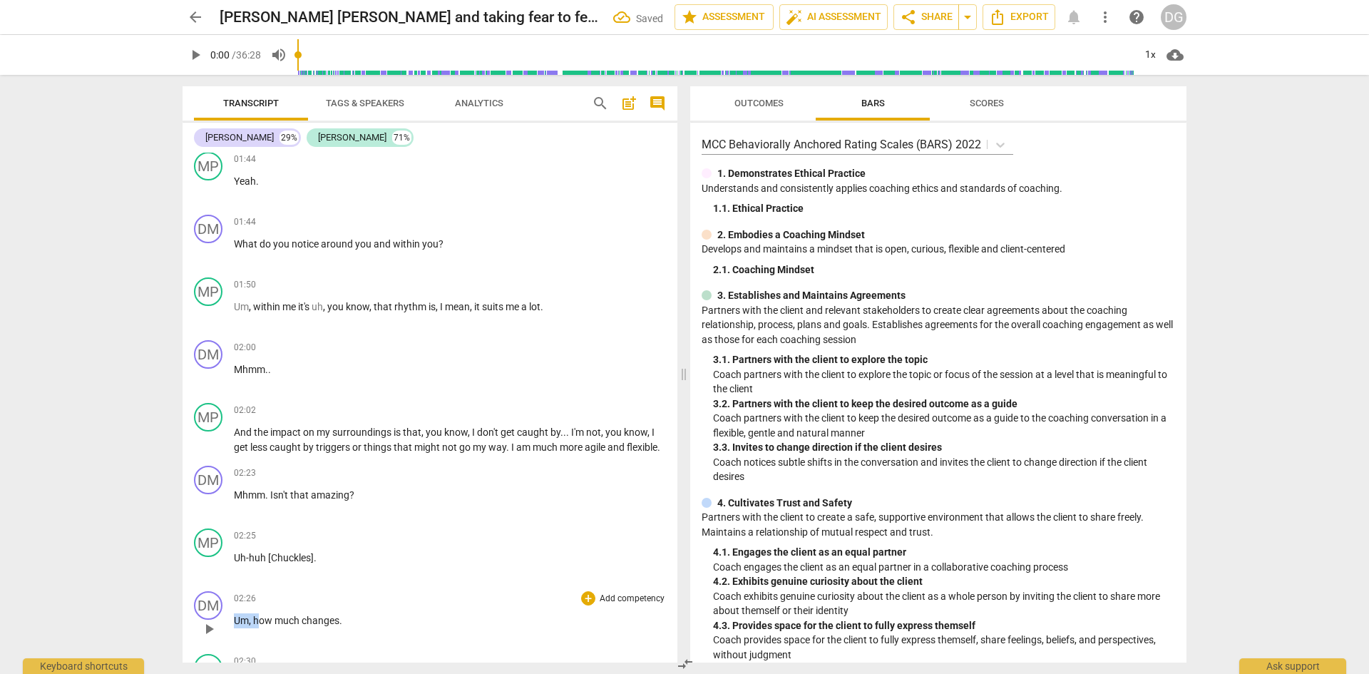
drag, startPoint x: 258, startPoint y: 636, endPoint x: 237, endPoint y: 638, distance: 21.5
click at [237, 628] on p "Um , how much changes ." at bounding box center [450, 620] width 432 height 15
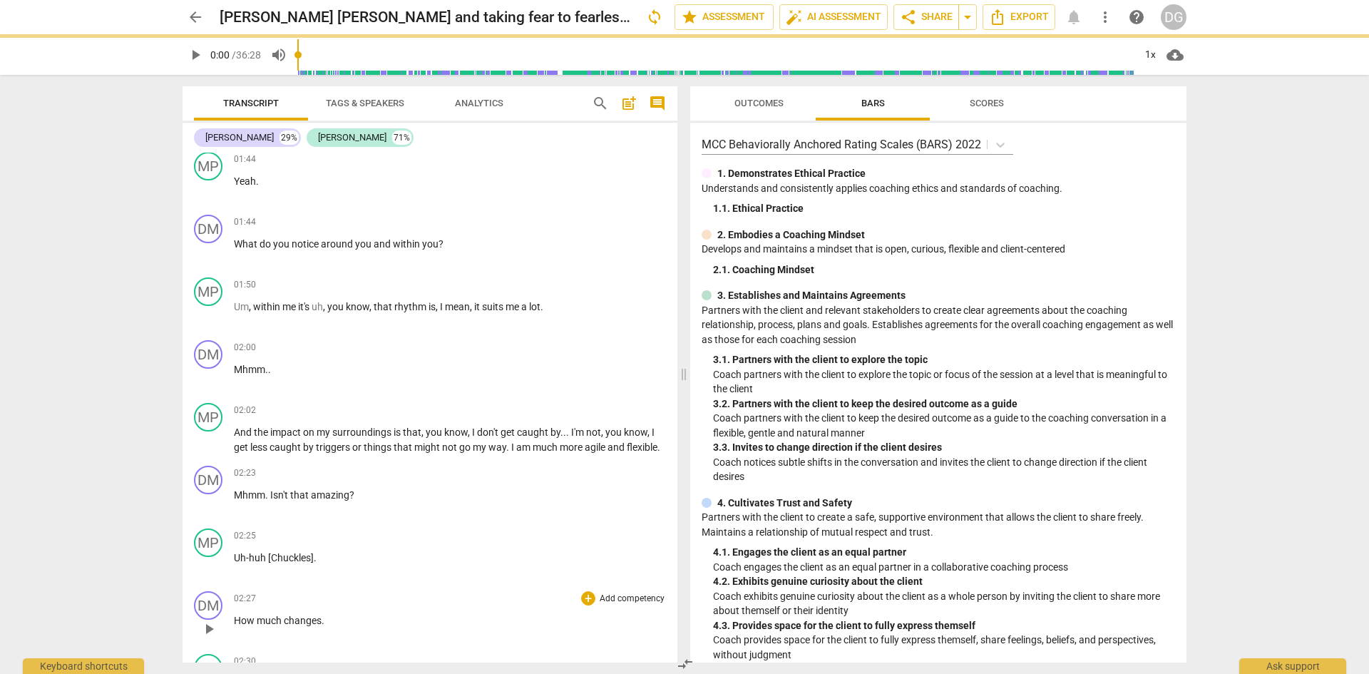
click at [332, 628] on p "How much changes ." at bounding box center [450, 620] width 432 height 15
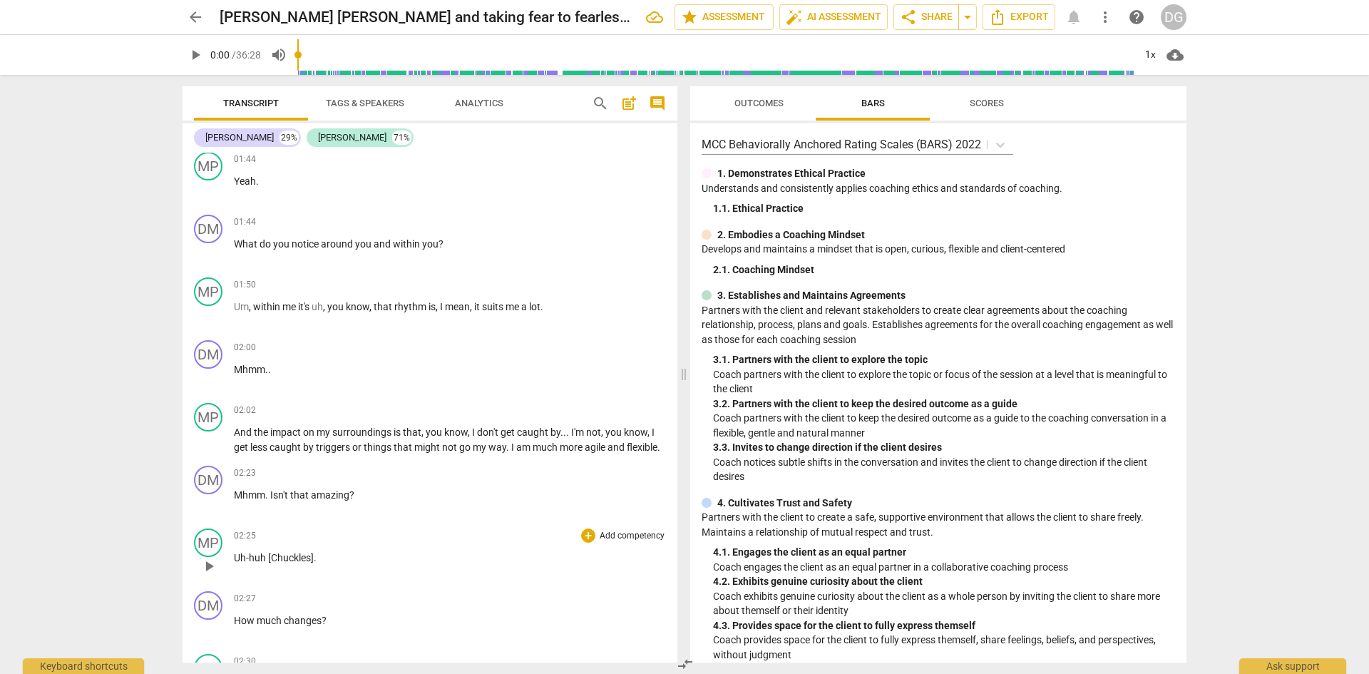
click at [340, 565] on p "Uh-huh [Chuckles] ." at bounding box center [450, 557] width 432 height 15
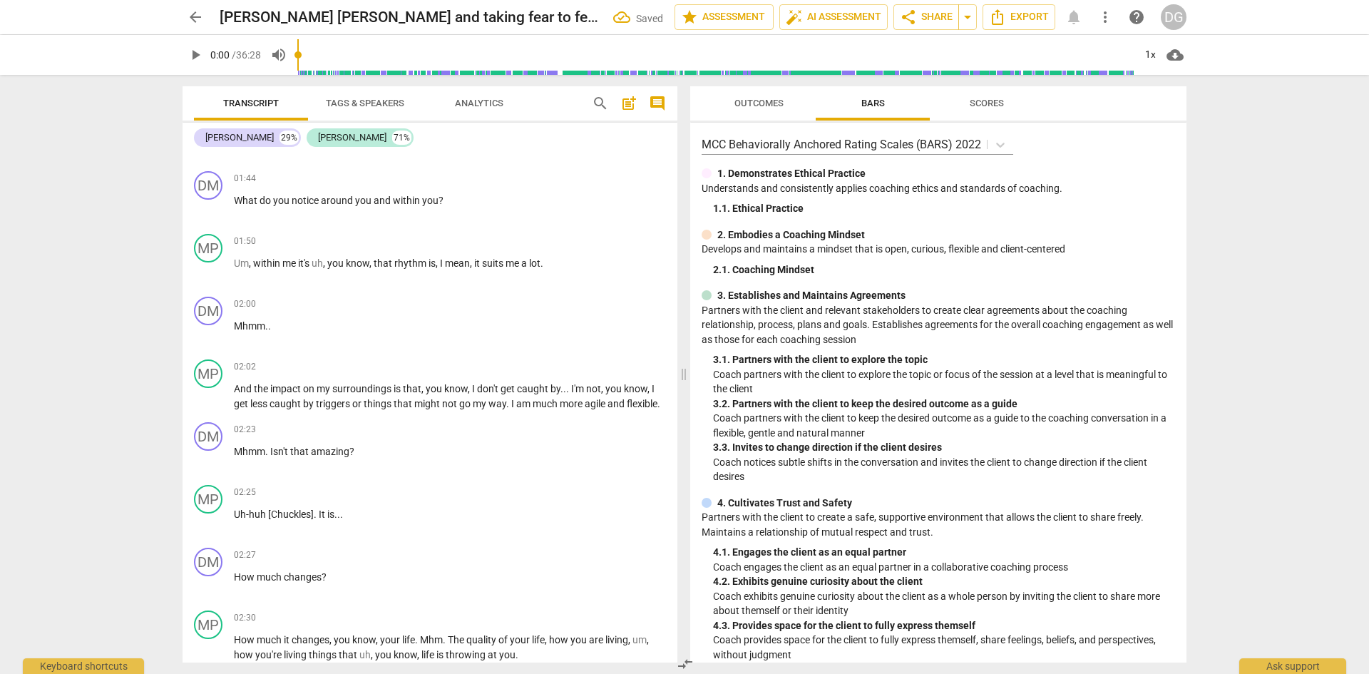
scroll to position [1830, 0]
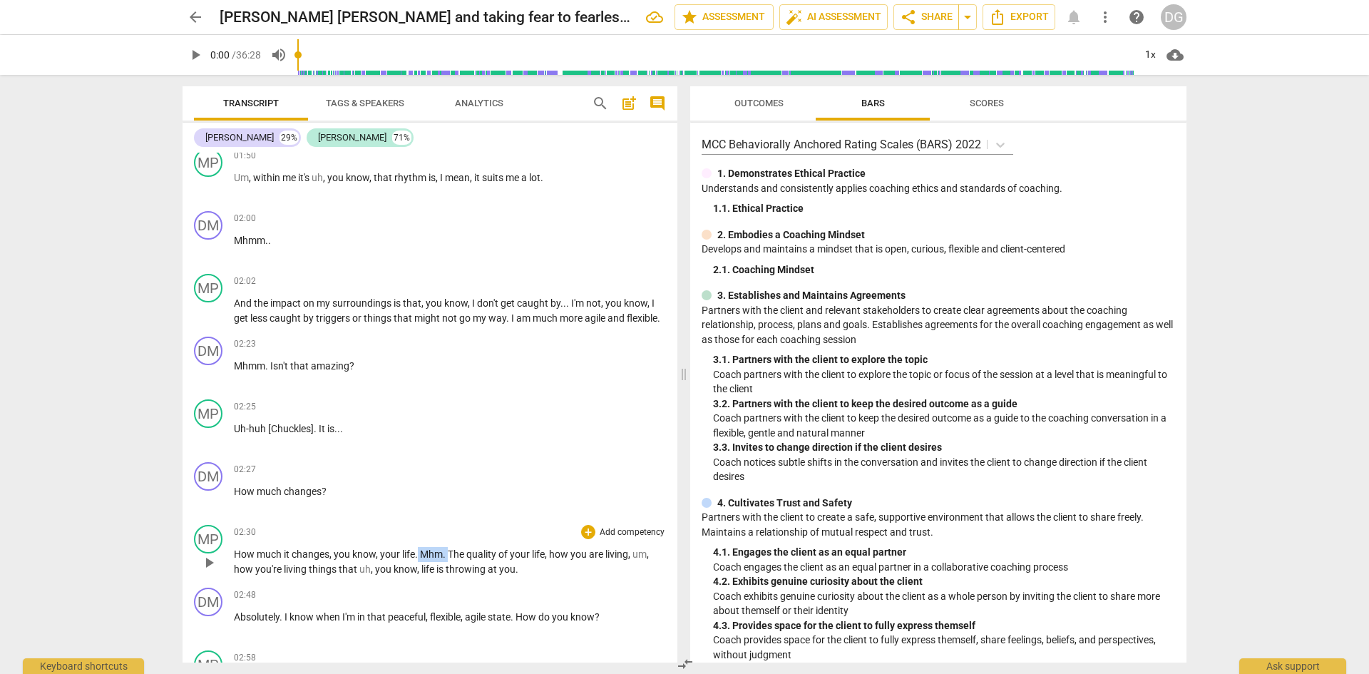
drag, startPoint x: 448, startPoint y: 572, endPoint x: 419, endPoint y: 565, distance: 29.9
click at [419, 565] on p "How much it changes , you know , your life . Mhm . The quality of your life , h…" at bounding box center [450, 561] width 432 height 29
click at [419, 560] on span "." at bounding box center [417, 553] width 5 height 11
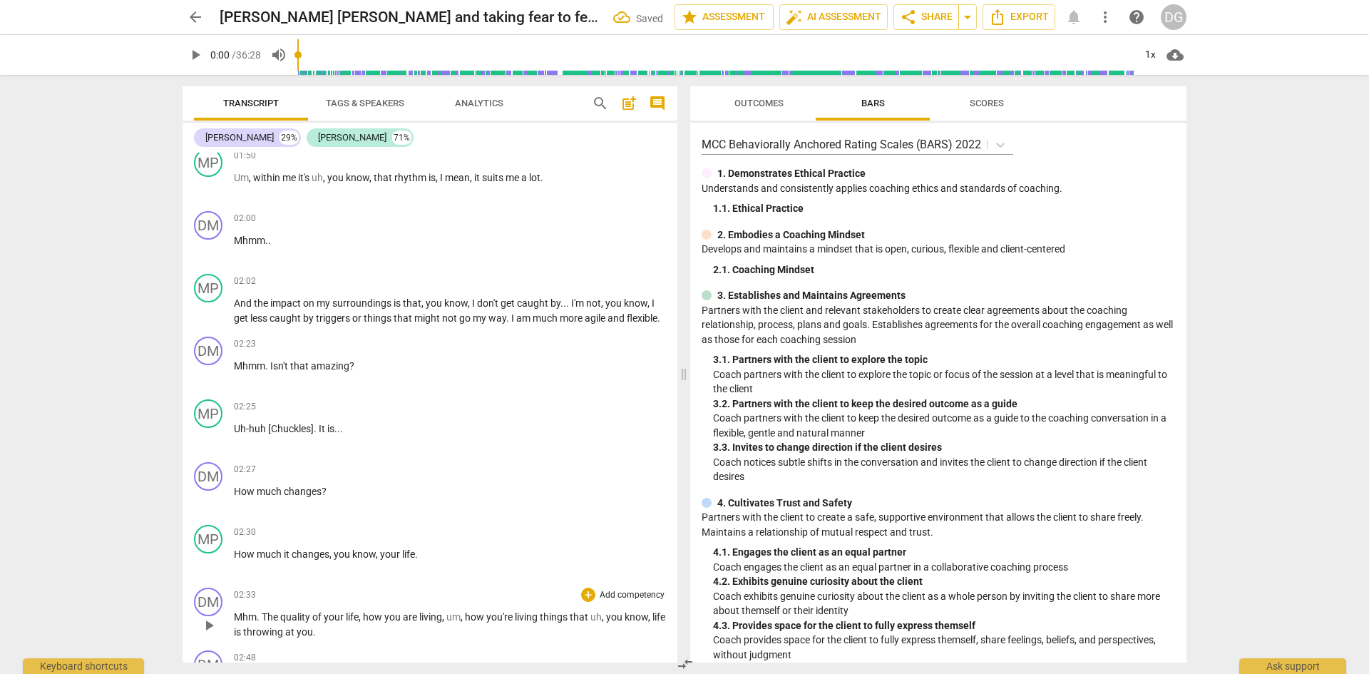
click at [262, 622] on span "The" at bounding box center [271, 616] width 19 height 11
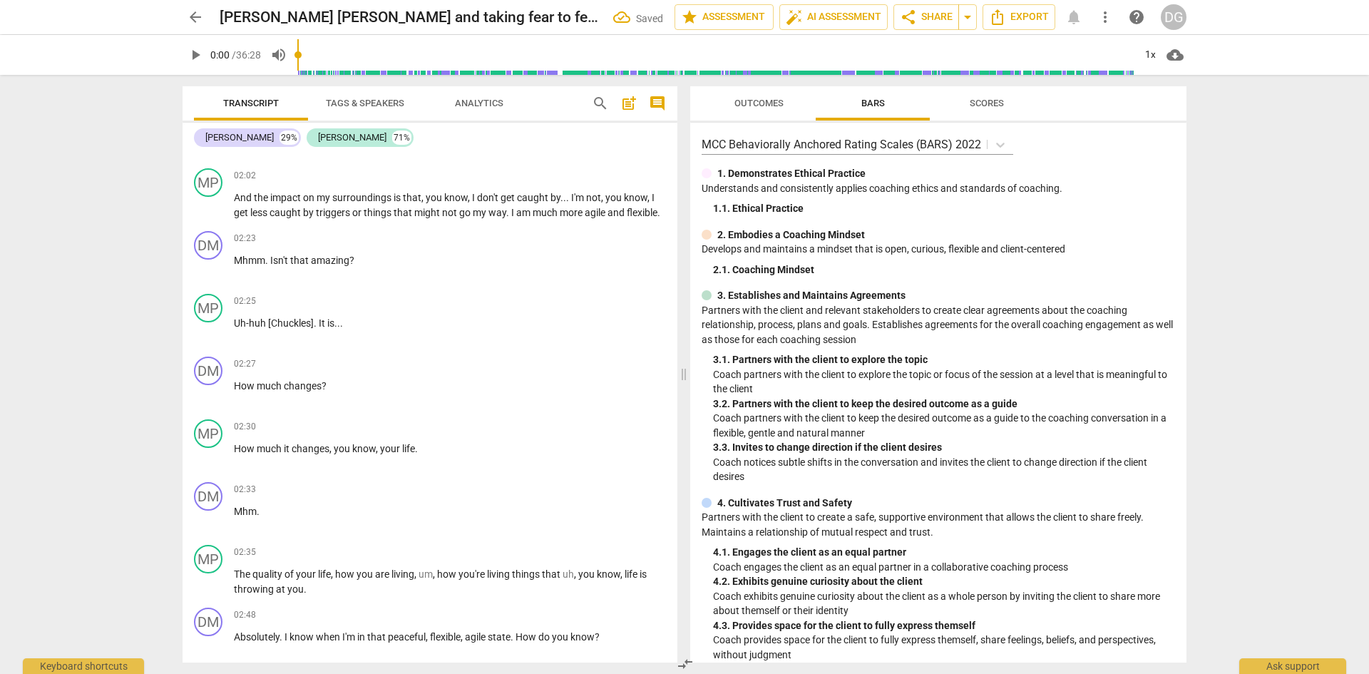
scroll to position [1970, 0]
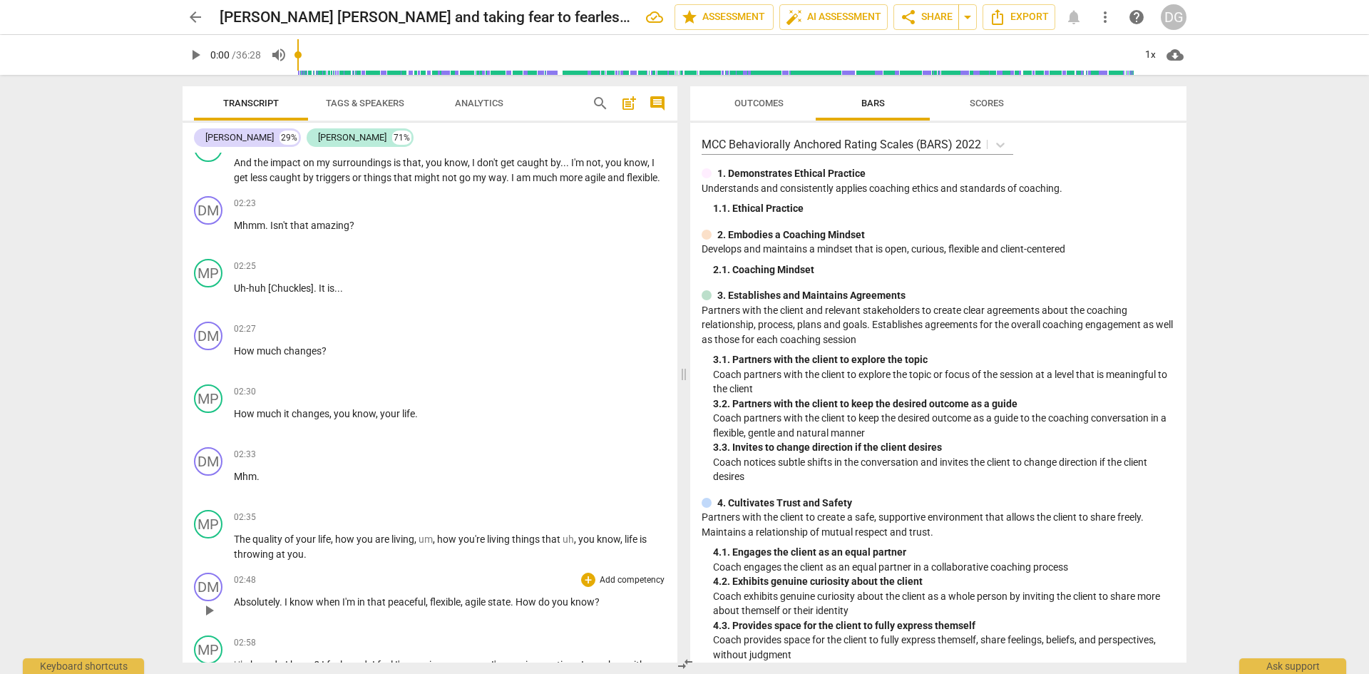
click at [237, 607] on span "Absolutely" at bounding box center [257, 601] width 46 height 11
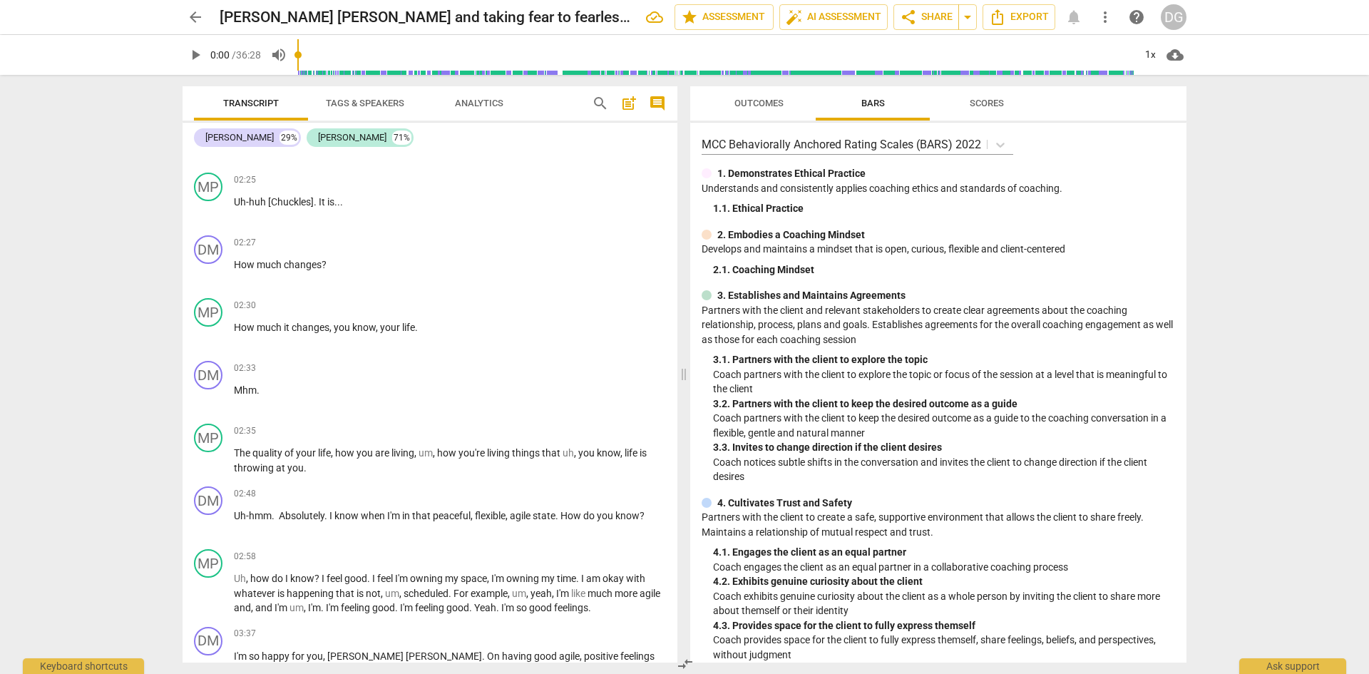
scroll to position [2073, 0]
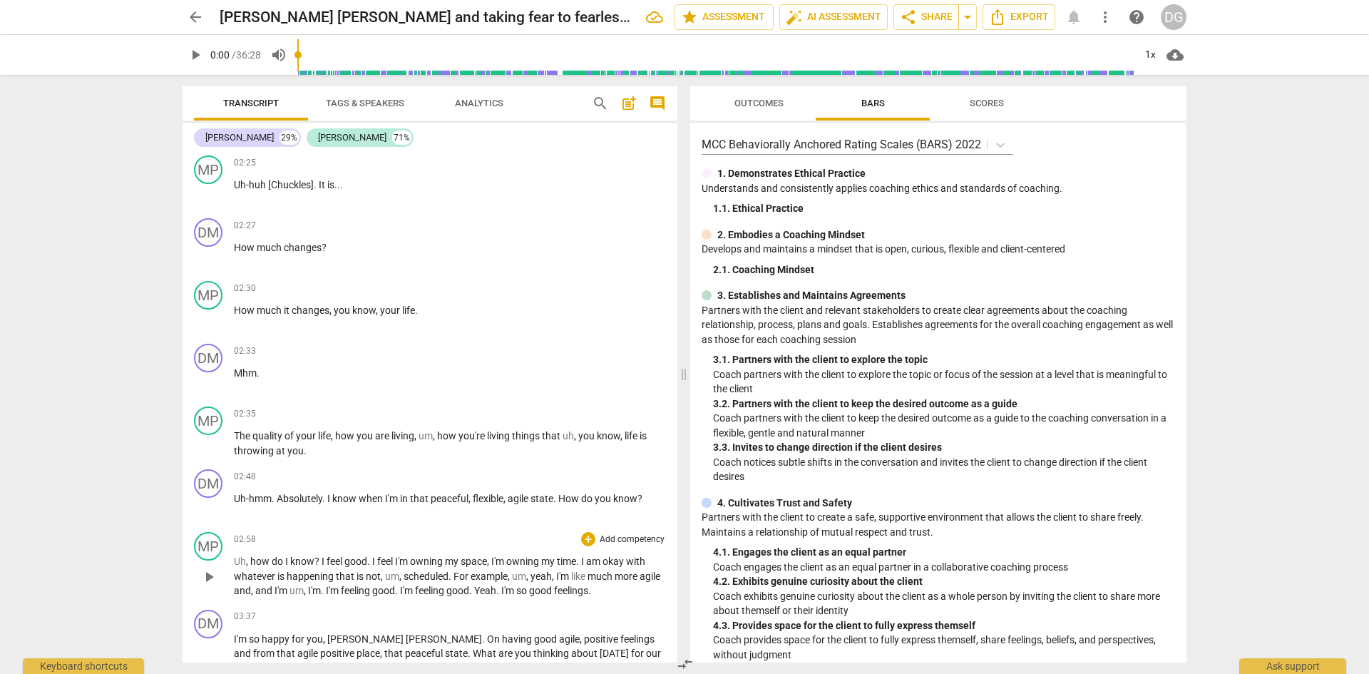
click at [585, 567] on span "I" at bounding box center [583, 560] width 5 height 11
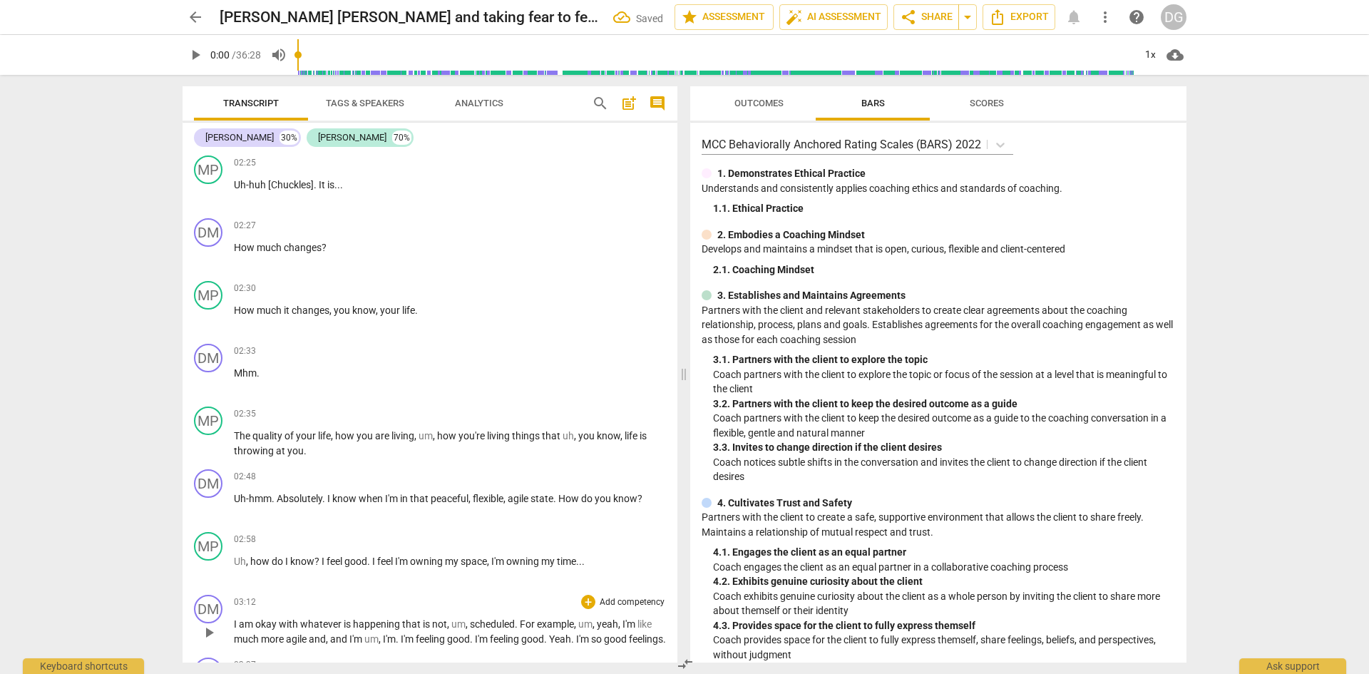
click at [234, 630] on span "I" at bounding box center [236, 623] width 5 height 11
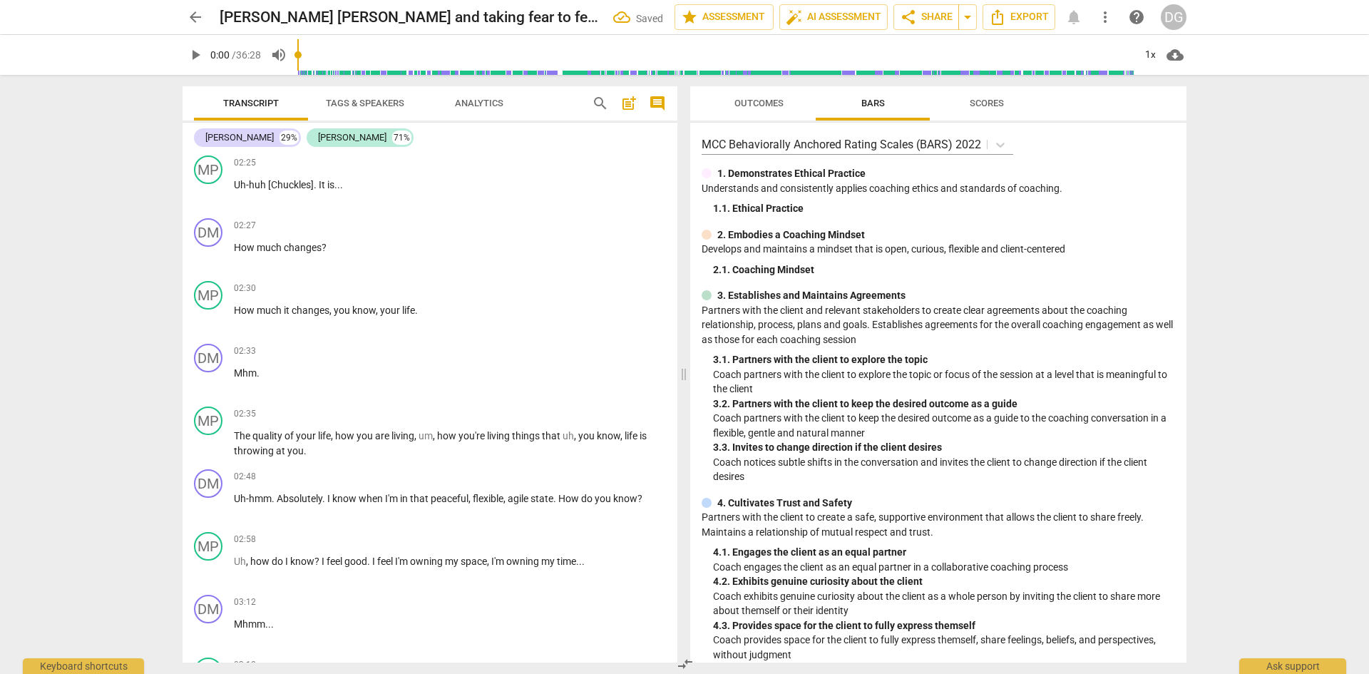
scroll to position [2180, 0]
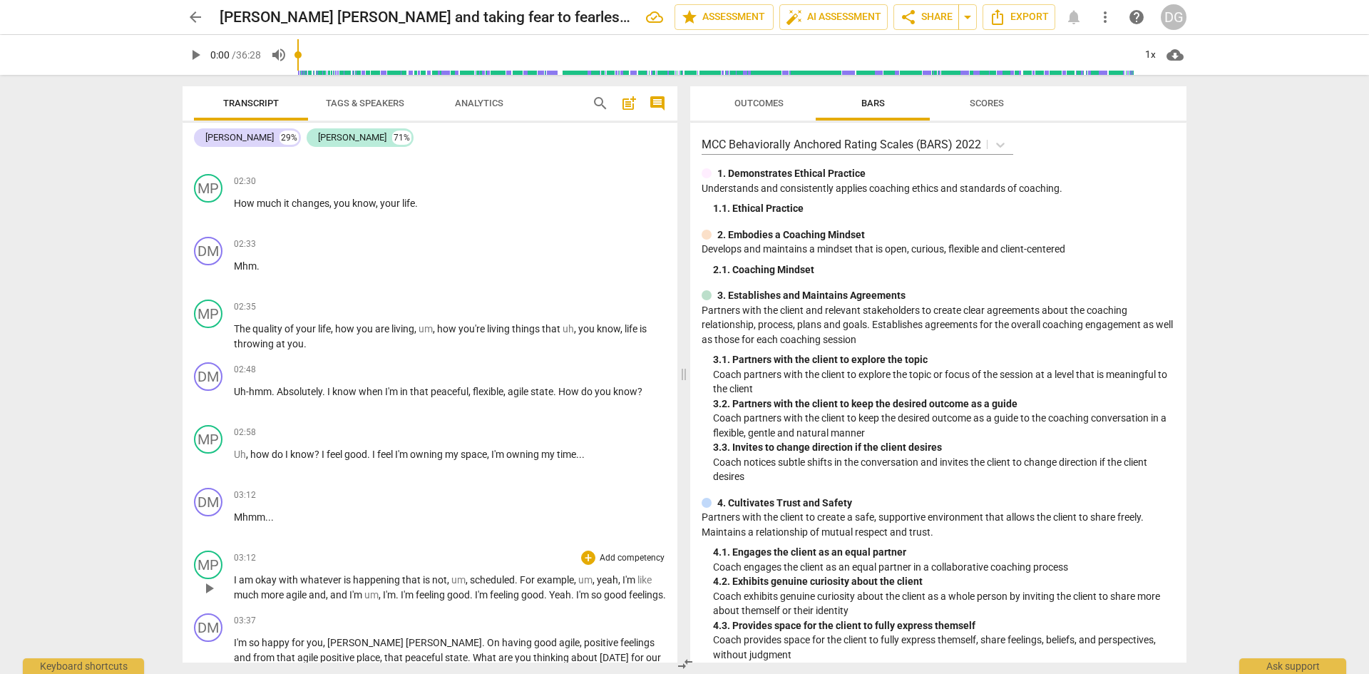
click at [578, 585] on span "," at bounding box center [576, 579] width 4 height 11
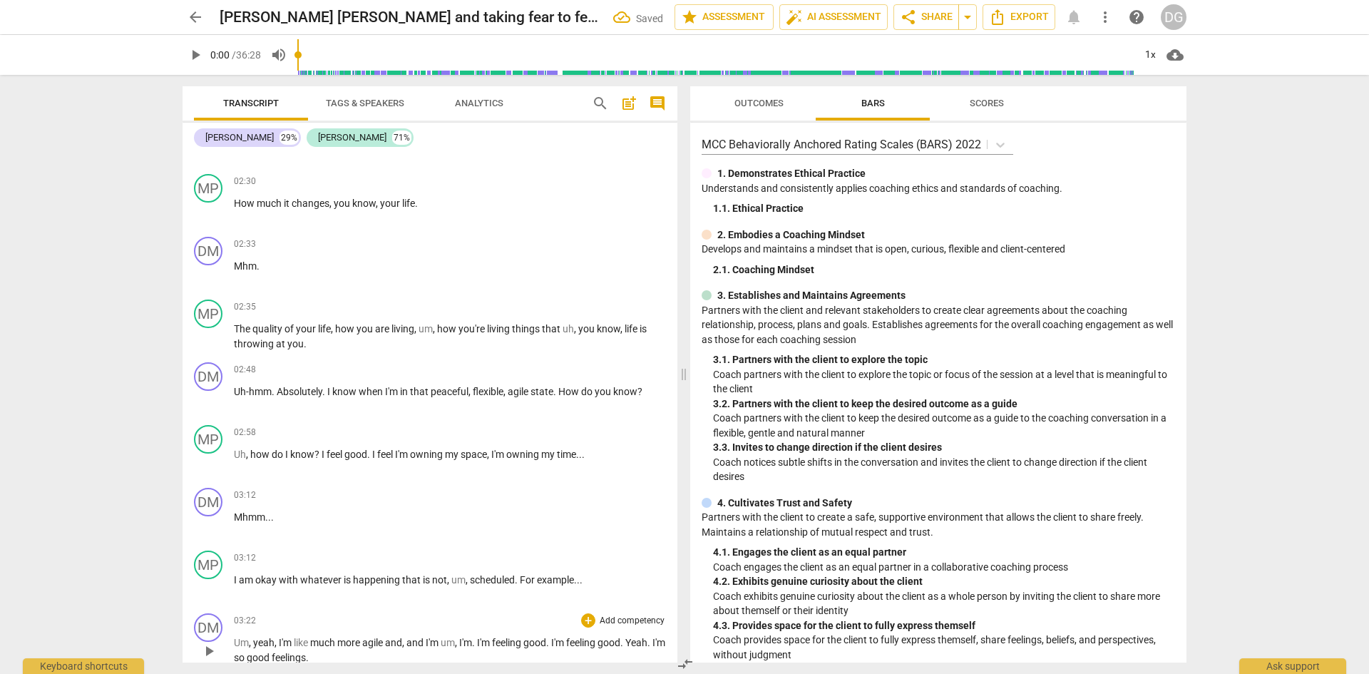
click at [237, 648] on span "Um" at bounding box center [241, 642] width 15 height 11
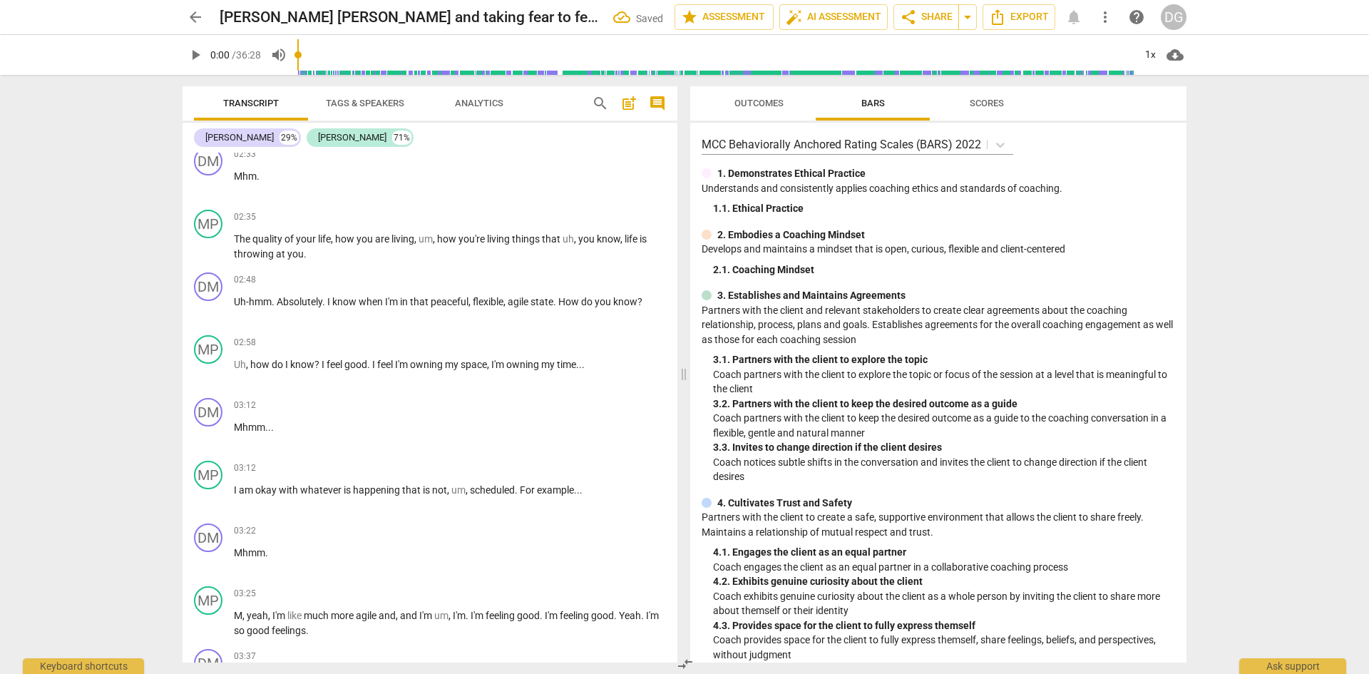
scroll to position [2306, 0]
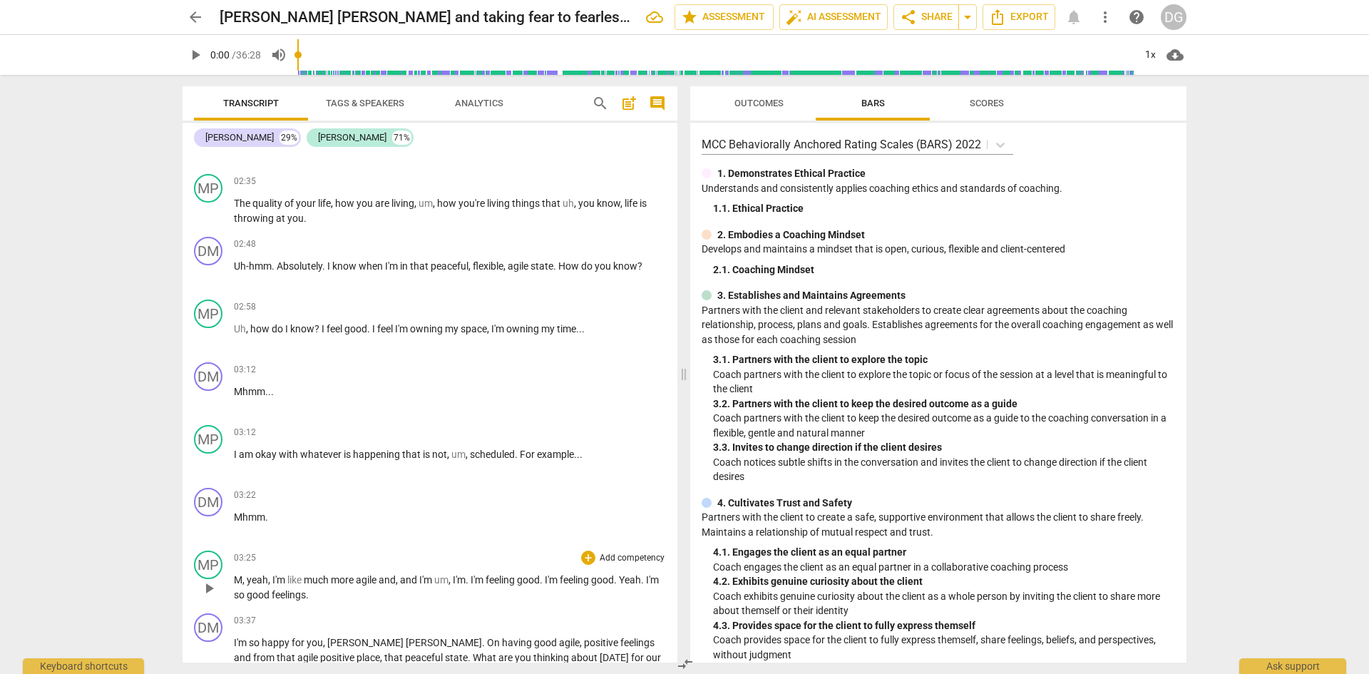
click at [252, 585] on span "yeah" at bounding box center [257, 579] width 21 height 11
drag, startPoint x: 647, startPoint y: 592, endPoint x: 247, endPoint y: 611, distance: 400.5
click at [247, 602] on p "Yeah. I'm like.. Much more agile and , and I'm um , I'm . I'm feeling good . I'…" at bounding box center [450, 587] width 432 height 29
click at [609, 585] on span "." at bounding box center [606, 579] width 5 height 11
click at [648, 585] on span "I'm" at bounding box center [643, 579] width 15 height 11
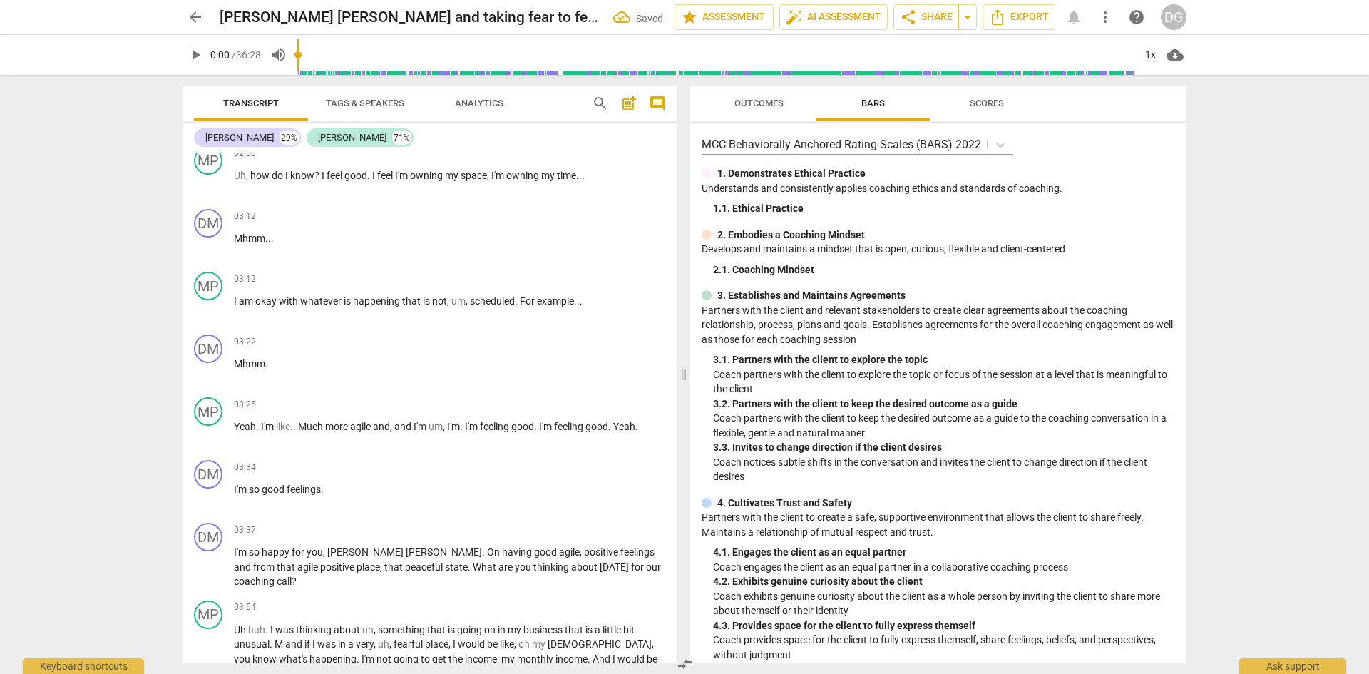
scroll to position [2477, 0]
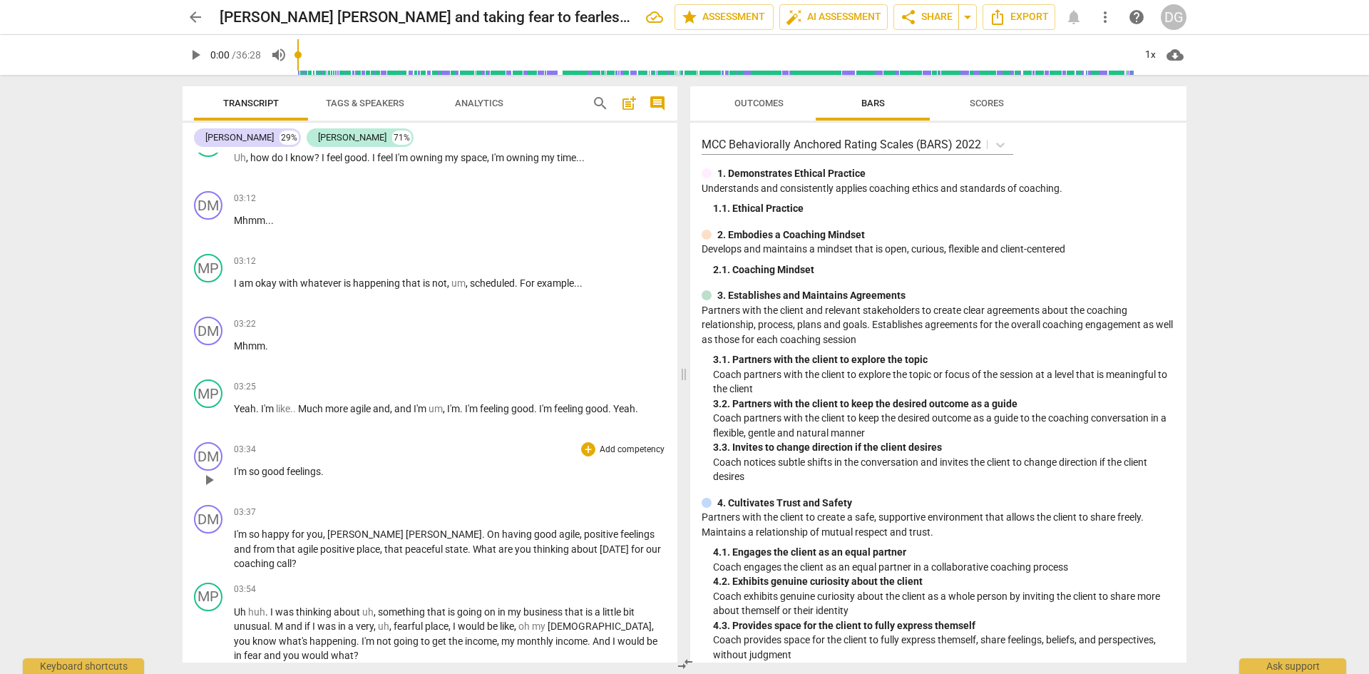
click at [261, 477] on span "so" at bounding box center [255, 471] width 13 height 11
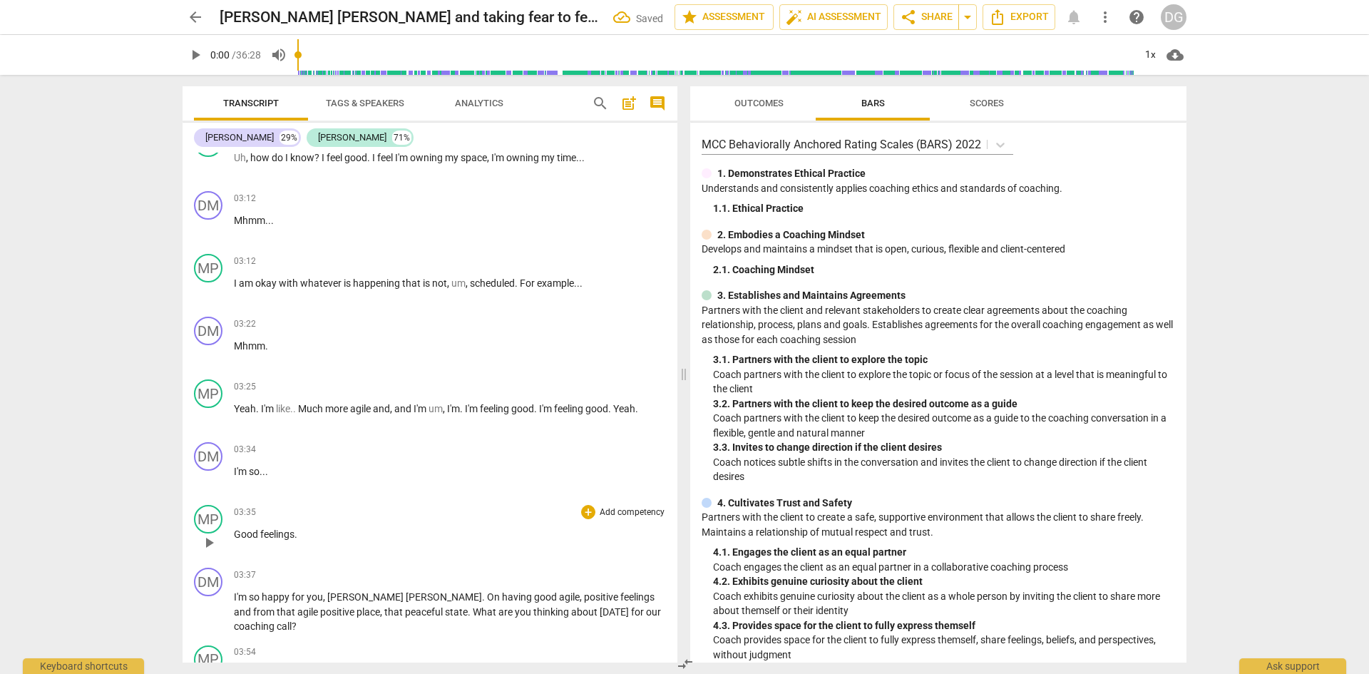
click at [298, 542] on p "Good feelings ." at bounding box center [450, 534] width 432 height 15
click at [620, 602] on span "feelings" at bounding box center [637, 596] width 34 height 11
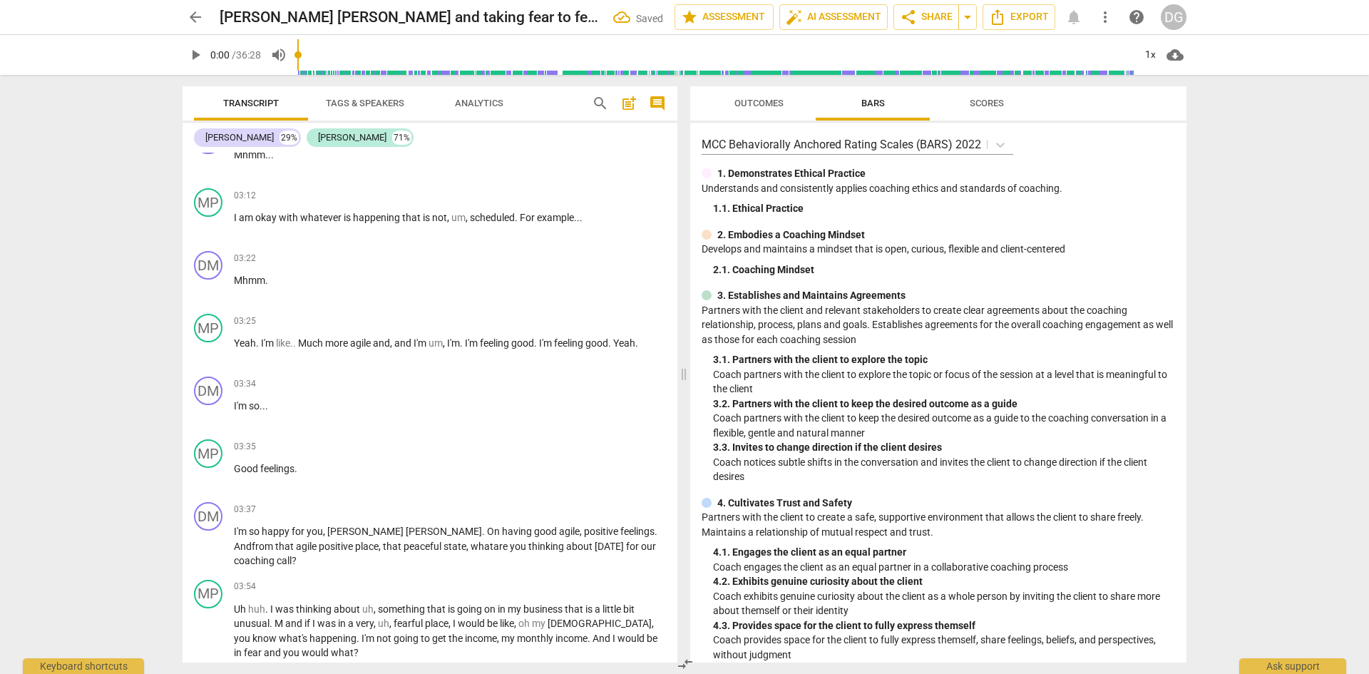
scroll to position [2579, 0]
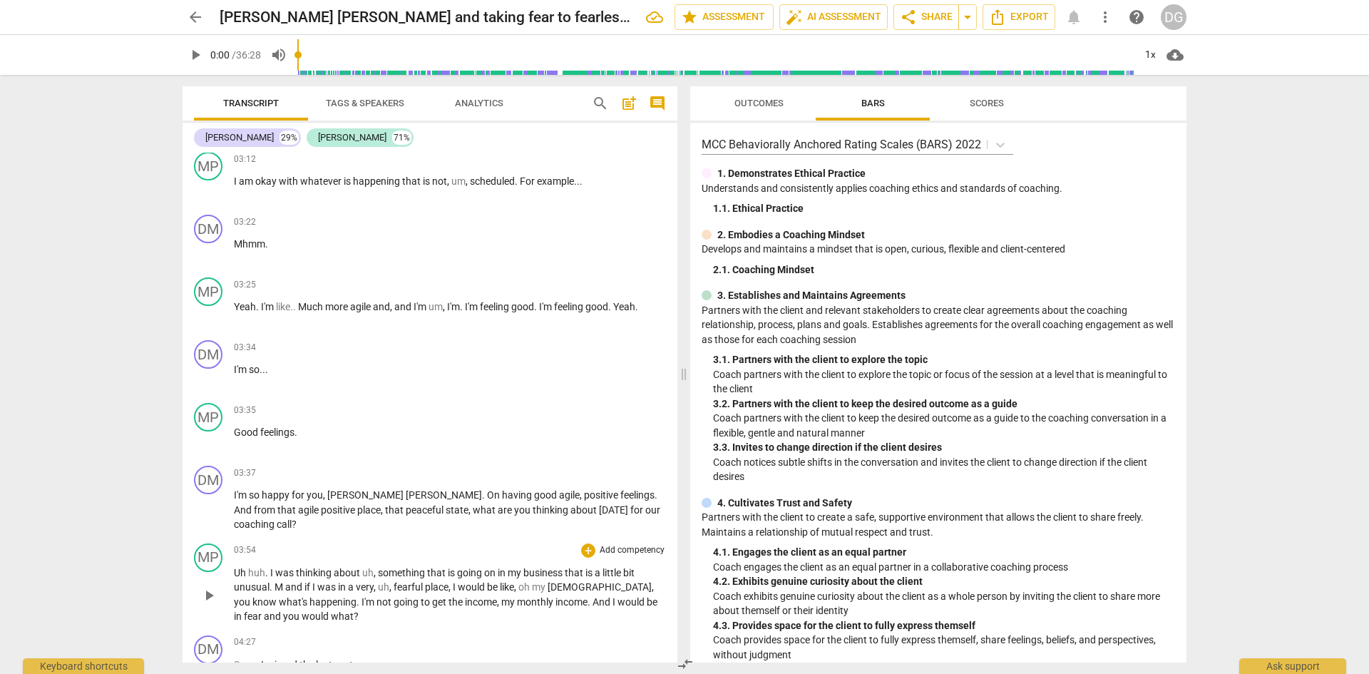
click at [273, 588] on span "." at bounding box center [272, 586] width 5 height 11
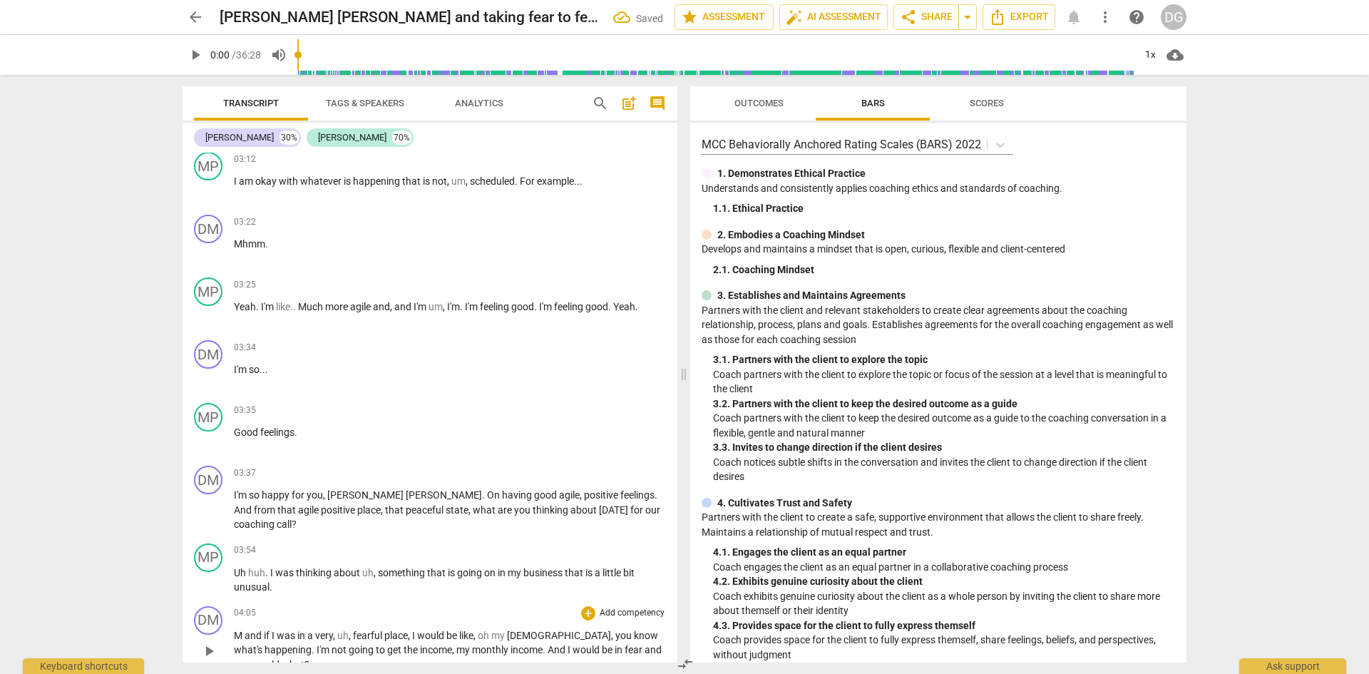
click at [241, 634] on span "M" at bounding box center [239, 635] width 11 height 11
click at [267, 640] on span "Mmmm" at bounding box center [251, 635] width 34 height 11
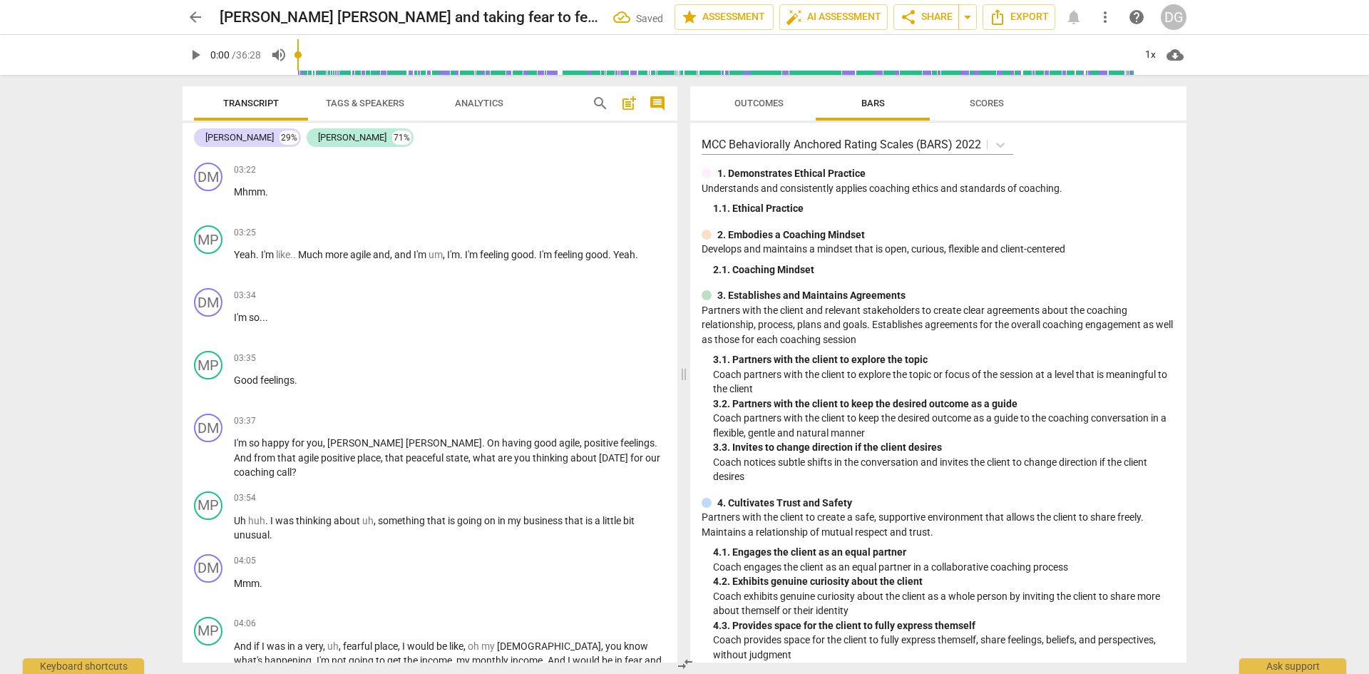
scroll to position [2667, 0]
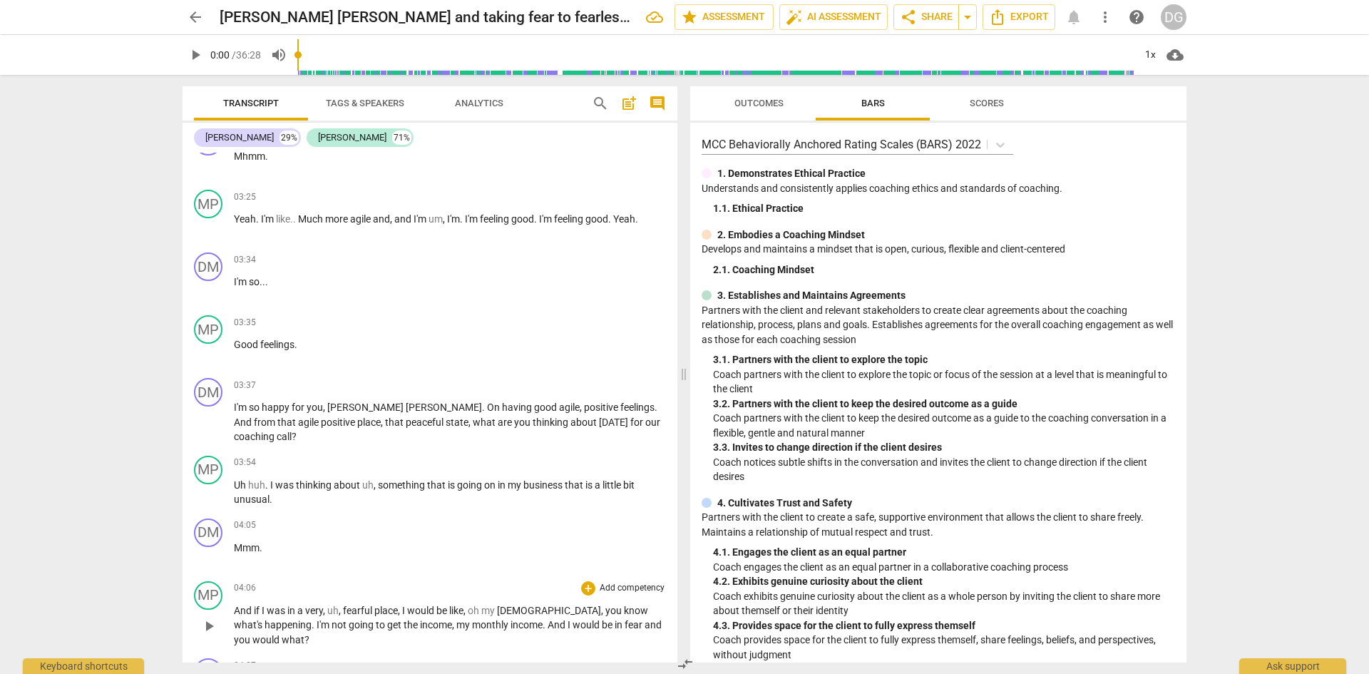
click at [473, 608] on span "oh" at bounding box center [475, 610] width 14 height 11
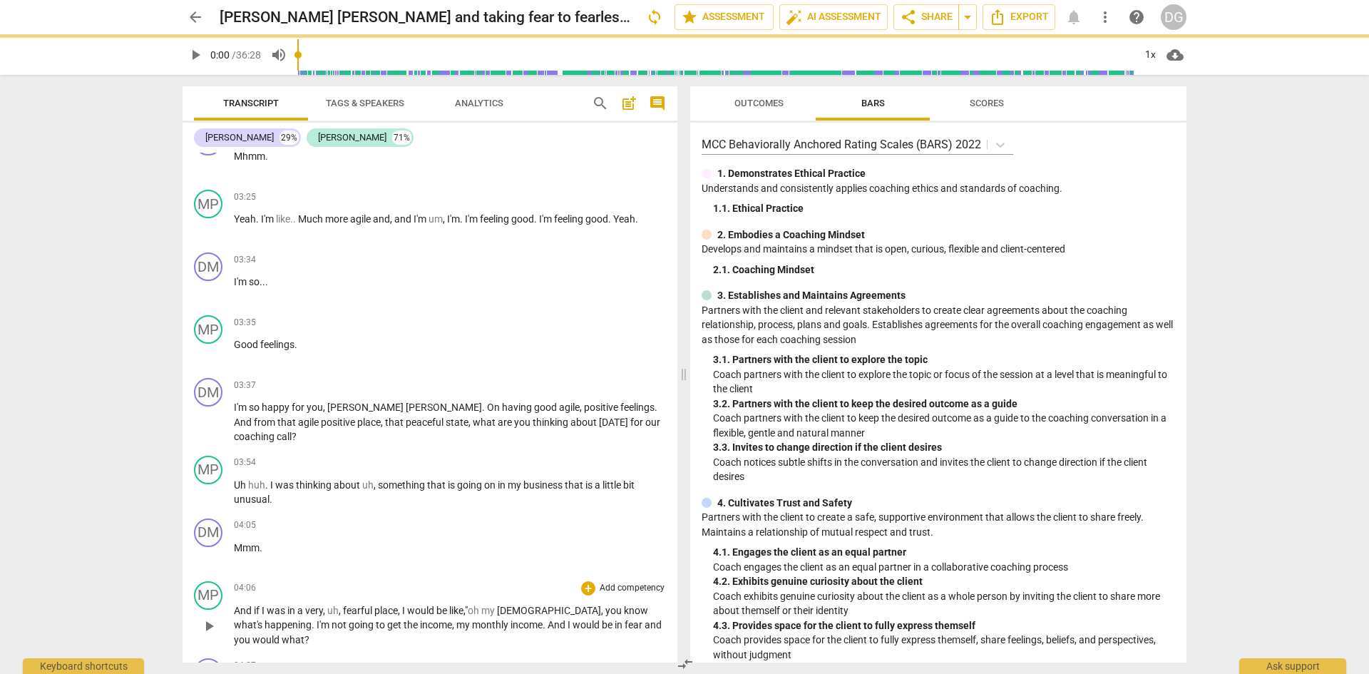
click at [605, 612] on span "you" at bounding box center [614, 610] width 19 height 11
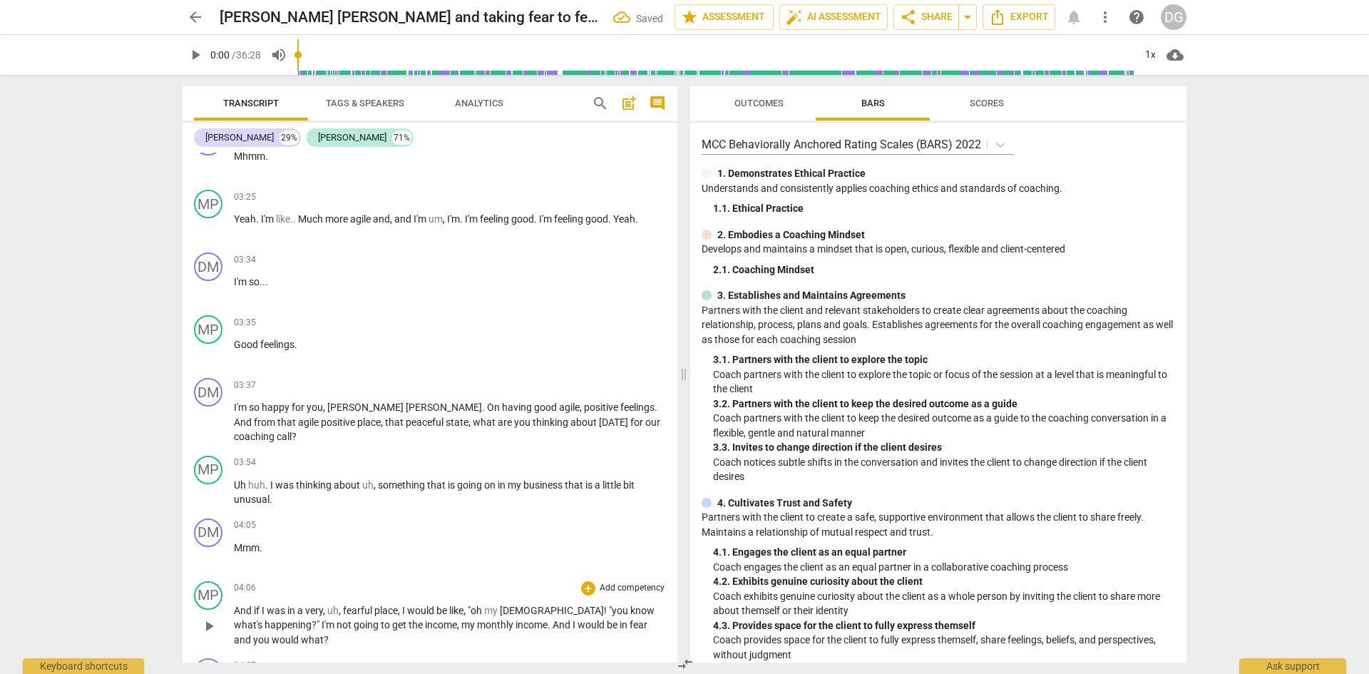
click at [232, 627] on div "play_arrow pause" at bounding box center [216, 627] width 36 height 34
click at [322, 627] on span "I'm" at bounding box center [329, 624] width 15 height 11
click at [457, 623] on span "," at bounding box center [459, 624] width 4 height 11
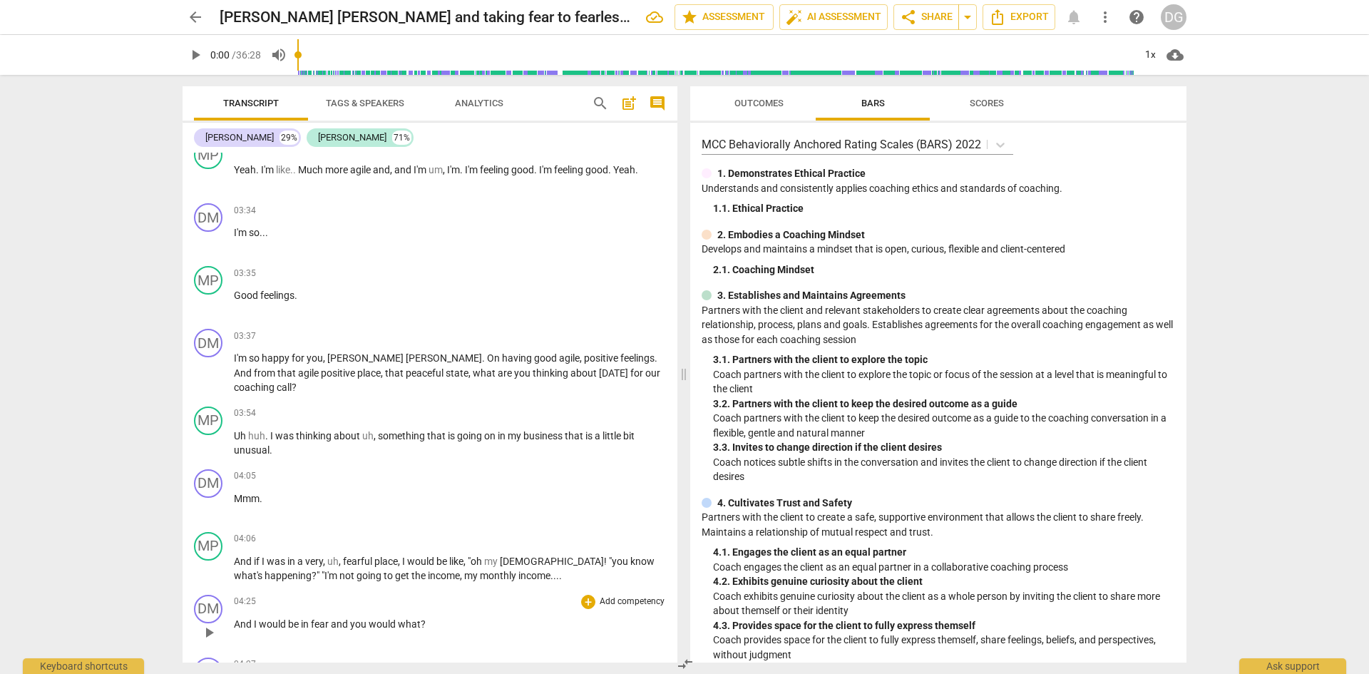
click at [235, 625] on span "And" at bounding box center [244, 623] width 20 height 11
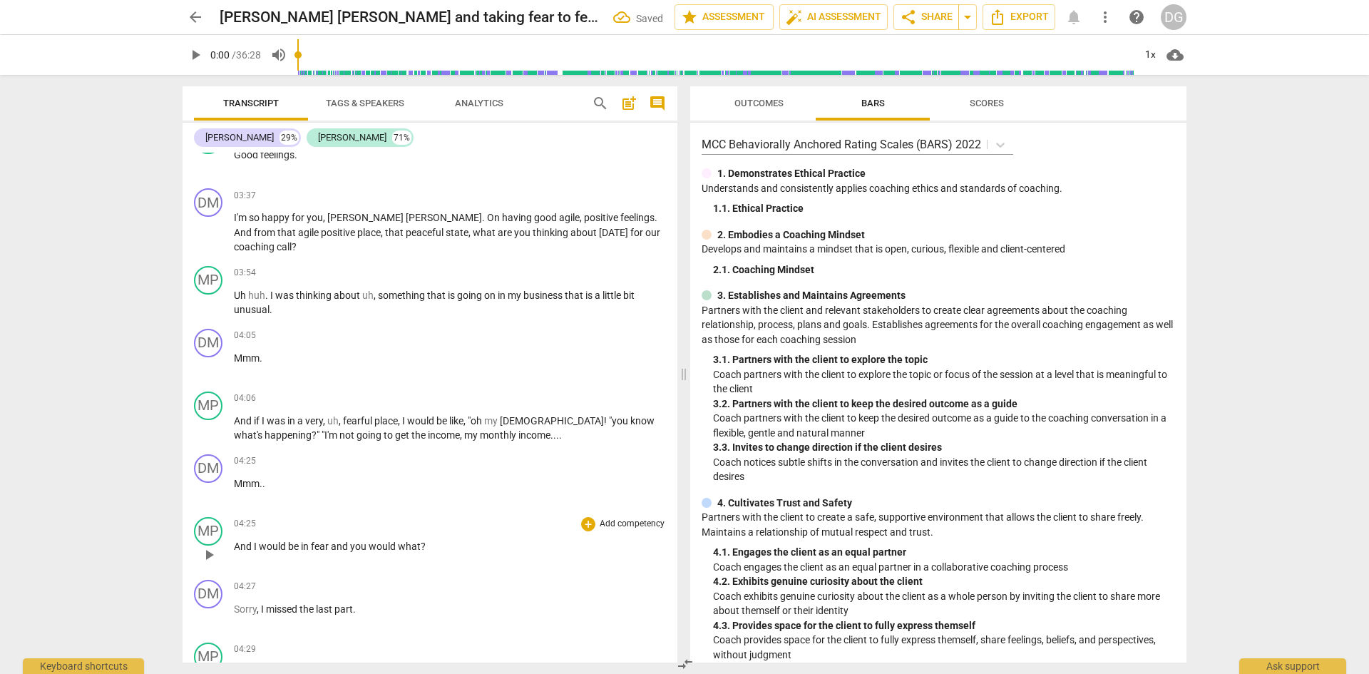
click at [328, 543] on span "fear" at bounding box center [321, 545] width 20 height 11
click at [235, 610] on span "Sorry" at bounding box center [245, 608] width 23 height 11
paste p
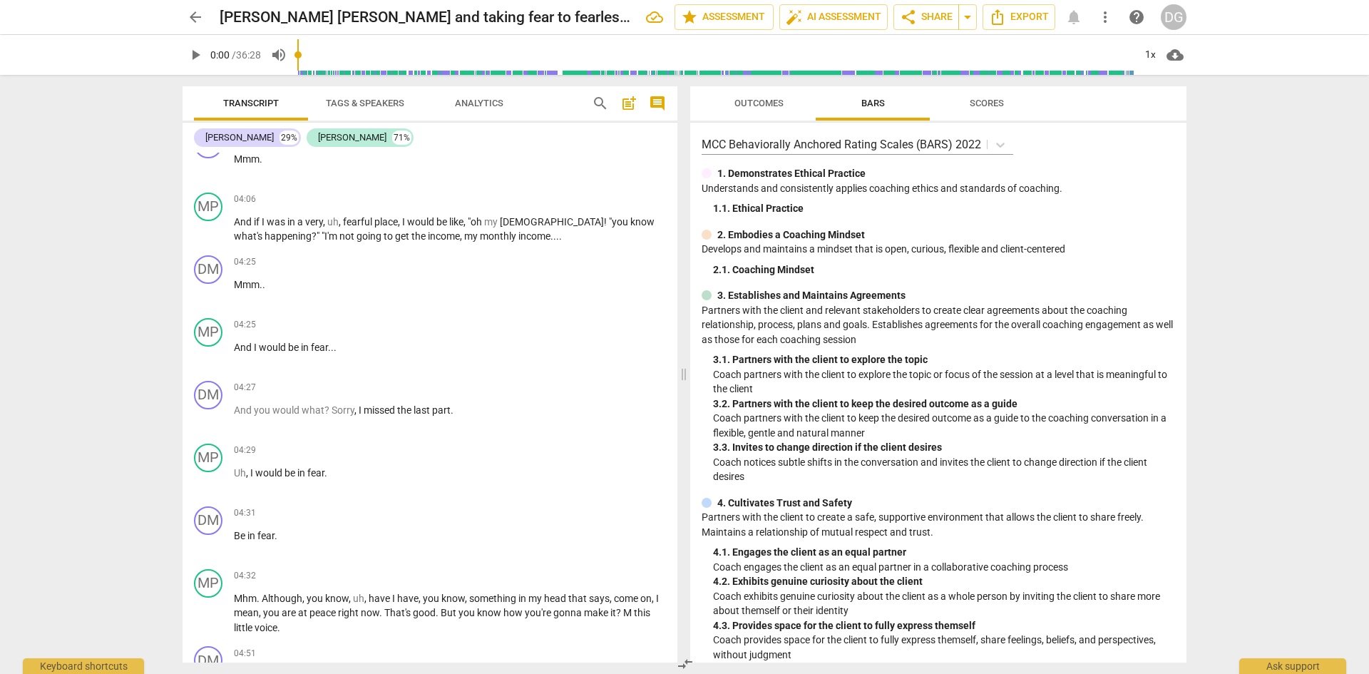
scroll to position [3092, 0]
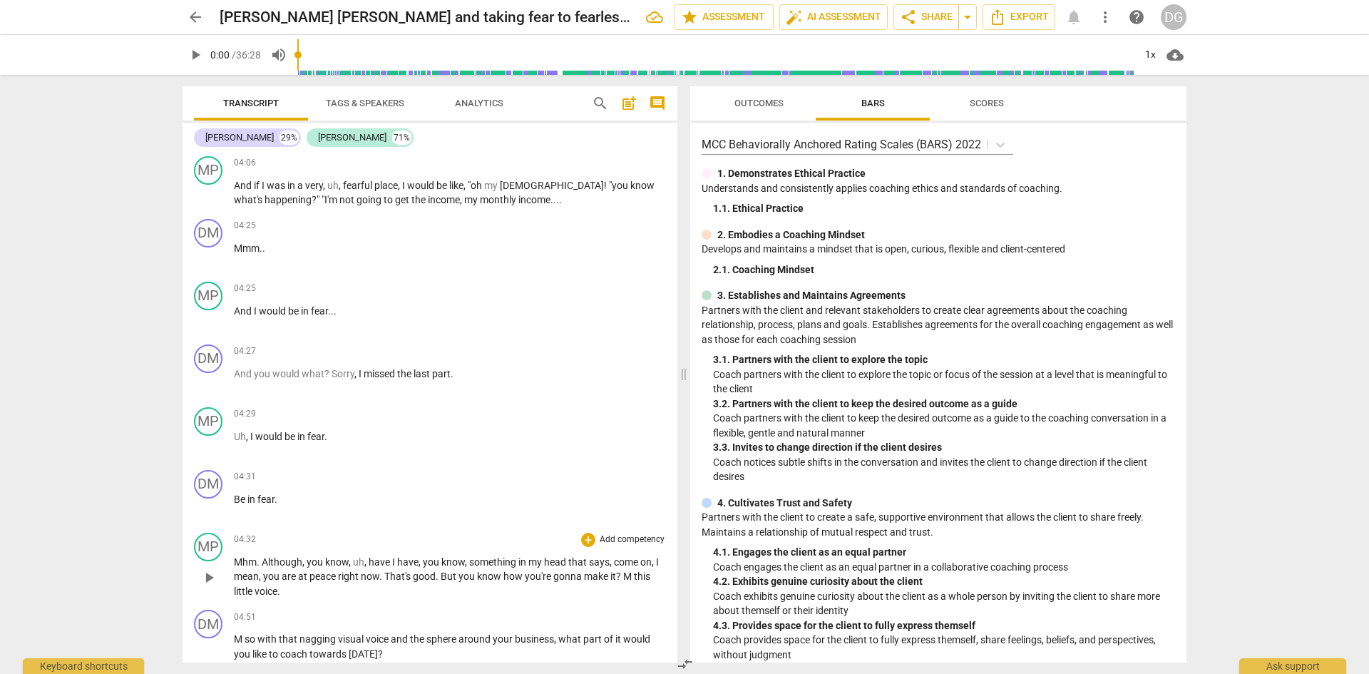
click at [627, 576] on span "M" at bounding box center [628, 575] width 11 height 11
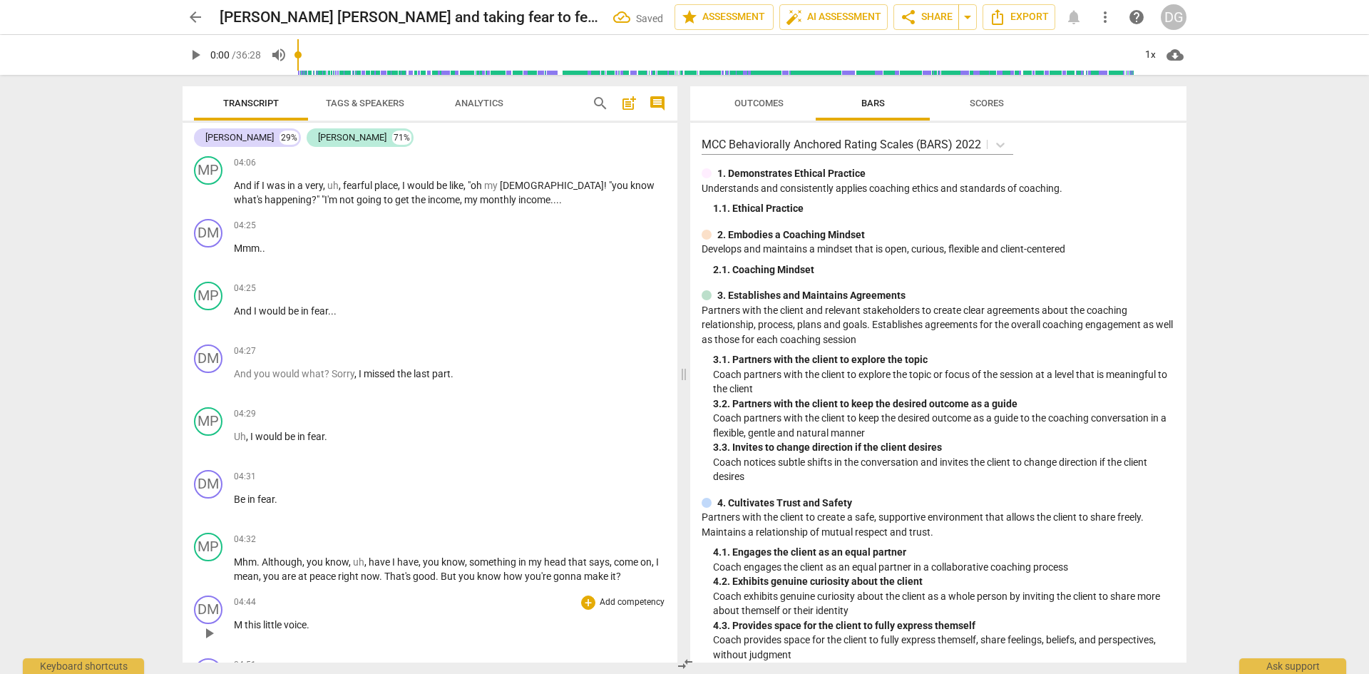
click at [245, 623] on span "this" at bounding box center [254, 624] width 19 height 11
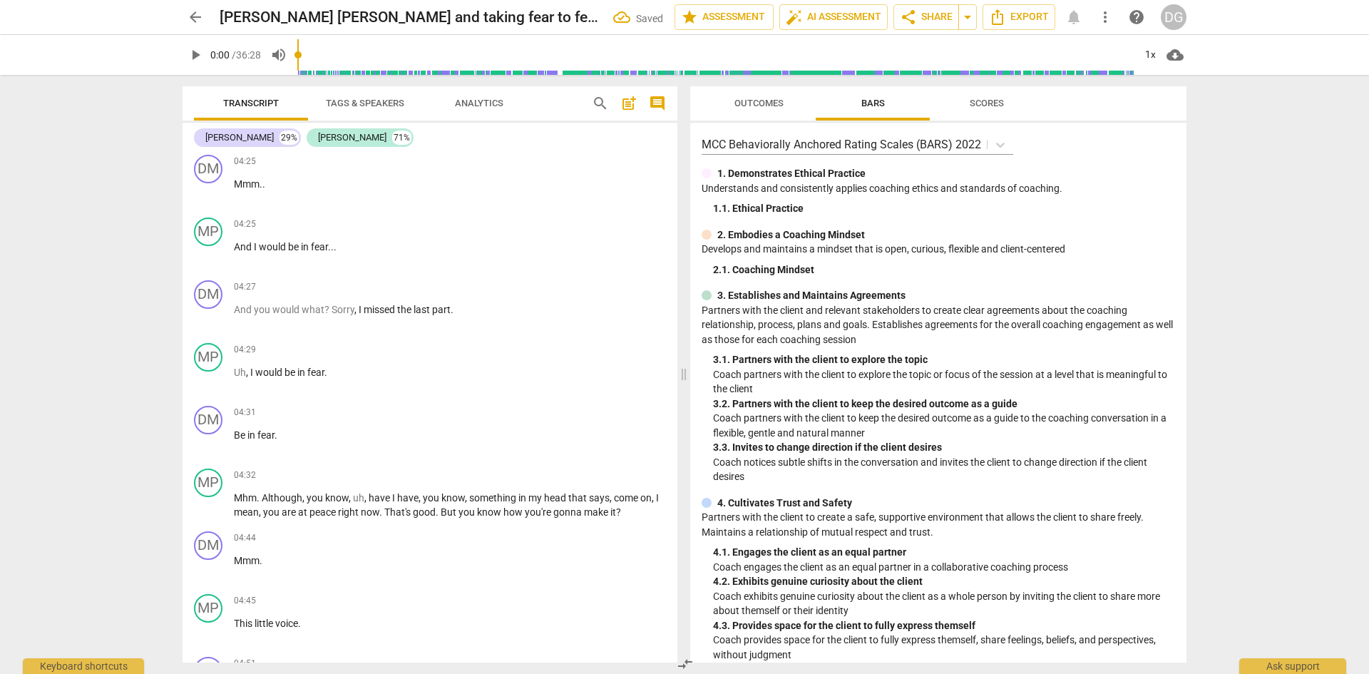
scroll to position [3247, 0]
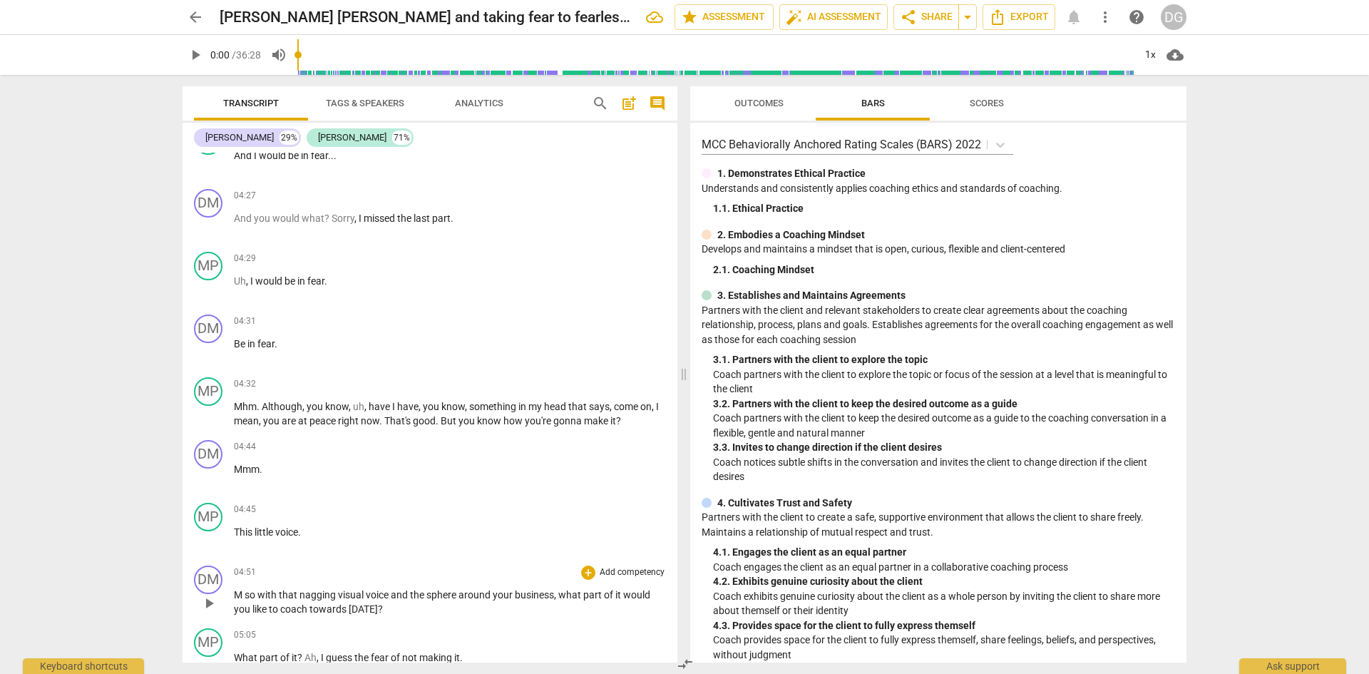
click at [242, 594] on span "M" at bounding box center [239, 594] width 11 height 11
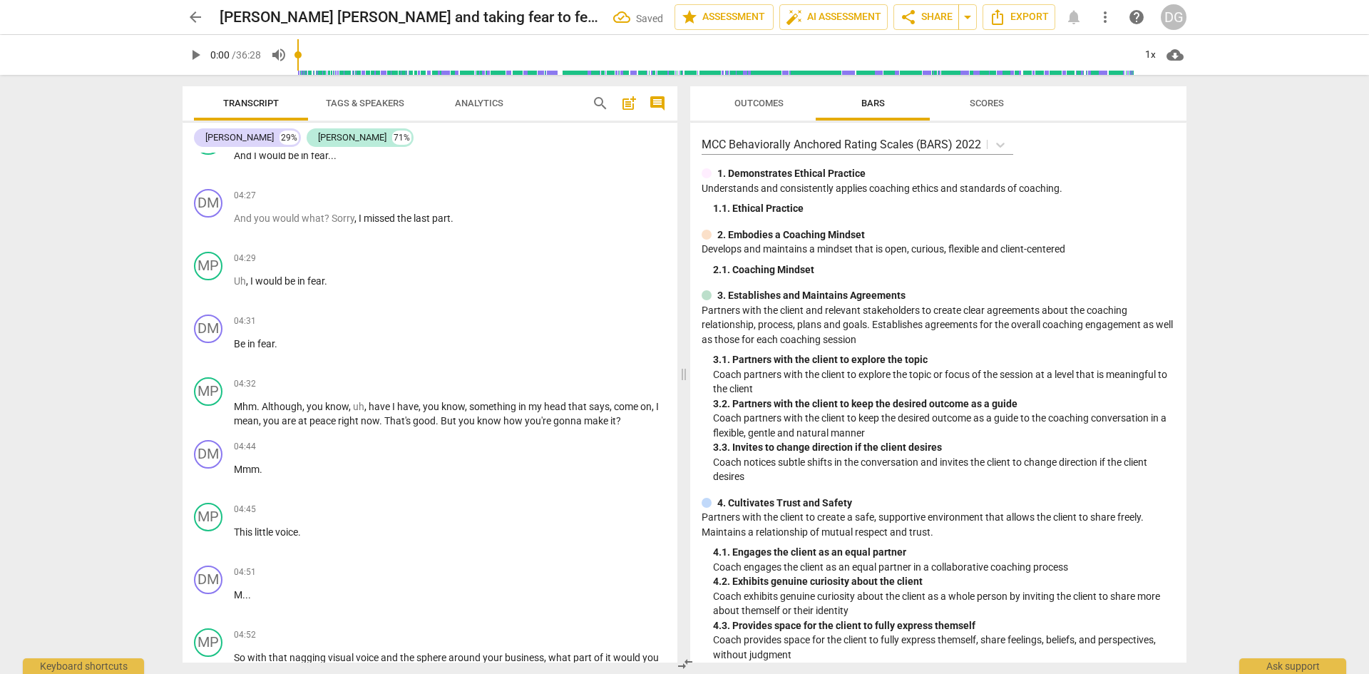
scroll to position [3318, 0]
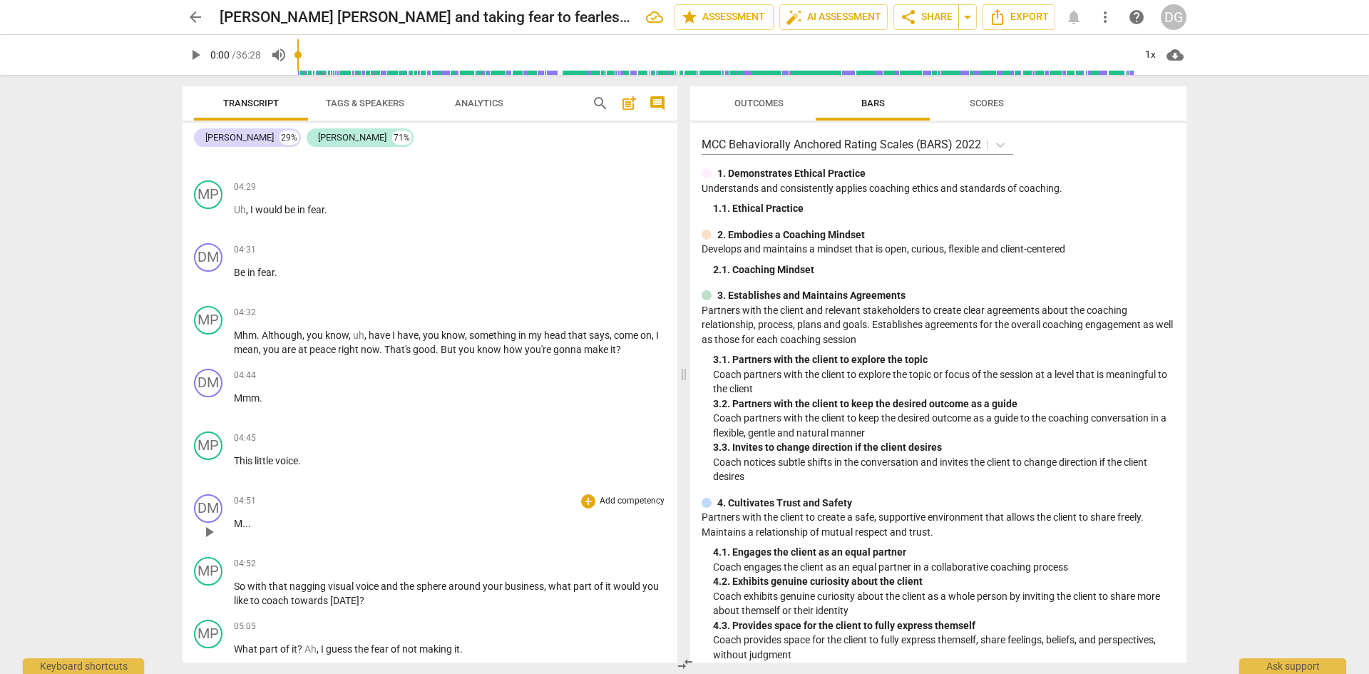
click at [242, 520] on span "M" at bounding box center [238, 523] width 9 height 11
click at [234, 582] on span "So" at bounding box center [241, 585] width 14 height 11
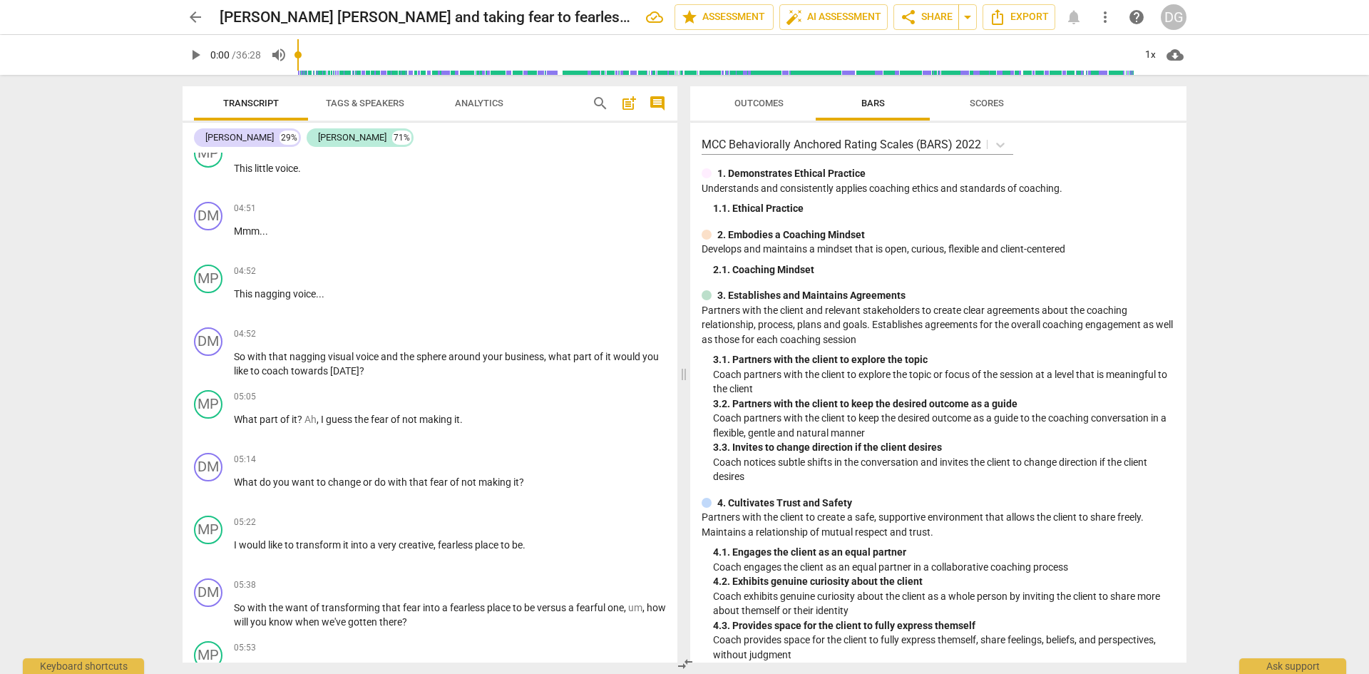
scroll to position [3666, 0]
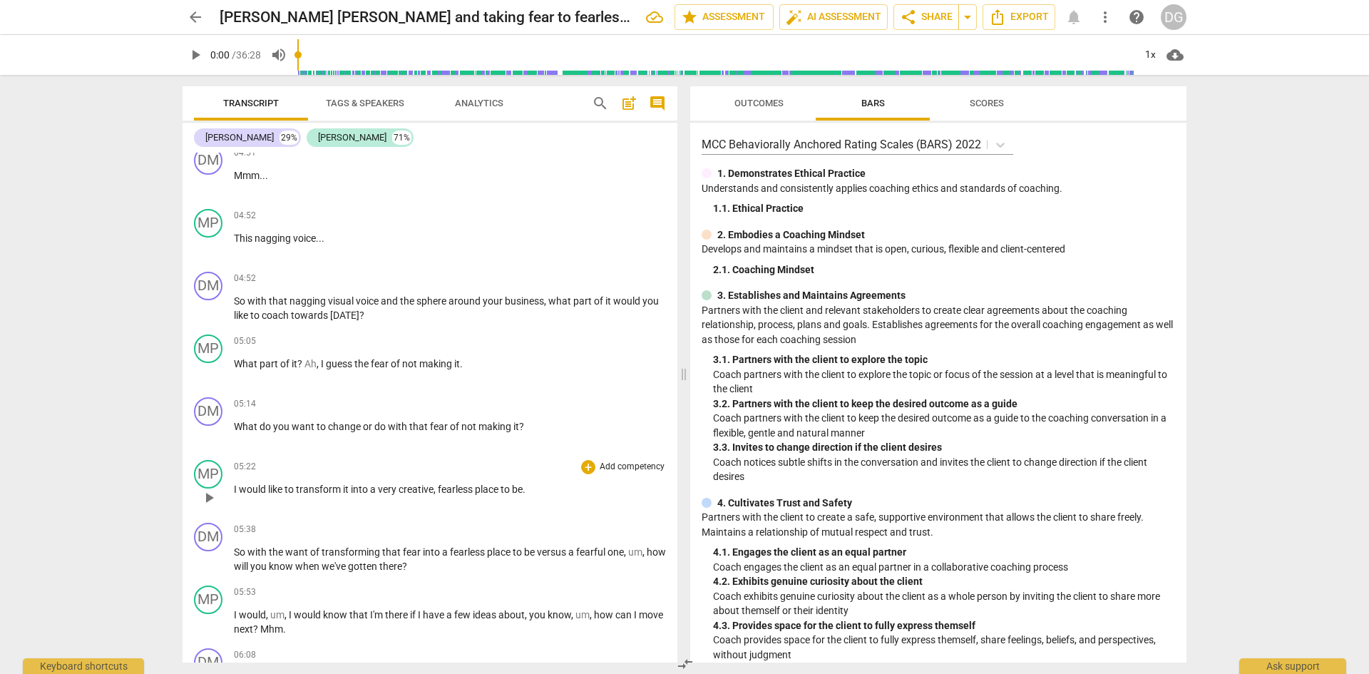
click at [474, 486] on span "fearless" at bounding box center [456, 488] width 37 height 11
click at [628, 546] on span "," at bounding box center [626, 551] width 4 height 11
click at [628, 553] on span "," at bounding box center [626, 551] width 4 height 11
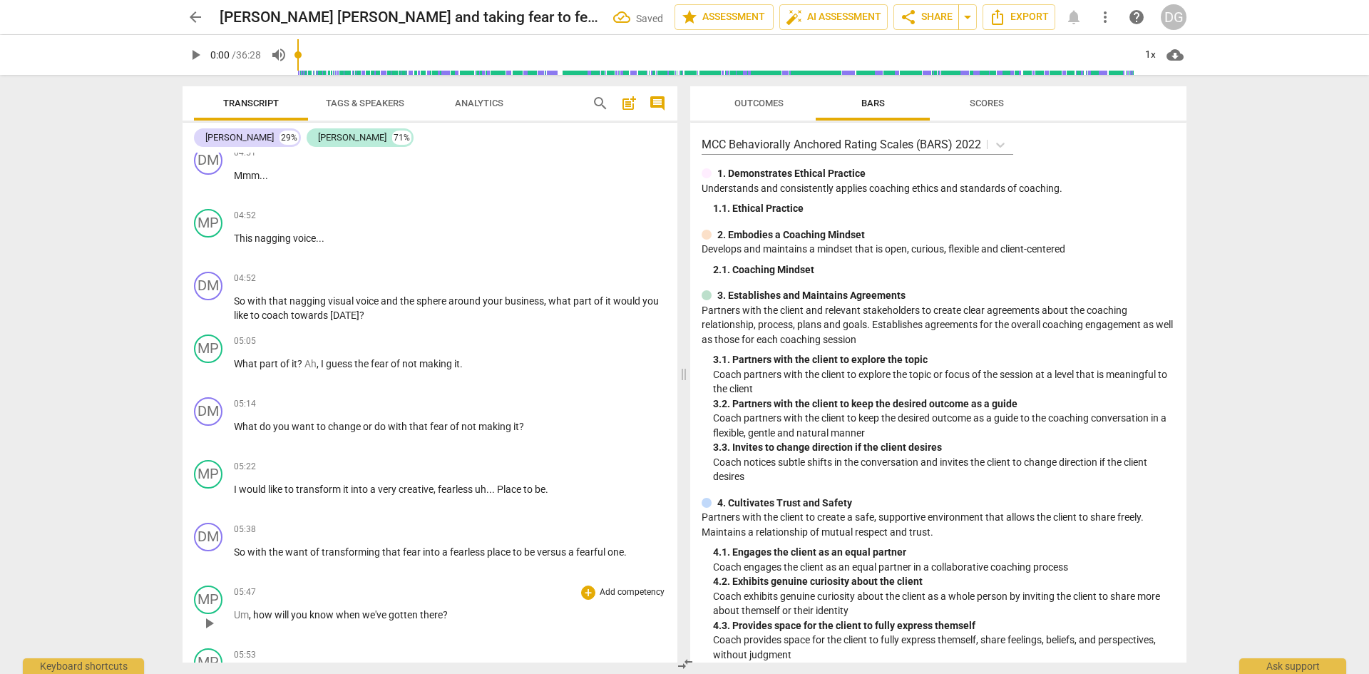
click at [234, 612] on span "Um" at bounding box center [241, 614] width 15 height 11
click at [622, 553] on span "one" at bounding box center [615, 551] width 16 height 11
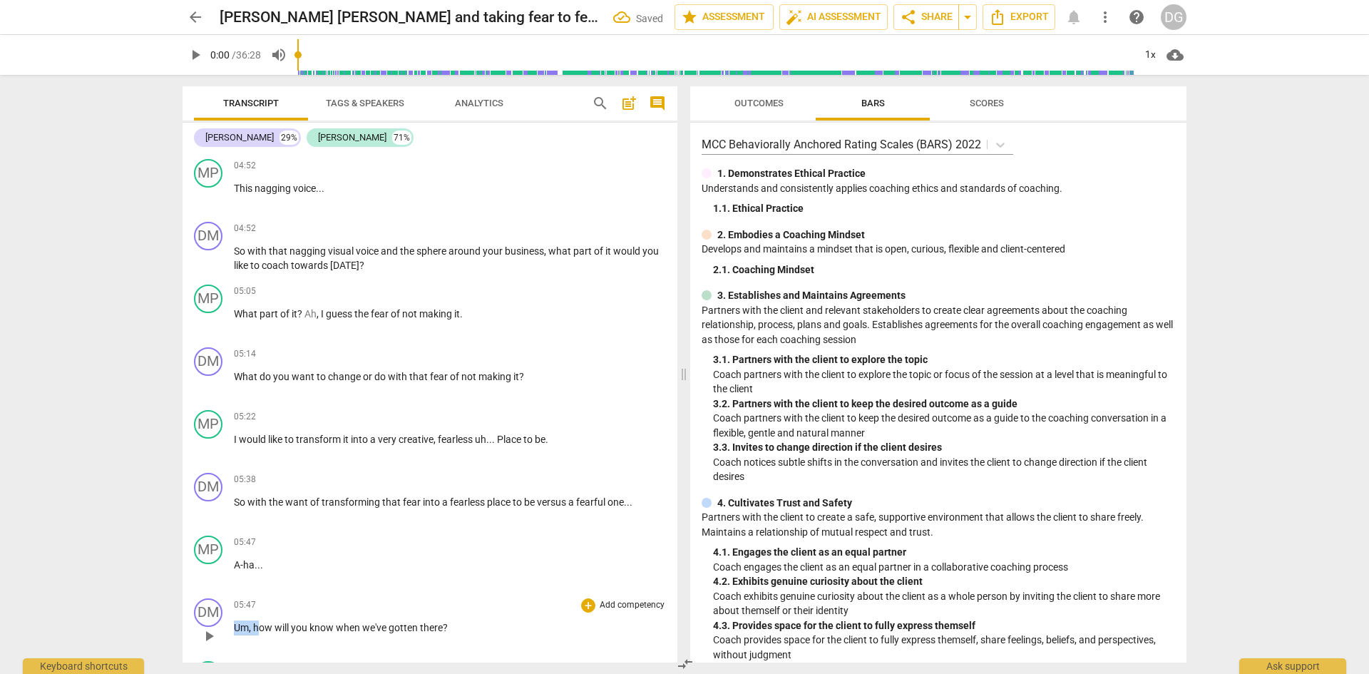
drag, startPoint x: 257, startPoint y: 625, endPoint x: 233, endPoint y: 629, distance: 24.5
click at [233, 629] on div "DM play_arrow pause 05:47 + Add competency keyboard_arrow_right Um , how will y…" at bounding box center [430, 624] width 495 height 63
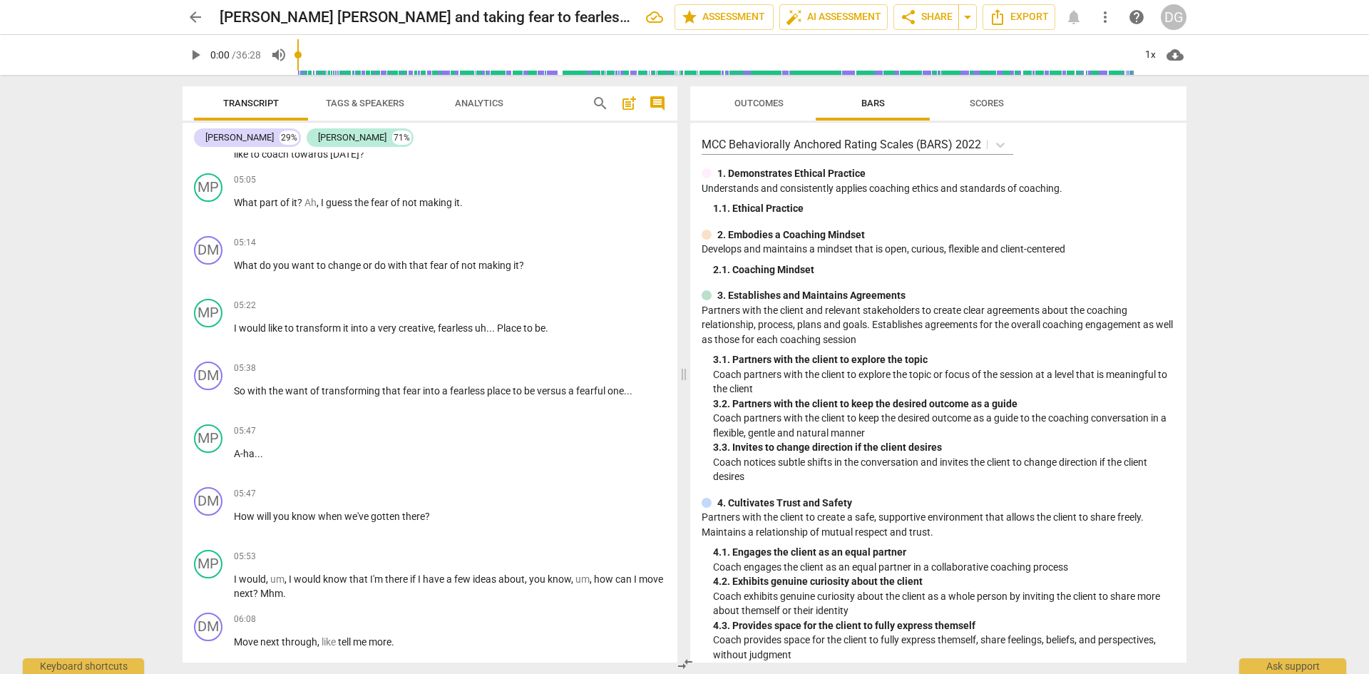
scroll to position [3846, 0]
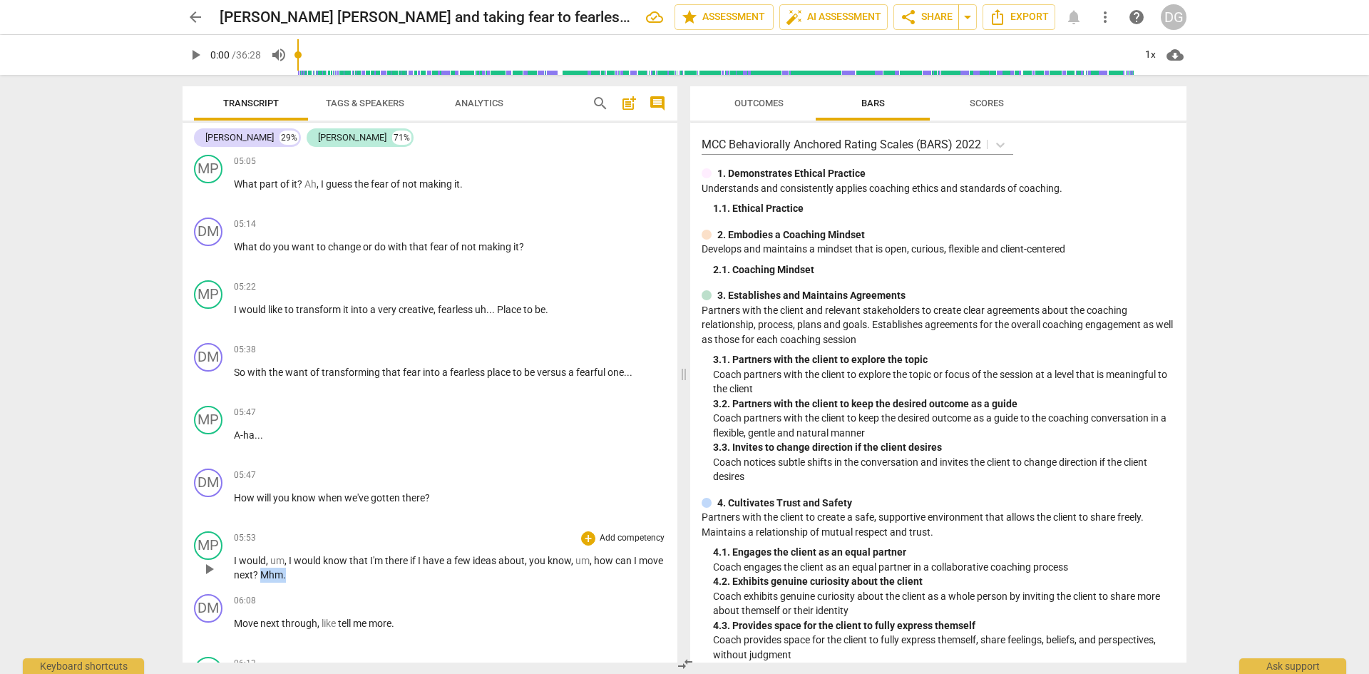
drag, startPoint x: 314, startPoint y: 575, endPoint x: 287, endPoint y: 573, distance: 27.1
click at [287, 573] on p "I would , um , I would know that I'm there if I have a few ideas about , you kn…" at bounding box center [450, 567] width 432 height 29
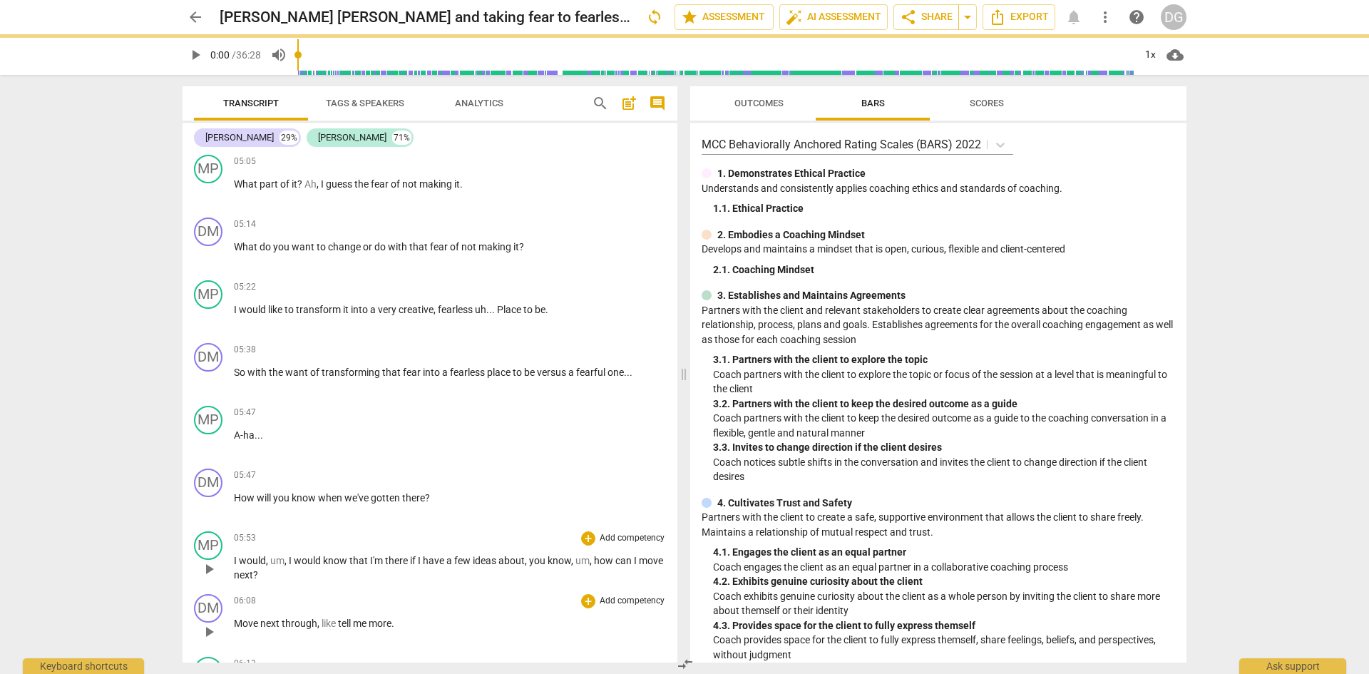
click at [236, 625] on span "Move" at bounding box center [247, 622] width 26 height 11
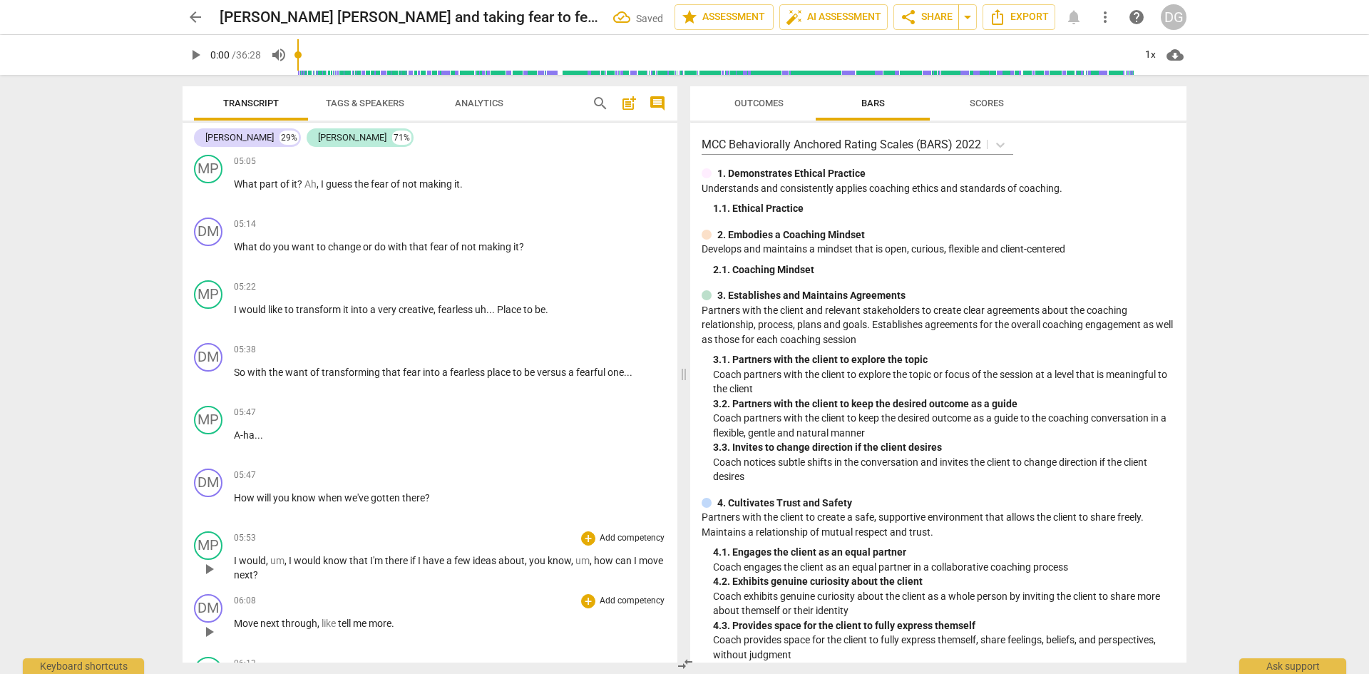
paste p
click at [309, 625] on span "next" at bounding box center [298, 622] width 21 height 11
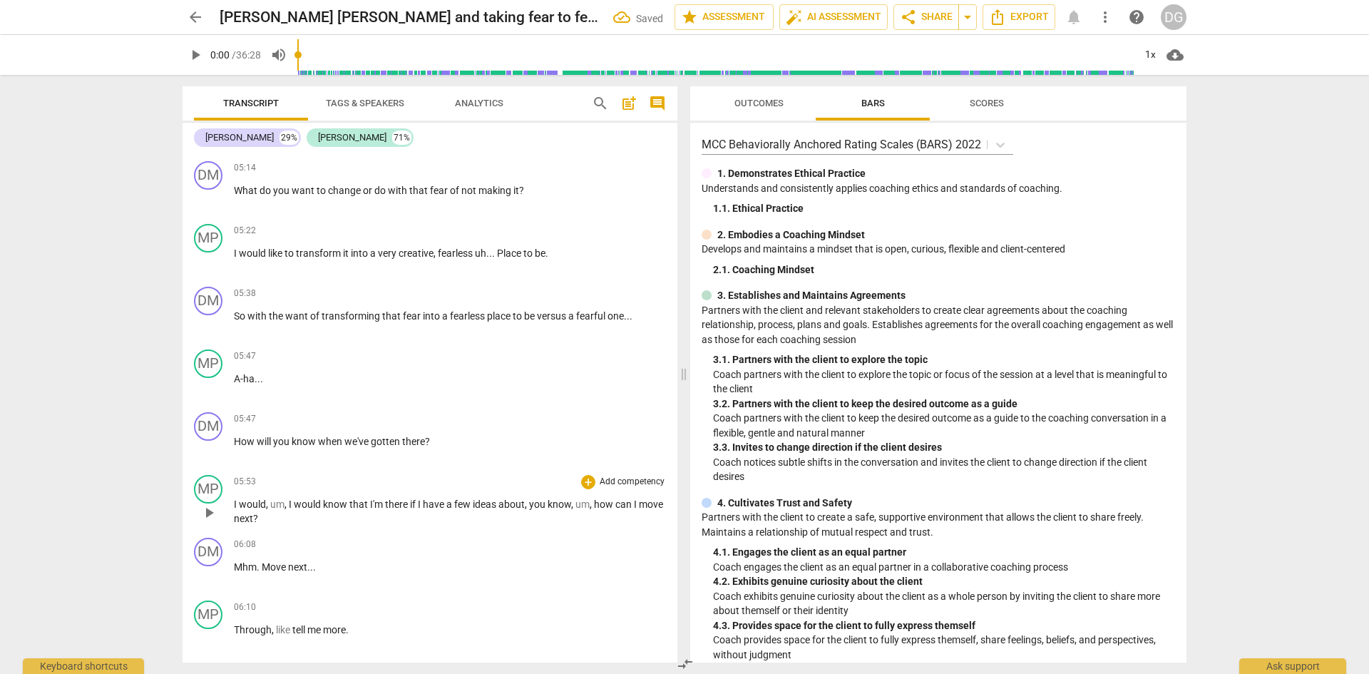
scroll to position [3959, 0]
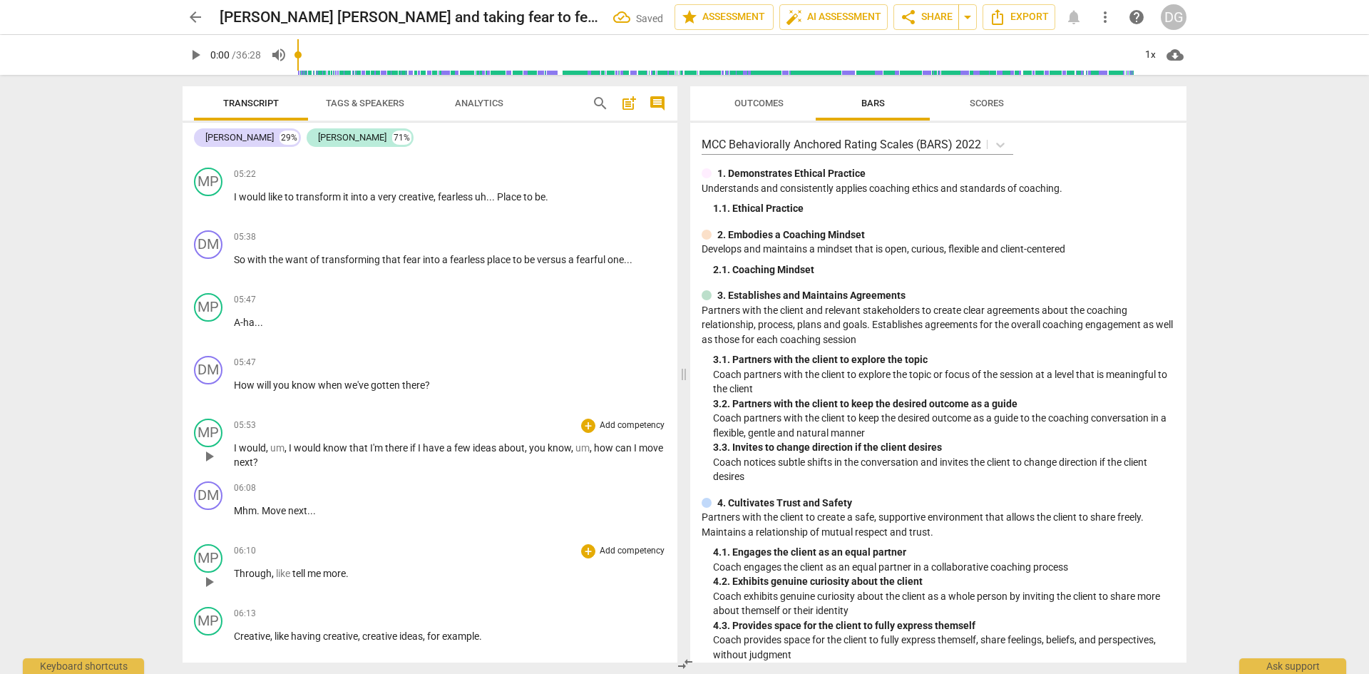
click at [236, 574] on span "Through" at bounding box center [253, 573] width 38 height 11
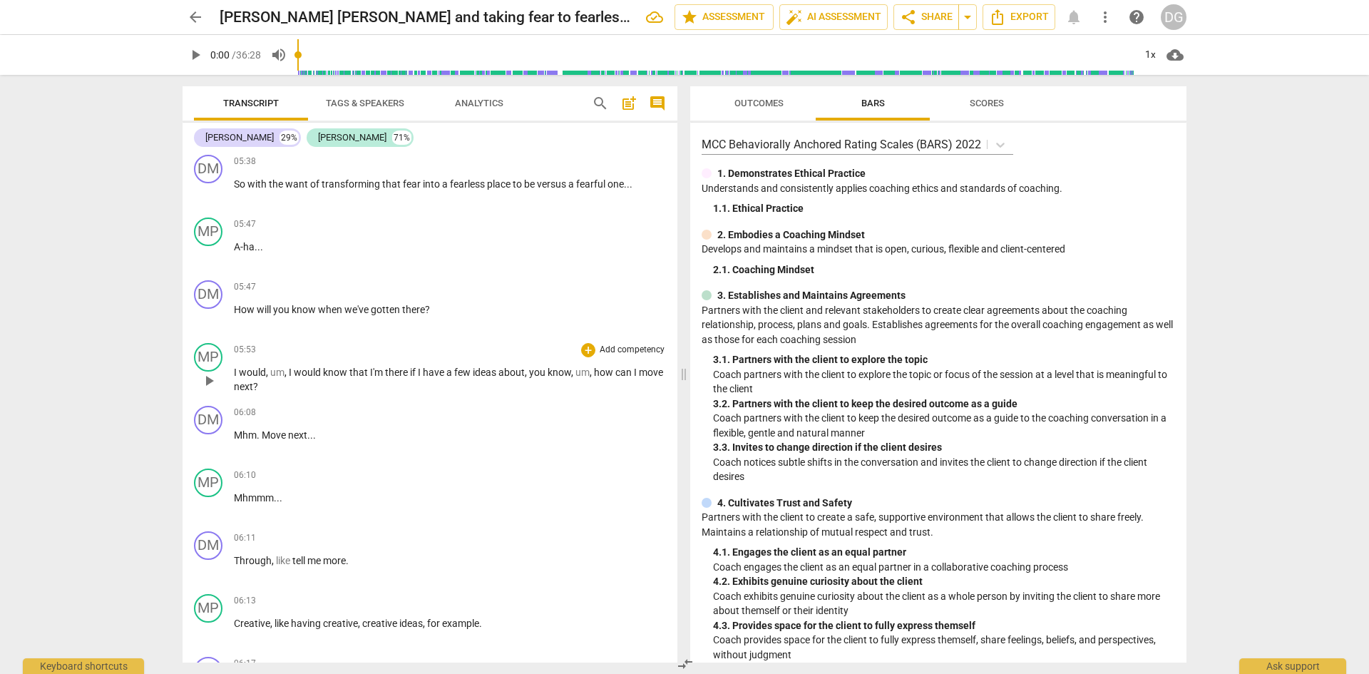
scroll to position [4109, 0]
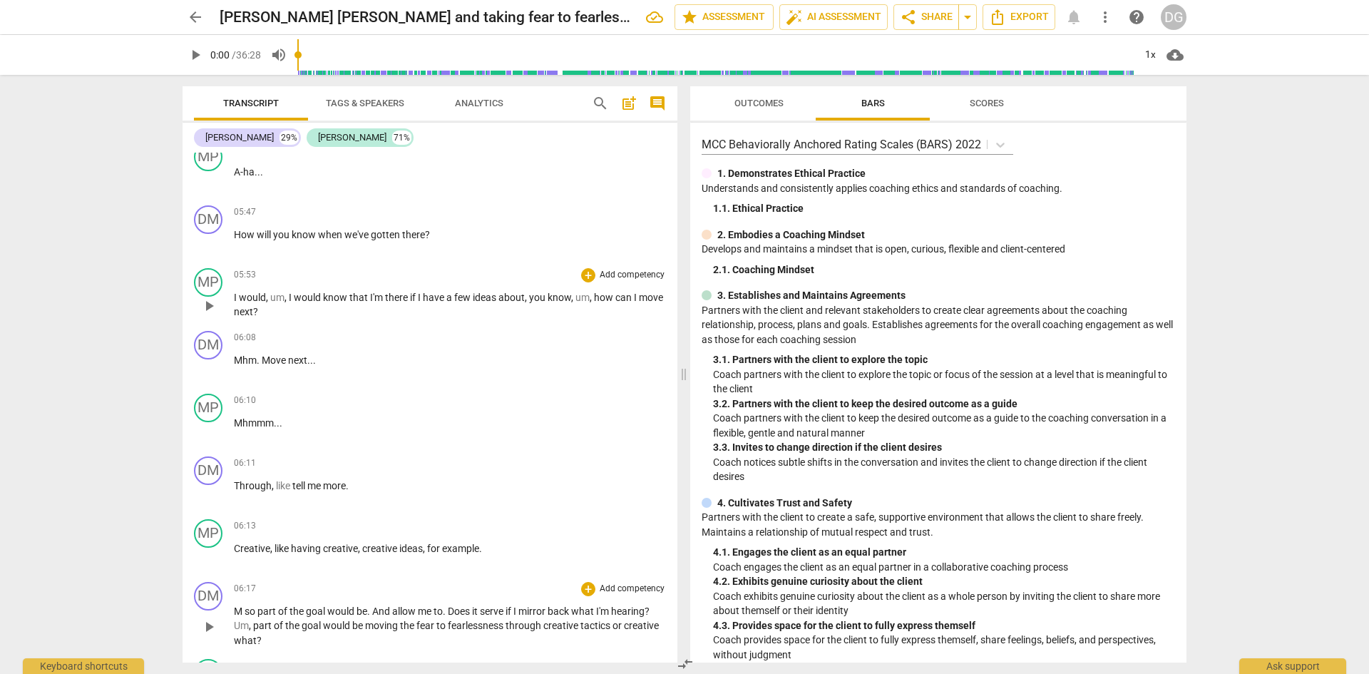
click at [242, 612] on span "M" at bounding box center [239, 610] width 11 height 11
click at [471, 611] on span "." at bounding box center [469, 610] width 5 height 11
click at [276, 626] on span "Um" at bounding box center [282, 625] width 15 height 11
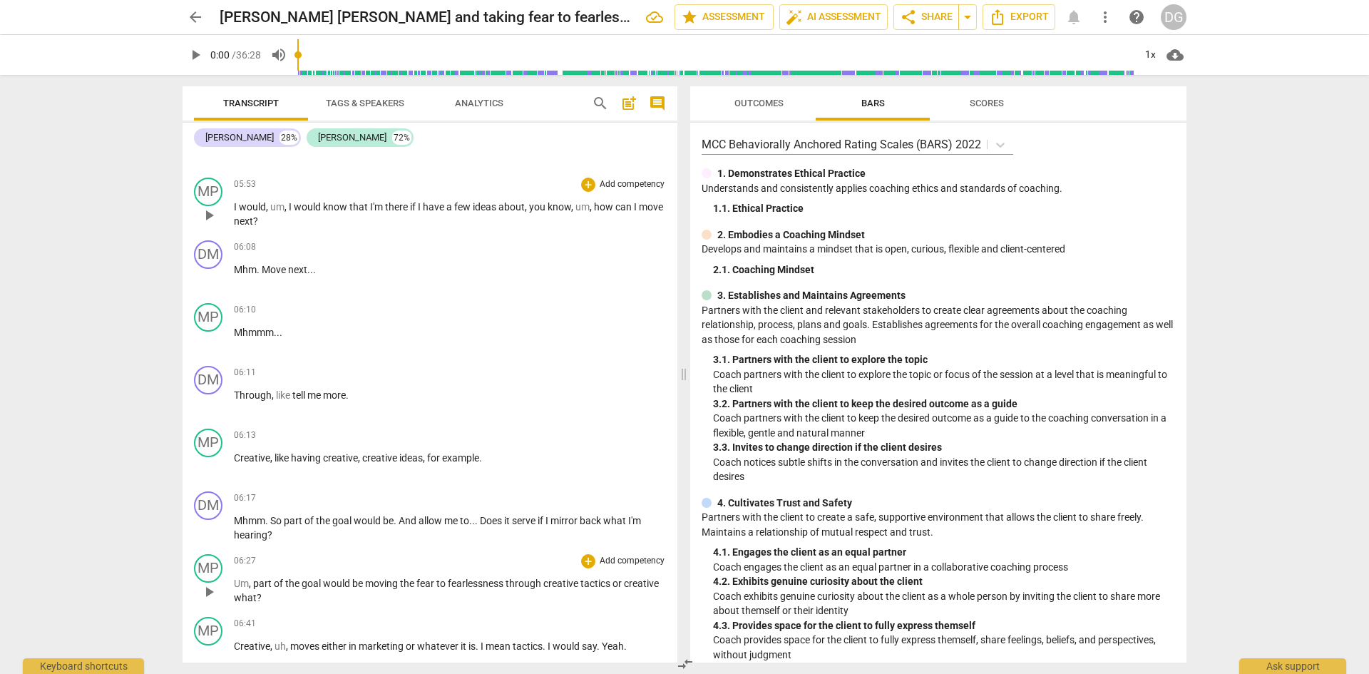
click at [236, 581] on span "Um" at bounding box center [241, 583] width 15 height 11
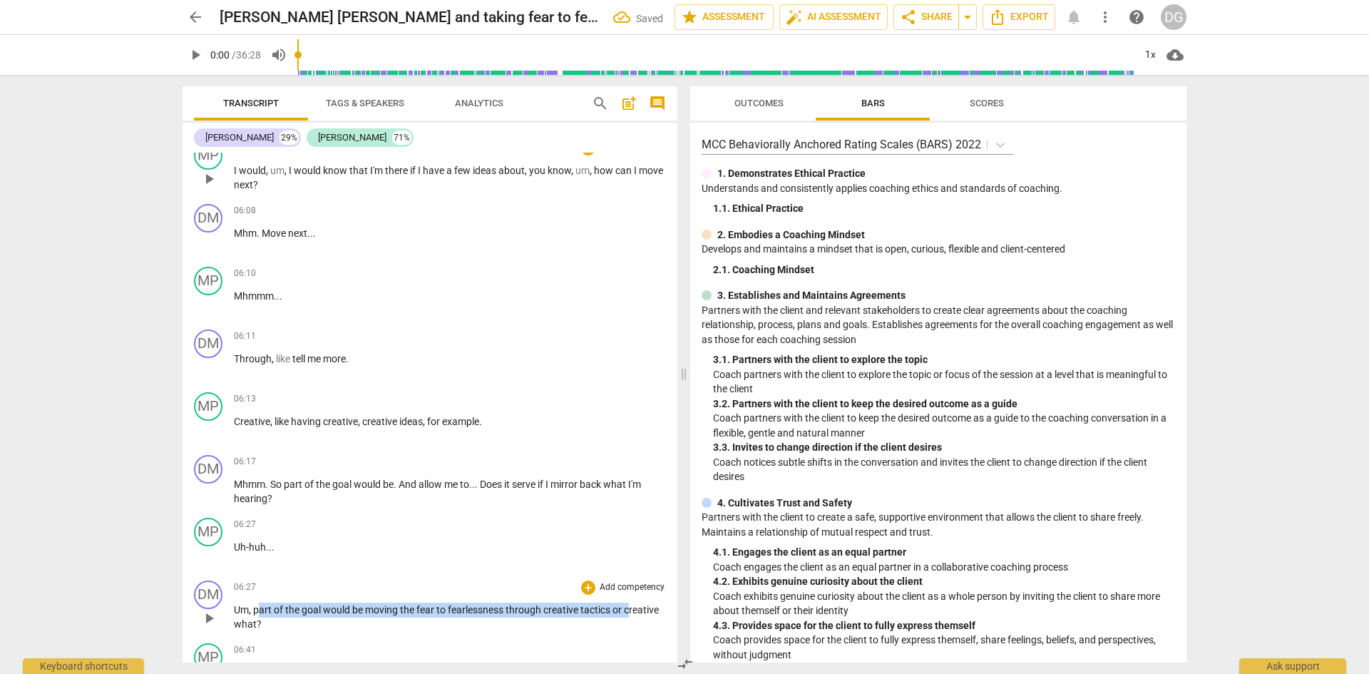
scroll to position [4237, 0]
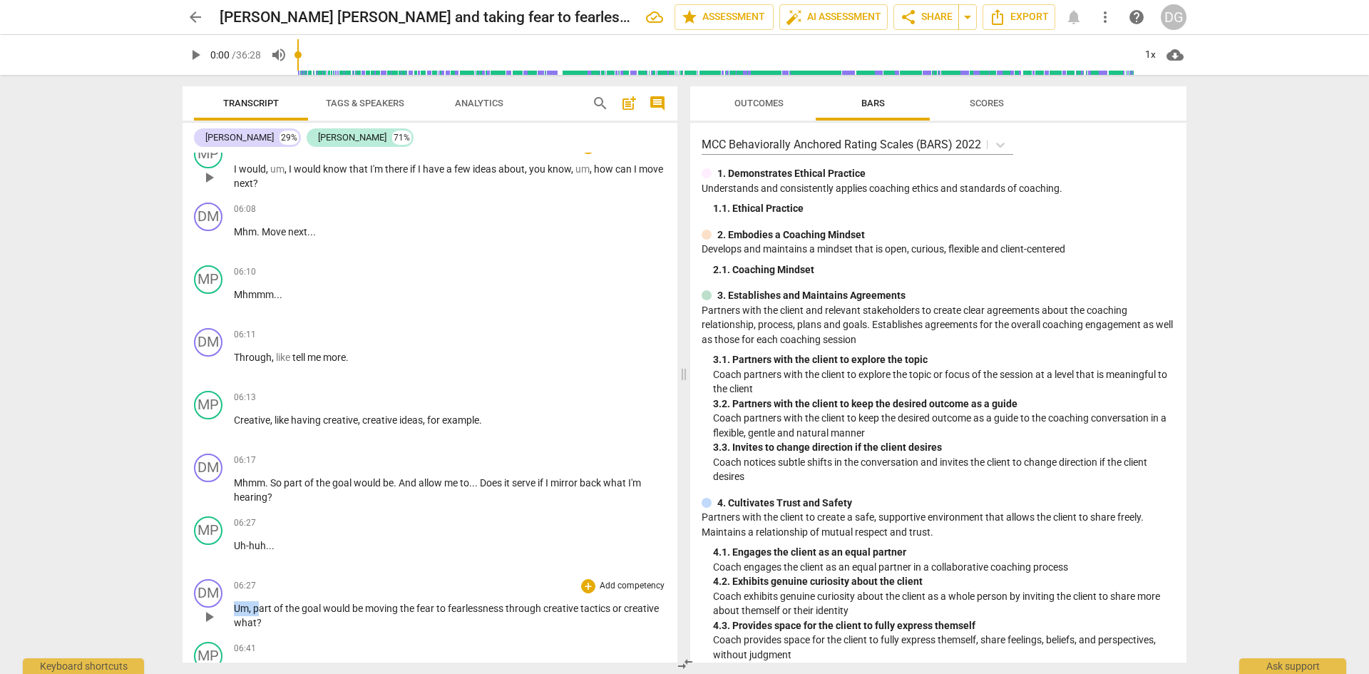
drag, startPoint x: 257, startPoint y: 647, endPoint x: 229, endPoint y: 607, distance: 49.2
click at [229, 607] on div "DM play_arrow pause 06:27 + Add competency keyboard_arrow_right Um , part of th…" at bounding box center [430, 604] width 495 height 63
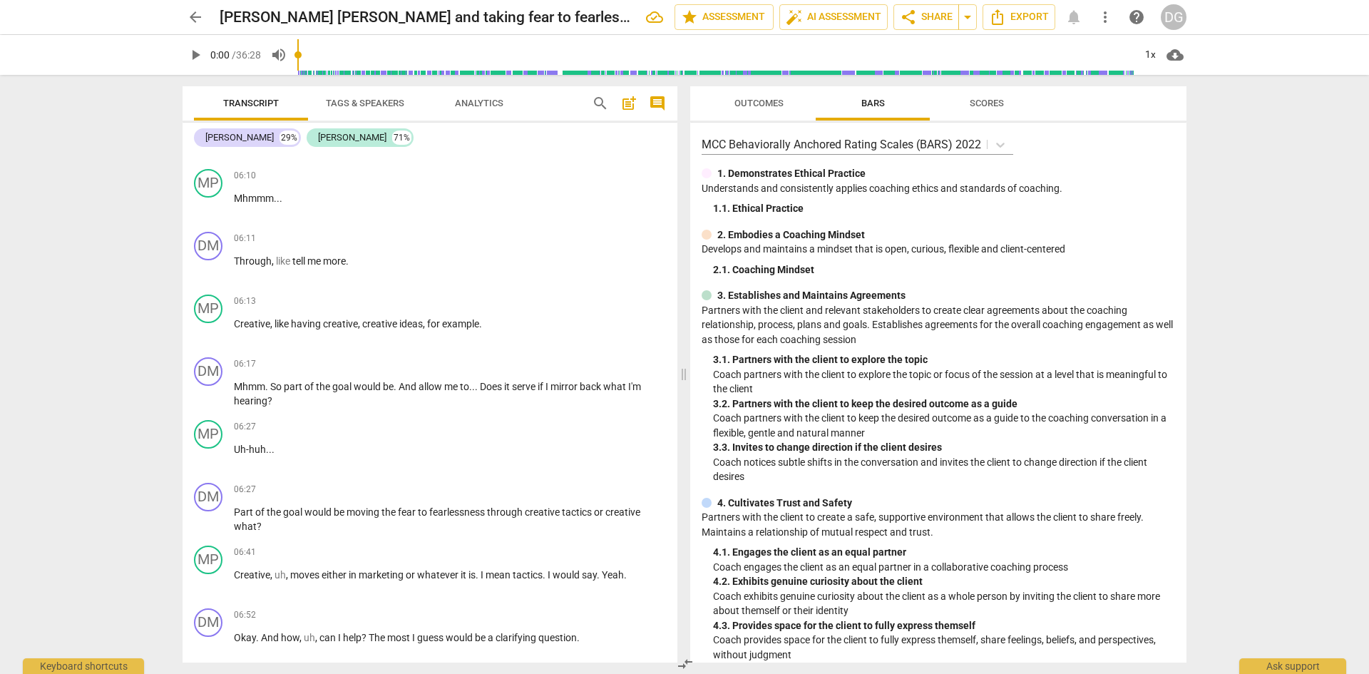
scroll to position [4409, 0]
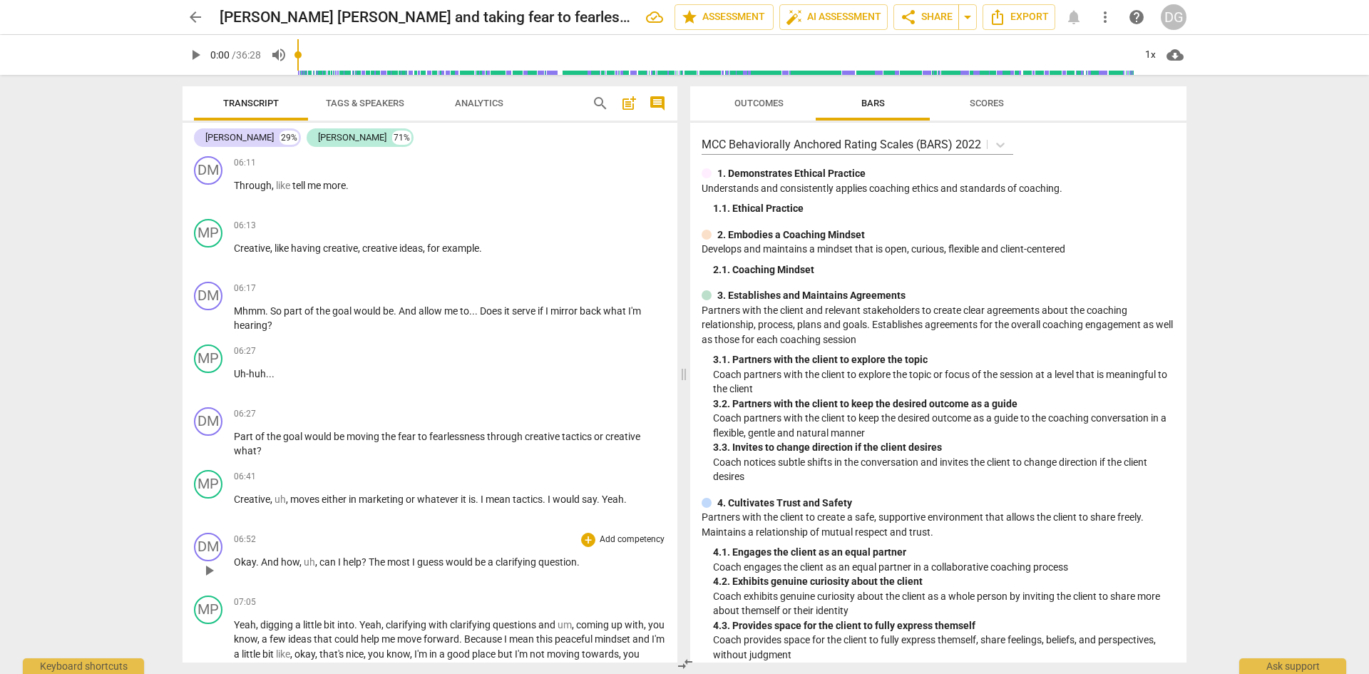
click at [366, 557] on span "?" at bounding box center [364, 561] width 7 height 11
click at [413, 564] on span "most" at bounding box center [401, 561] width 25 height 11
click at [414, 562] on span "most," at bounding box center [399, 561] width 27 height 11
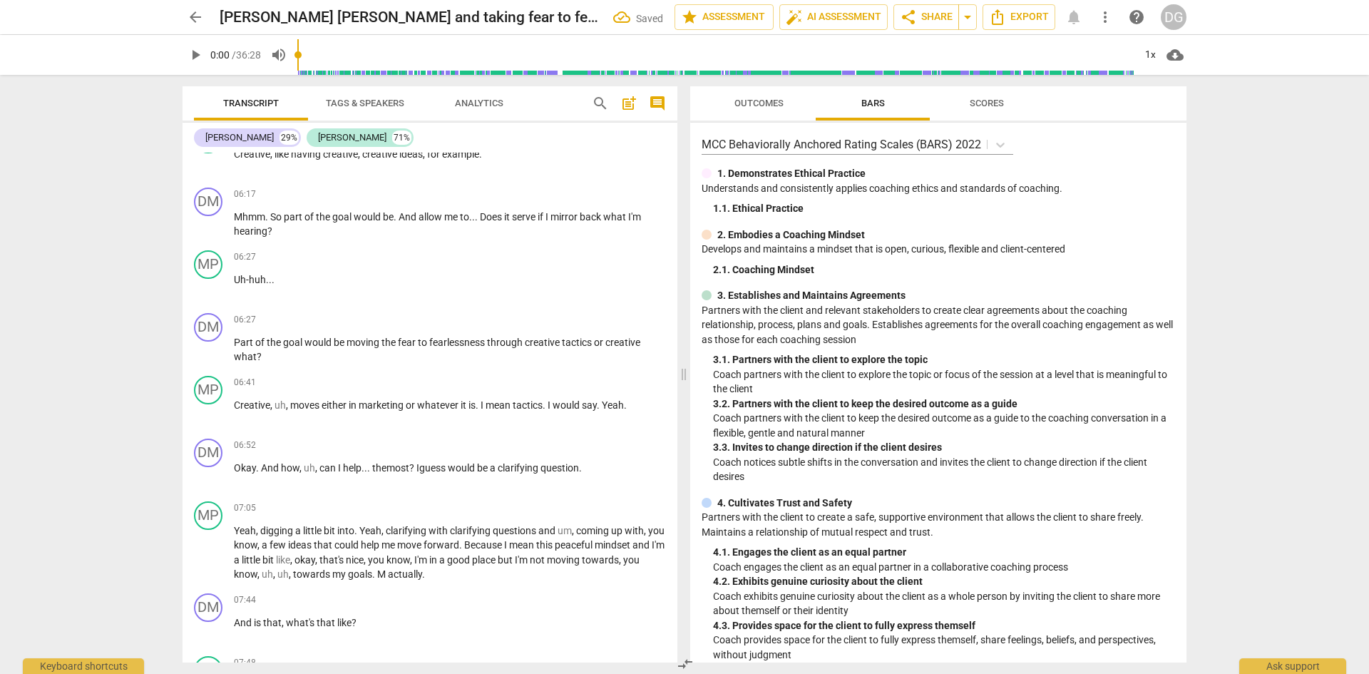
scroll to position [4504, 0]
click at [237, 617] on span "And" at bounding box center [244, 621] width 20 height 11
click at [388, 570] on span "M" at bounding box center [382, 573] width 11 height 11
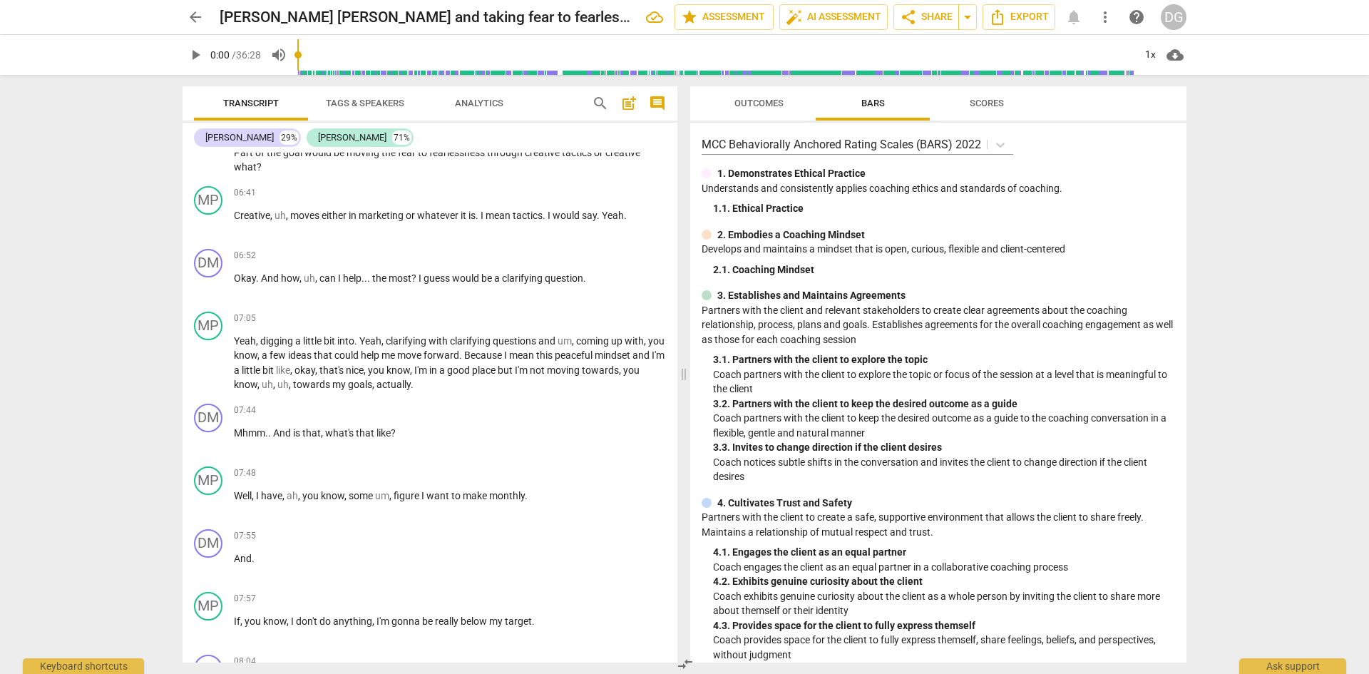
scroll to position [4749, 0]
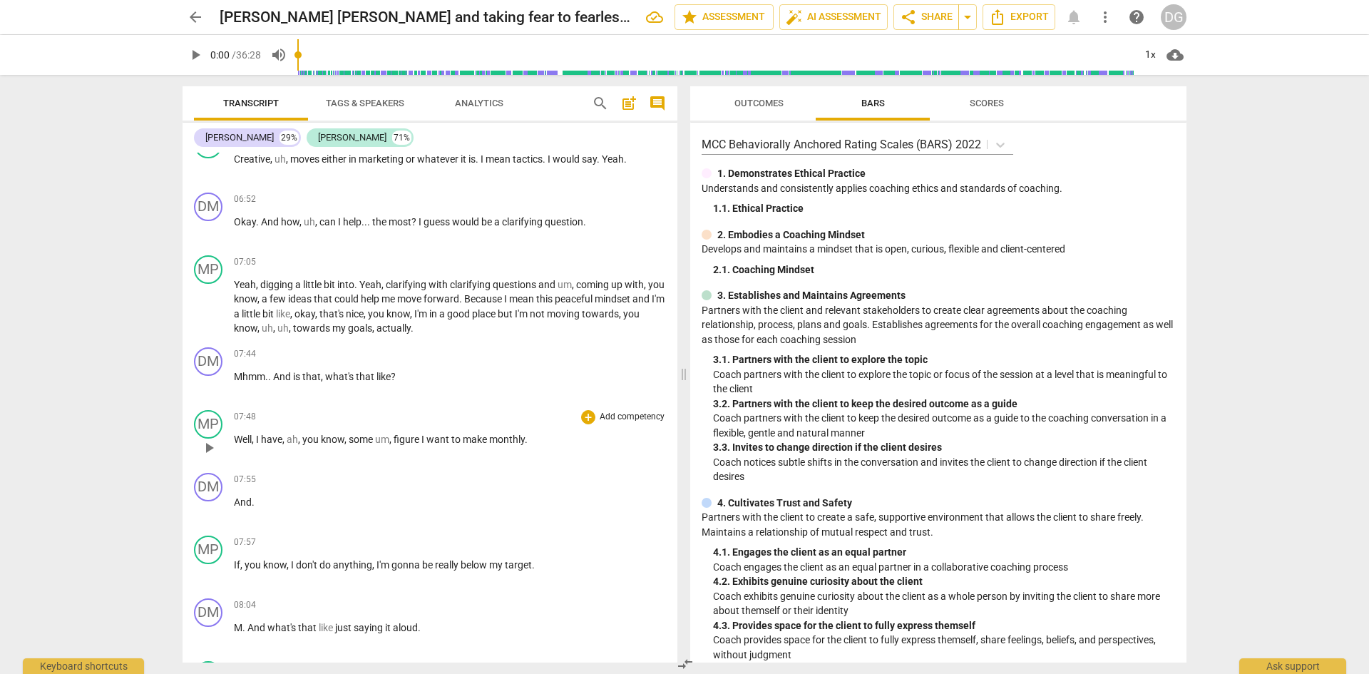
click at [540, 441] on p "Well , I have , ah , you know , some um , figure I want to make monthly ." at bounding box center [450, 439] width 432 height 15
drag, startPoint x: 262, startPoint y: 503, endPoint x: 213, endPoint y: 503, distance: 49.2
click at [213, 503] on div "DM play_arrow pause 07:55 + Add competency keyboard_arrow_right And ." at bounding box center [430, 498] width 495 height 63
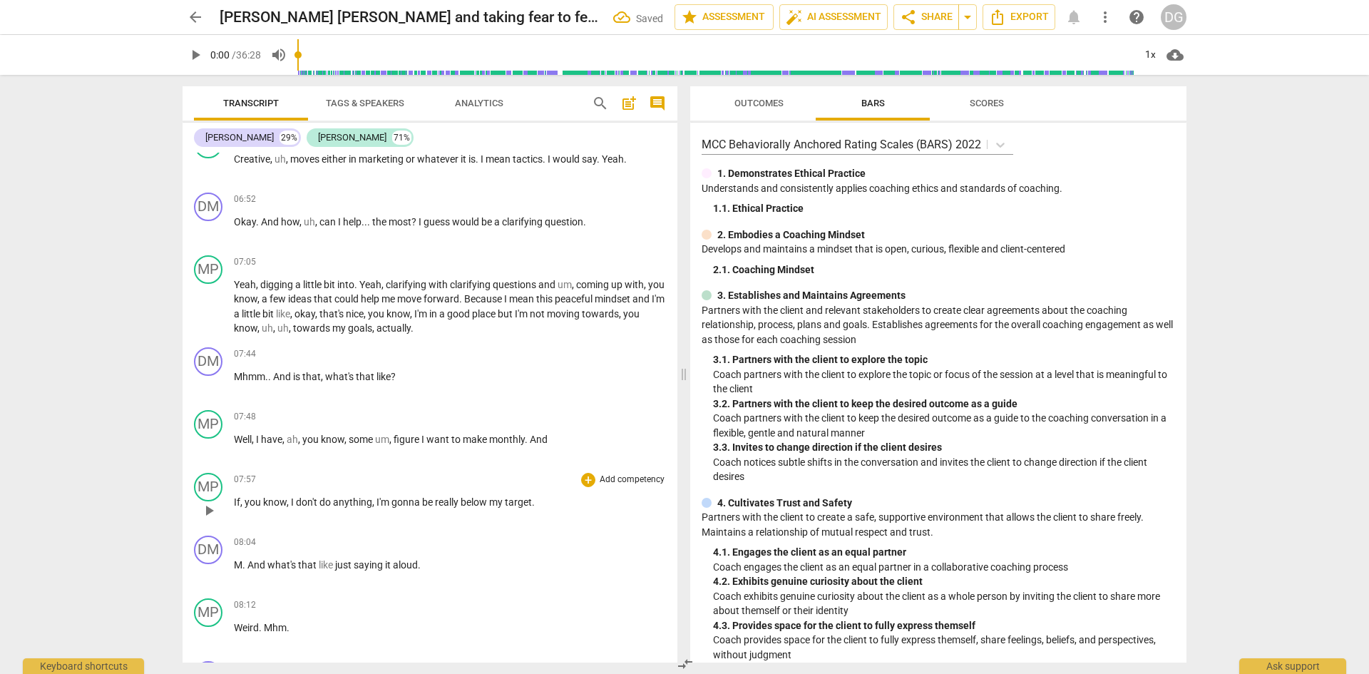
click at [237, 501] on span "If" at bounding box center [237, 501] width 6 height 11
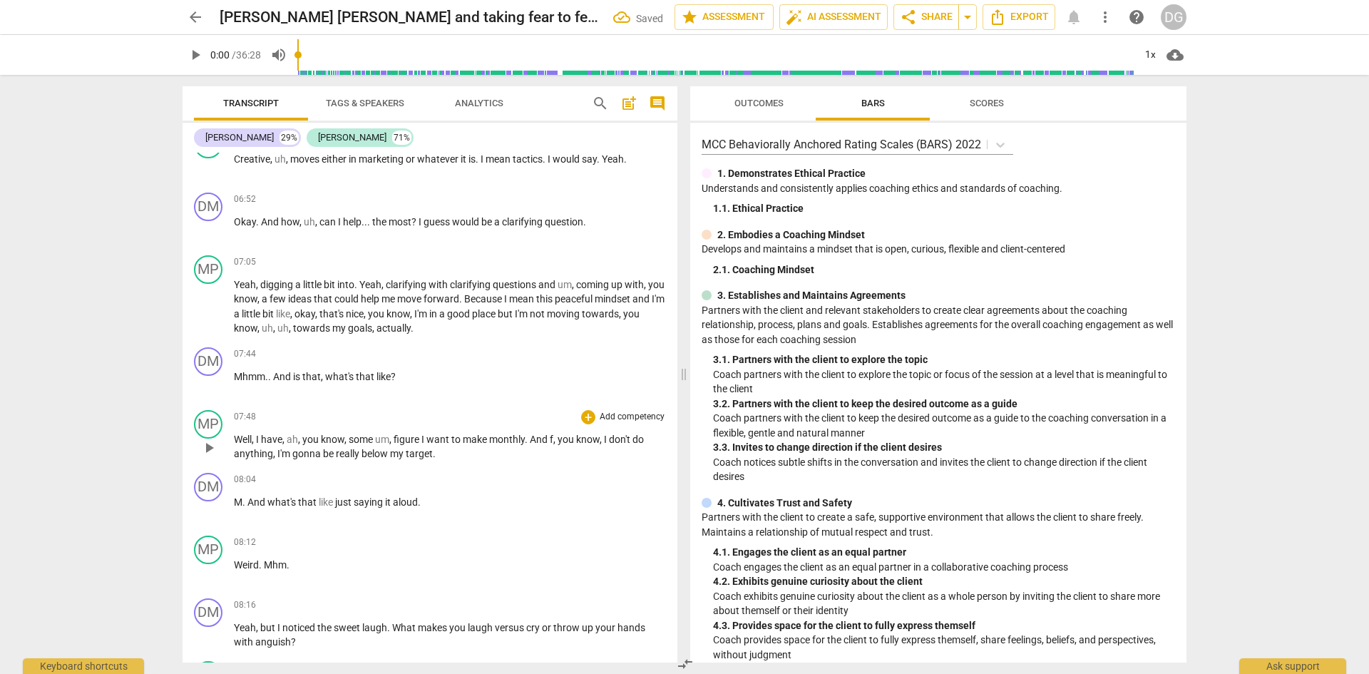
click at [552, 438] on span "f" at bounding box center [552, 439] width 4 height 11
click at [243, 505] on span "." at bounding box center [244, 501] width 5 height 11
click at [300, 565] on p "Weird . Mhm ." at bounding box center [450, 565] width 432 height 15
drag, startPoint x: 292, startPoint y: 566, endPoint x: 263, endPoint y: 566, distance: 28.5
click at [263, 566] on p "Weird . Mhm ." at bounding box center [450, 565] width 432 height 15
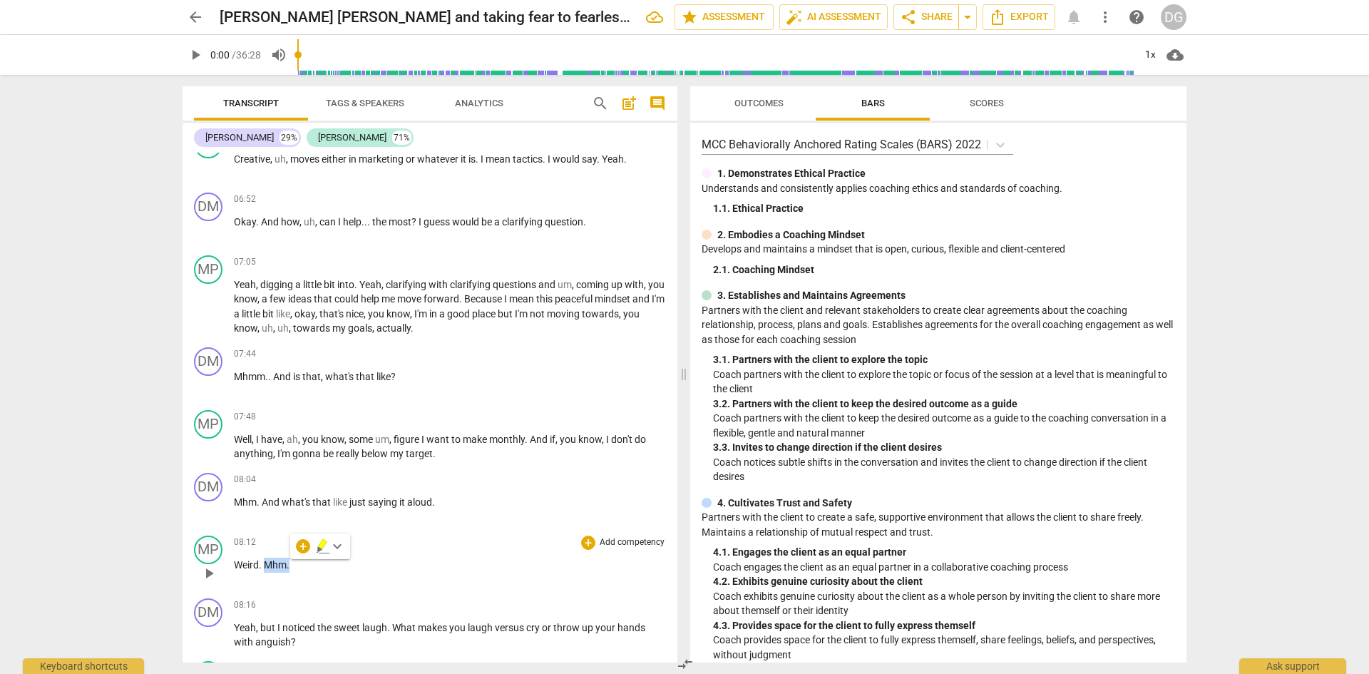
click at [451, 566] on p "Weird . Mhm ." at bounding box center [450, 565] width 432 height 15
click at [262, 566] on span "." at bounding box center [261, 564] width 5 height 11
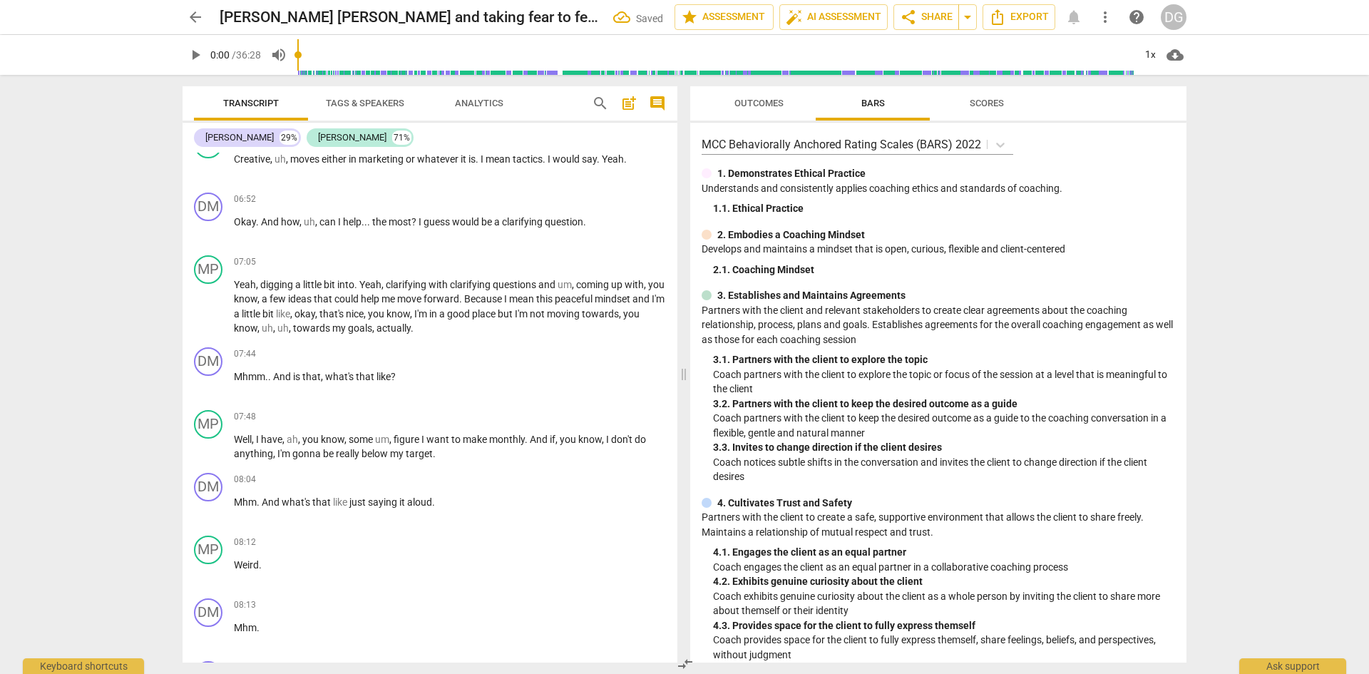
click at [262, 566] on p "Weird ." at bounding box center [450, 565] width 432 height 15
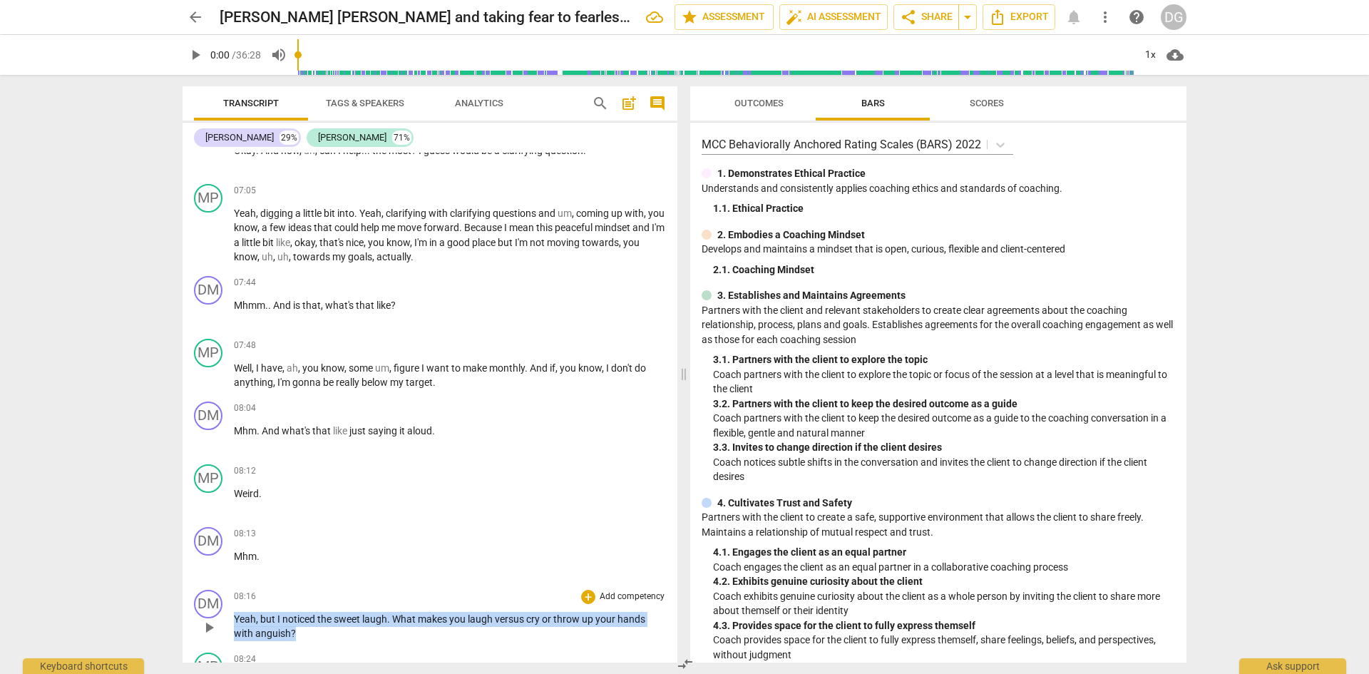
drag, startPoint x: 306, startPoint y: 636, endPoint x: 234, endPoint y: 616, distance: 74.7
click at [234, 616] on p "Yeah , but I noticed the sweet laugh . What makes you laugh versus cry or throw…" at bounding box center [450, 626] width 432 height 29
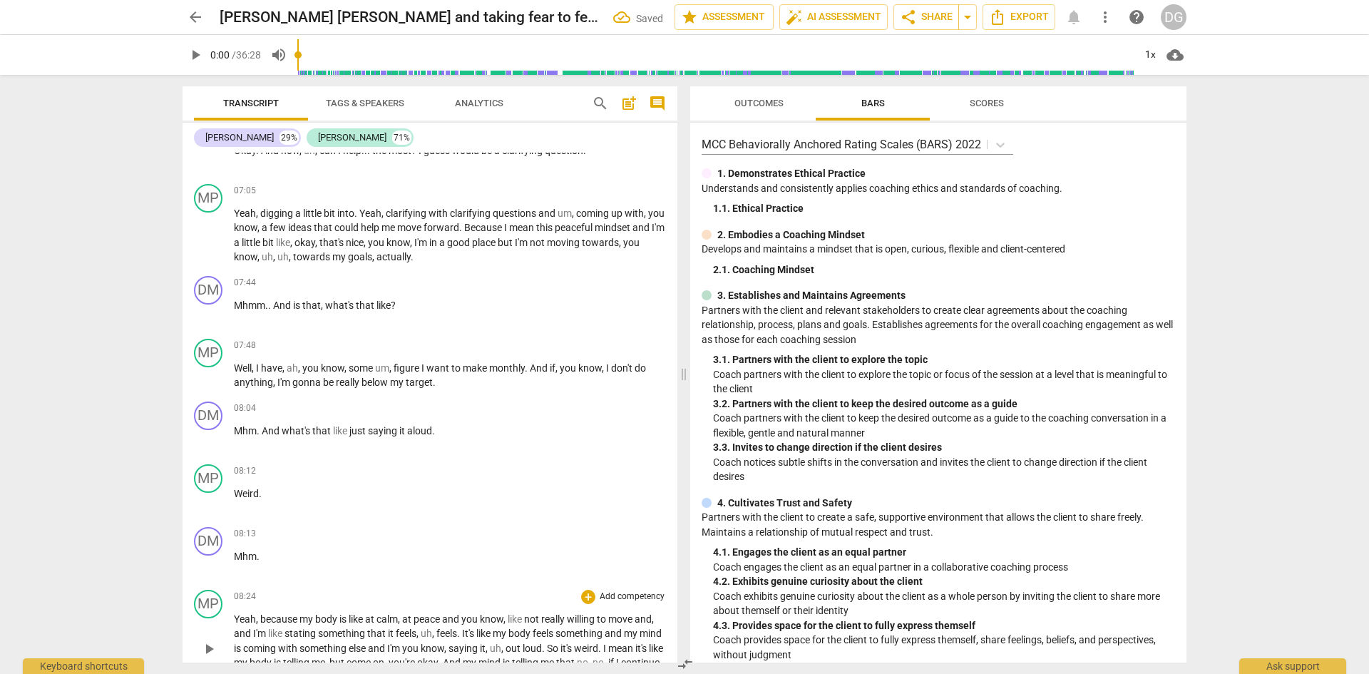
click at [234, 618] on span "Yeah" at bounding box center [245, 618] width 22 height 11
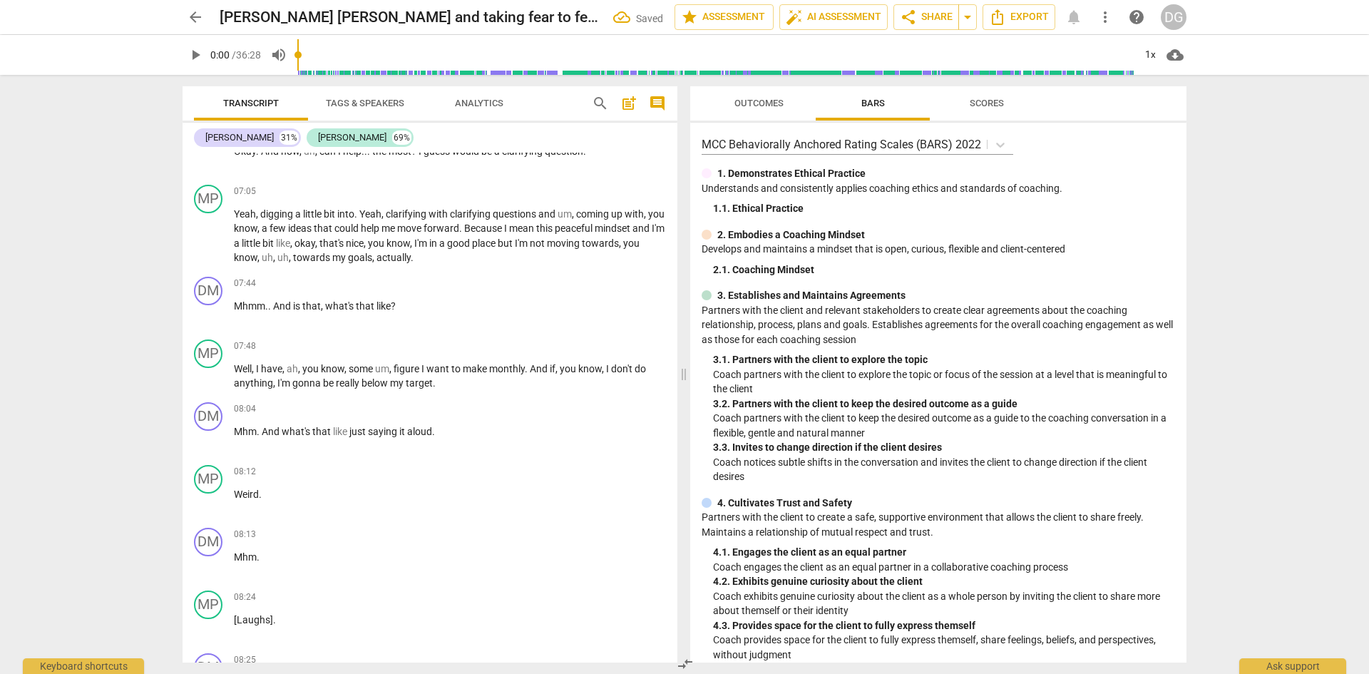
scroll to position [4896, 0]
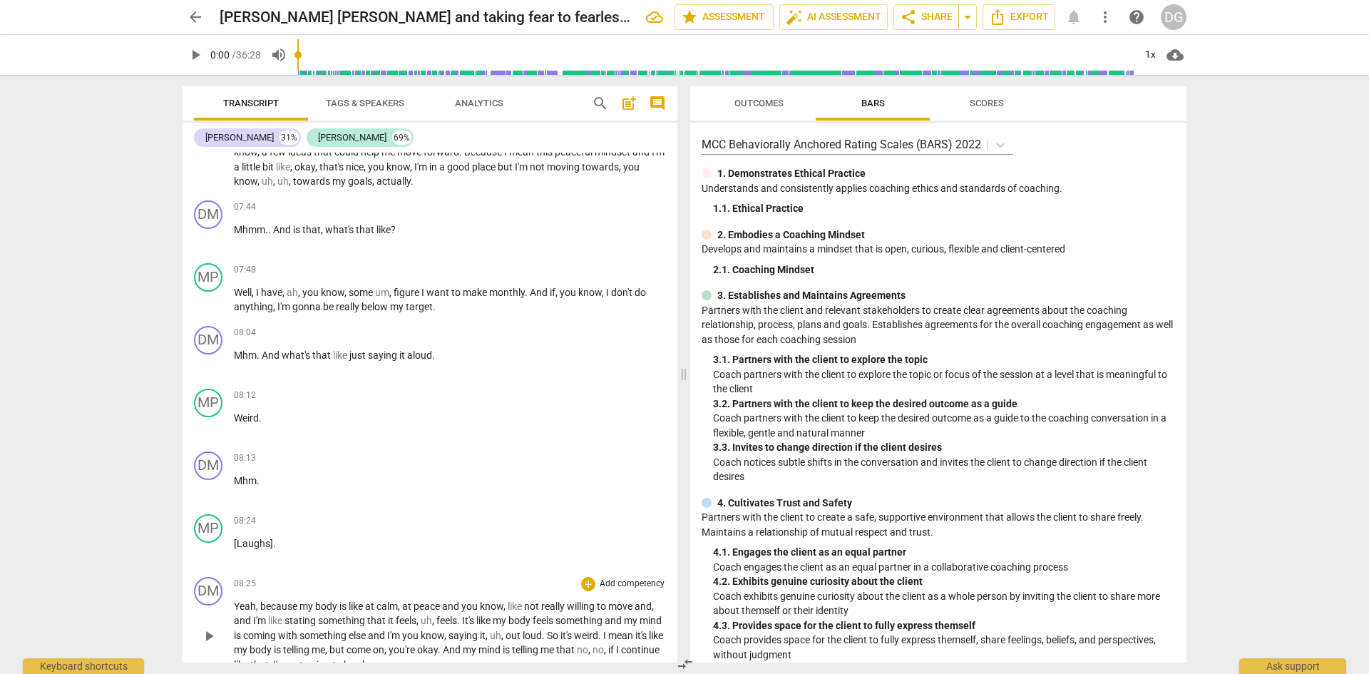
click at [236, 602] on span "Yeah" at bounding box center [245, 605] width 22 height 11
paste p
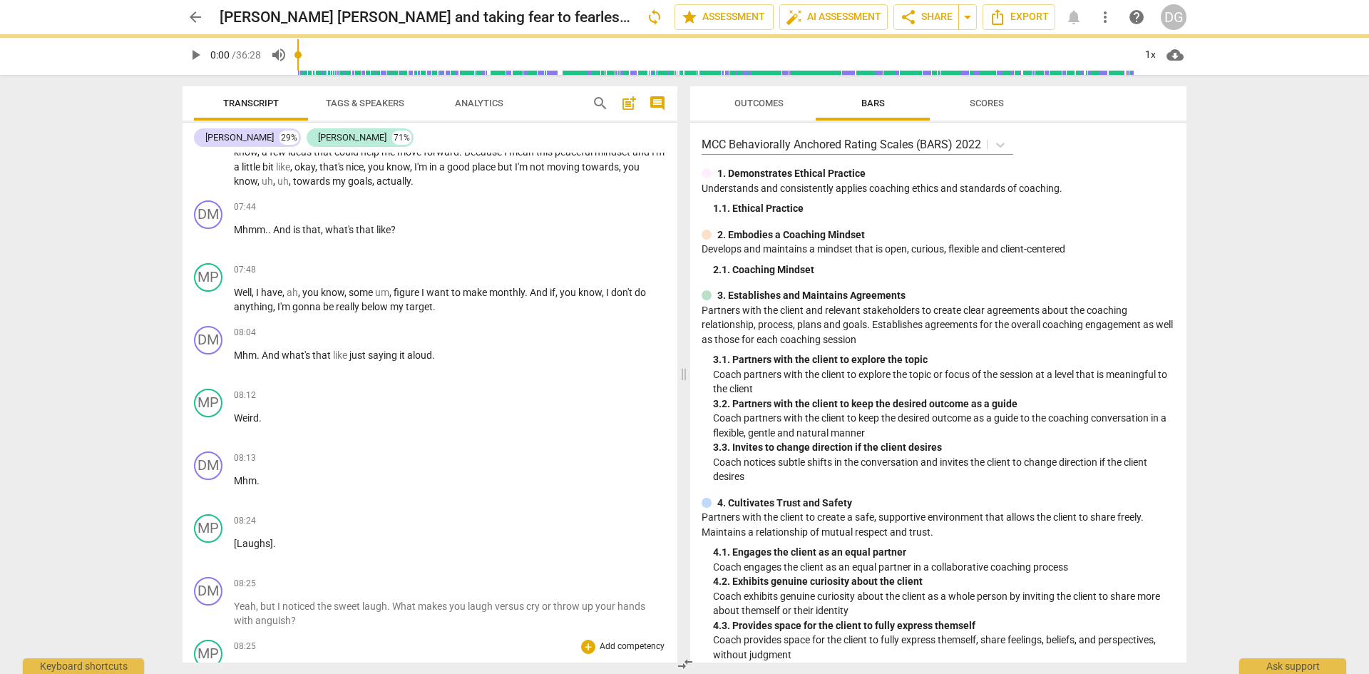
scroll to position [4959, 0]
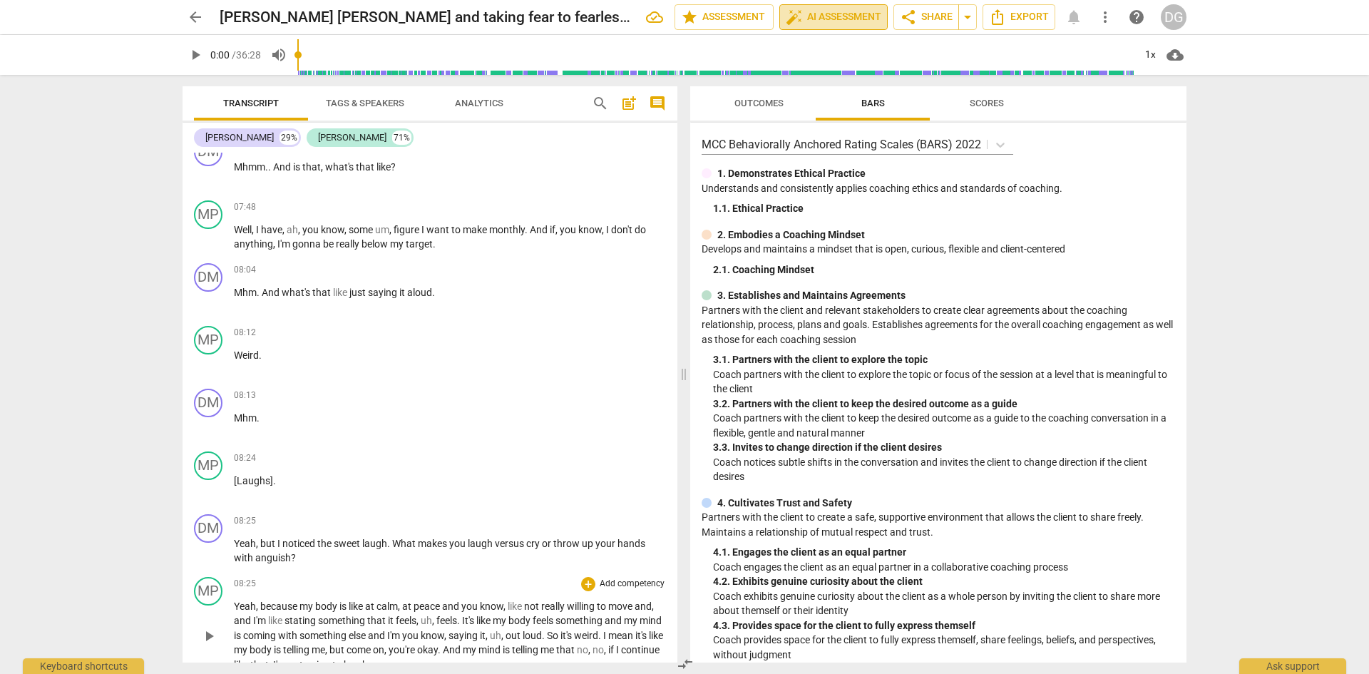
click at [843, 17] on span "auto_fix_high AI Assessment" at bounding box center [834, 17] width 96 height 17
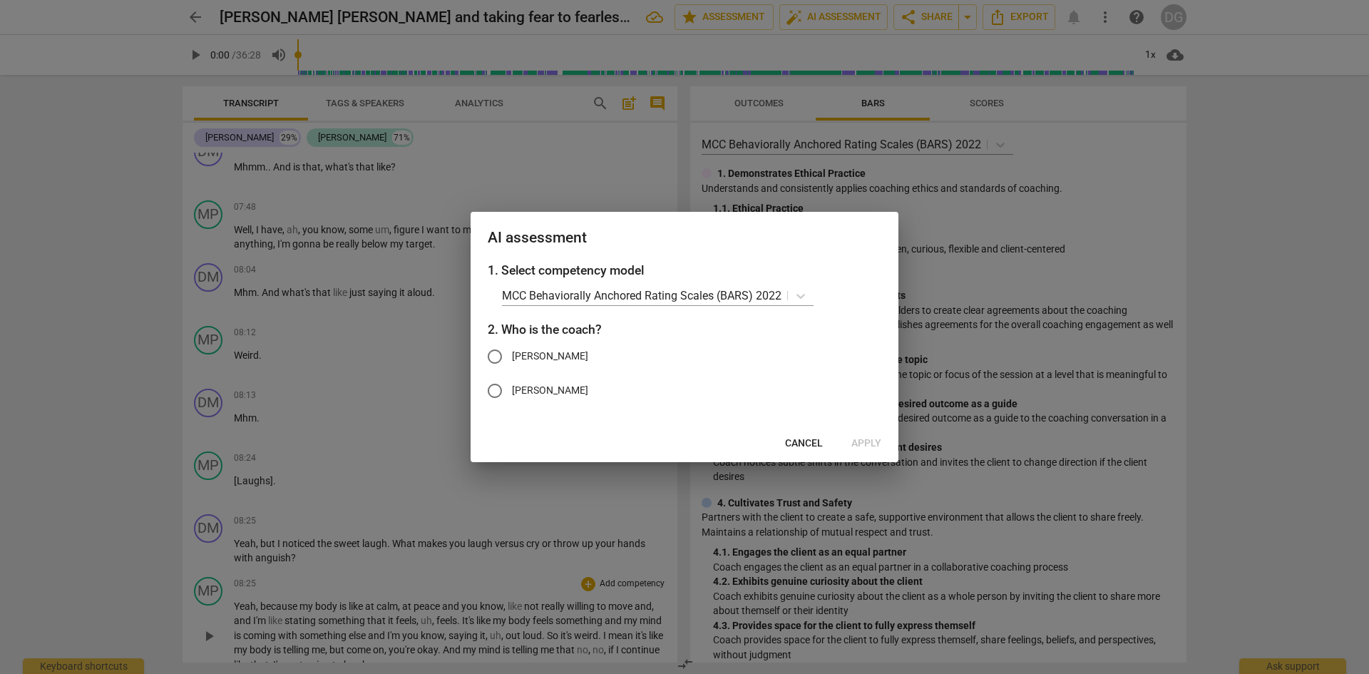
click at [508, 355] on input "[PERSON_NAME]" at bounding box center [495, 356] width 34 height 34
radio input "true"
click at [866, 444] on span "Apply" at bounding box center [866, 443] width 30 height 14
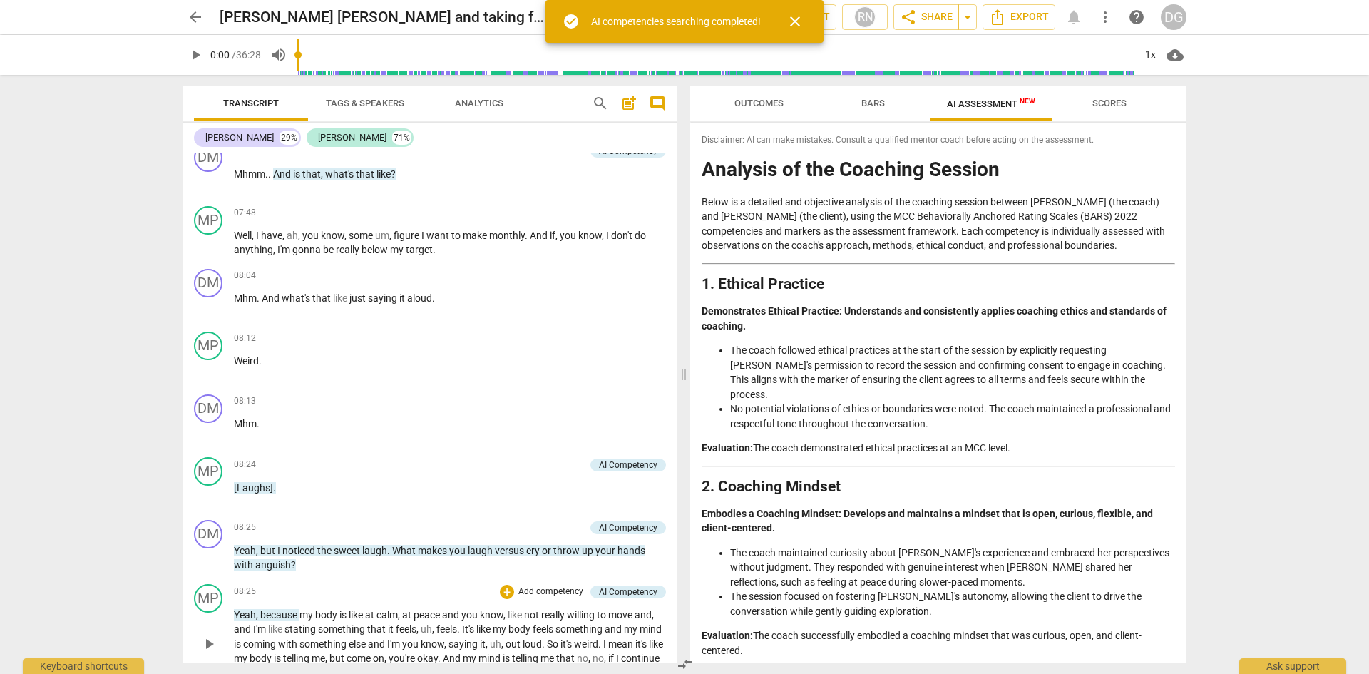
scroll to position [4965, 0]
